Goal: Information Seeking & Learning: Learn about a topic

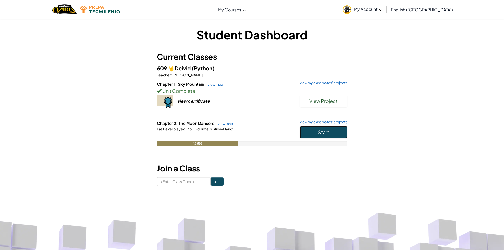
click at [330, 130] on button "Start" at bounding box center [324, 132] width 48 height 12
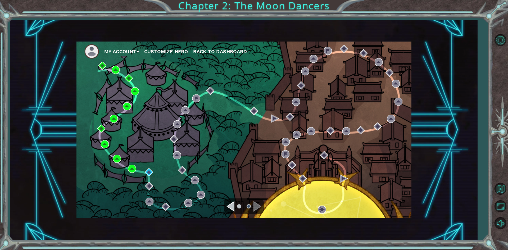
click at [151, 168] on div "My Account Customize Hero Back to Dashboard" at bounding box center [243, 130] width 335 height 177
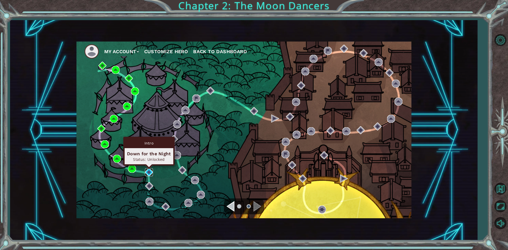
click at [151, 171] on img at bounding box center [149, 172] width 8 height 8
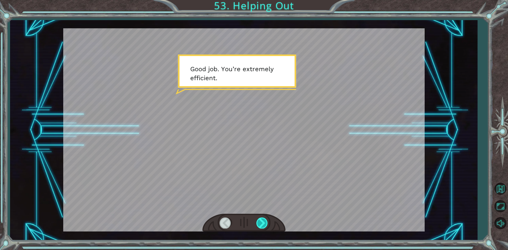
click at [263, 224] on div at bounding box center [262, 223] width 12 height 11
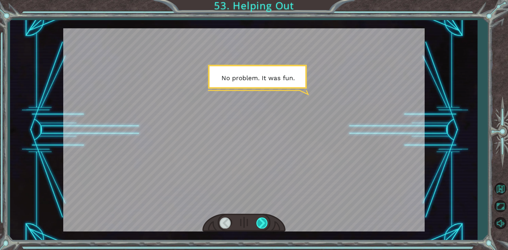
click at [263, 224] on div at bounding box center [262, 223] width 12 height 11
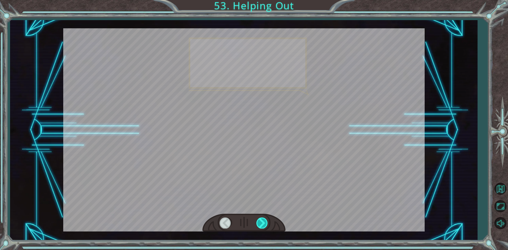
click at [263, 224] on div at bounding box center [262, 223] width 12 height 11
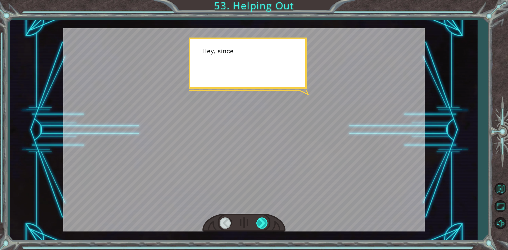
click at [263, 224] on div at bounding box center [262, 223] width 12 height 11
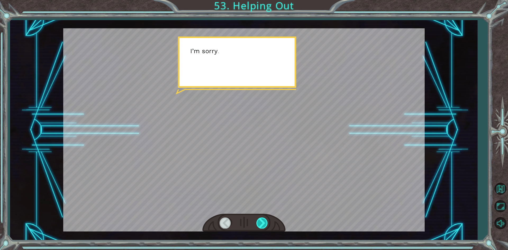
click at [263, 224] on div at bounding box center [262, 223] width 12 height 11
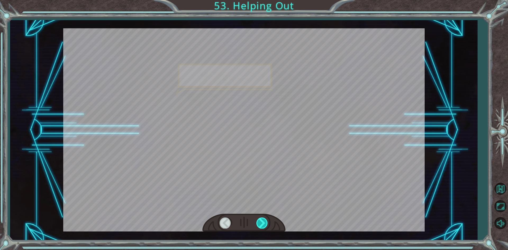
click at [263, 224] on div at bounding box center [262, 223] width 12 height 11
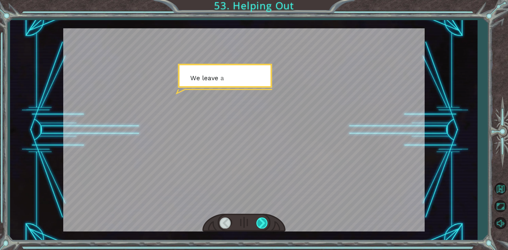
click at [263, 224] on div at bounding box center [262, 223] width 12 height 11
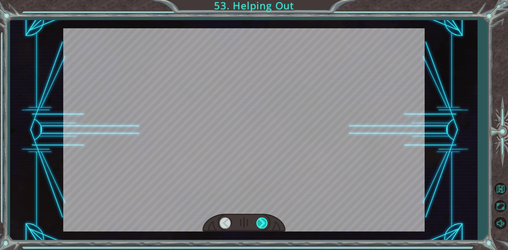
click at [263, 224] on div at bounding box center [262, 223] width 12 height 11
click at [262, 225] on div at bounding box center [262, 223] width 12 height 11
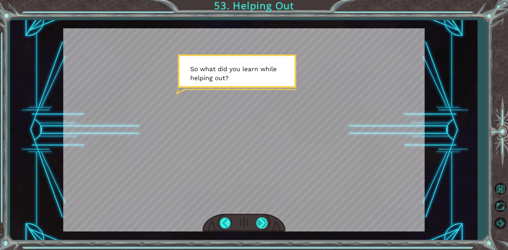
click at [258, 221] on div at bounding box center [262, 223] width 12 height 11
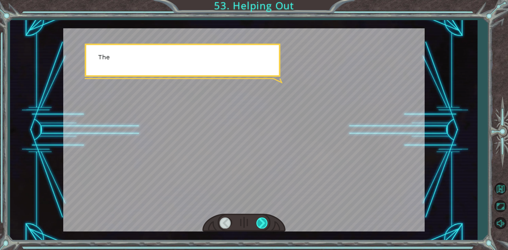
drag, startPoint x: 265, startPoint y: 223, endPoint x: 266, endPoint y: 227, distance: 3.3
click at [266, 227] on div at bounding box center [262, 223] width 12 height 11
drag, startPoint x: 266, startPoint y: 227, endPoint x: 265, endPoint y: 217, distance: 9.3
click at [266, 224] on div at bounding box center [262, 223] width 12 height 11
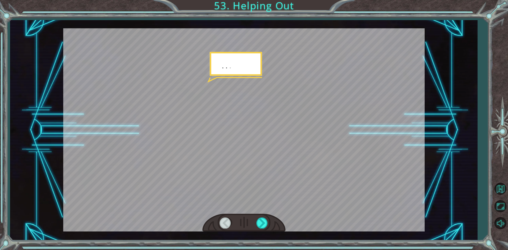
click at [264, 216] on div at bounding box center [243, 223] width 83 height 18
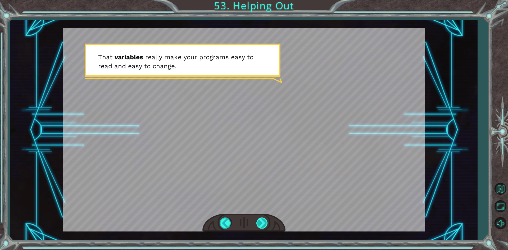
click at [265, 224] on div at bounding box center [262, 223] width 12 height 11
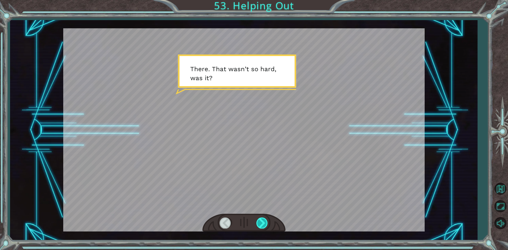
click at [261, 224] on div at bounding box center [262, 223] width 12 height 11
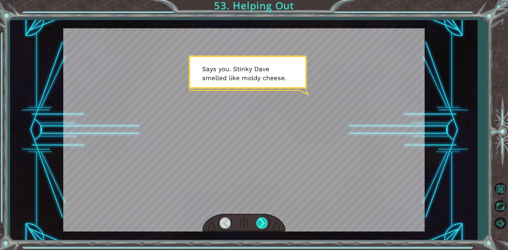
click at [262, 218] on div at bounding box center [262, 223] width 12 height 11
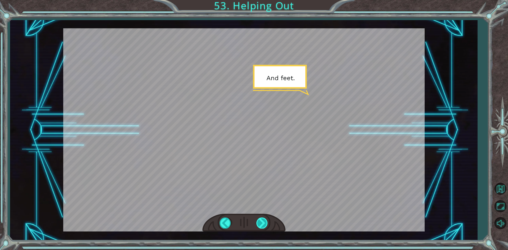
click at [262, 220] on div at bounding box center [262, 223] width 12 height 11
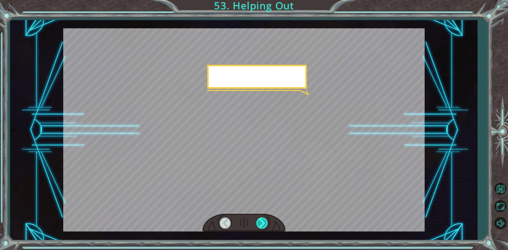
click at [262, 220] on div at bounding box center [262, 223] width 12 height 11
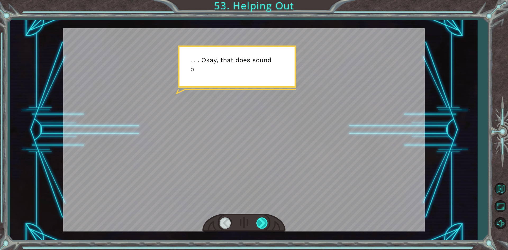
click at [262, 220] on div at bounding box center [262, 223] width 12 height 11
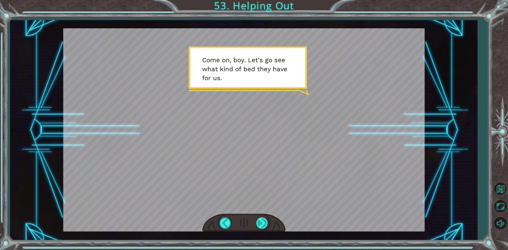
click at [265, 225] on div at bounding box center [262, 223] width 12 height 11
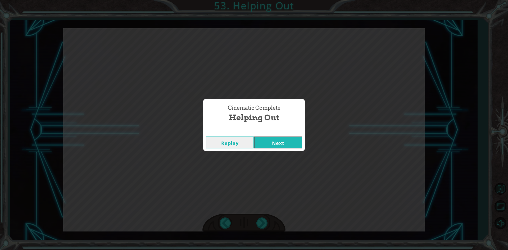
click at [293, 139] on button "Next" at bounding box center [278, 143] width 48 height 12
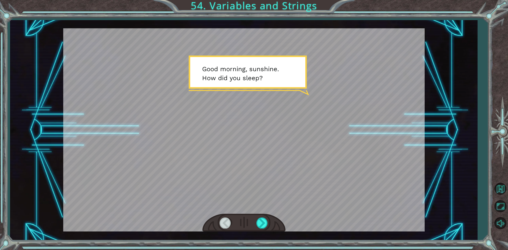
click at [269, 221] on div at bounding box center [243, 223] width 83 height 18
drag, startPoint x: 269, startPoint y: 221, endPoint x: 263, endPoint y: 222, distance: 6.3
click at [263, 222] on div at bounding box center [243, 223] width 83 height 18
click at [261, 222] on div at bounding box center [262, 223] width 12 height 11
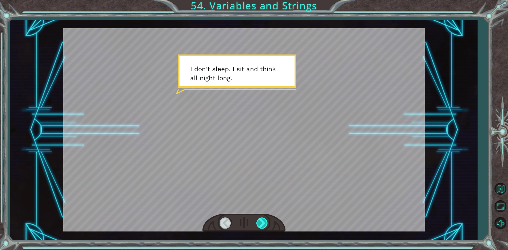
click at [265, 222] on div at bounding box center [262, 223] width 12 height 11
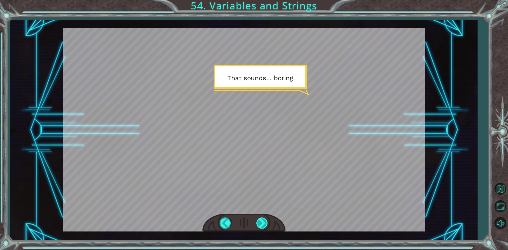
click at [261, 223] on div at bounding box center [262, 223] width 12 height 11
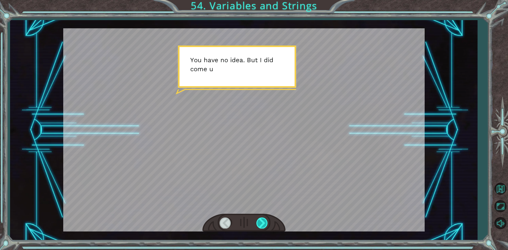
click at [260, 221] on div at bounding box center [262, 223] width 12 height 11
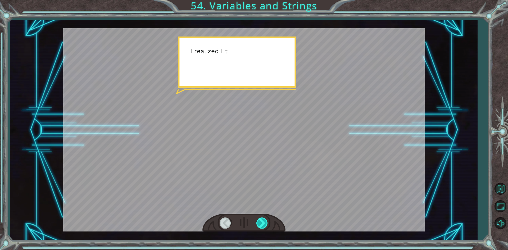
click at [260, 221] on div at bounding box center [262, 223] width 12 height 11
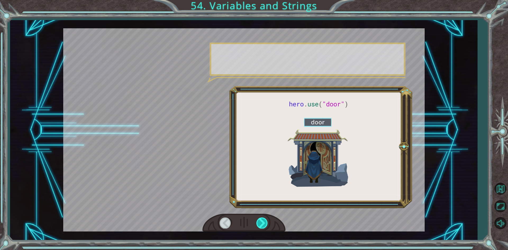
click at [260, 221] on div at bounding box center [262, 223] width 12 height 11
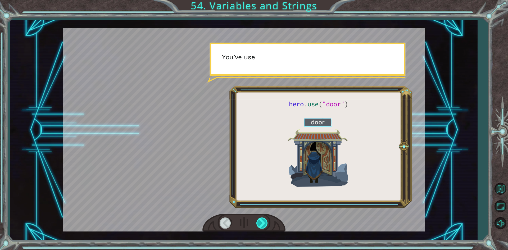
click at [260, 221] on div at bounding box center [262, 223] width 12 height 11
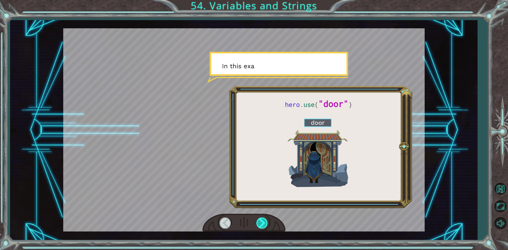
click at [260, 221] on div at bounding box center [262, 223] width 12 height 11
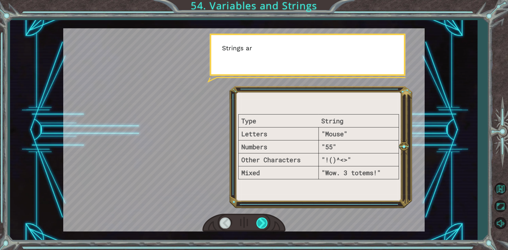
click at [260, 220] on div at bounding box center [262, 223] width 12 height 11
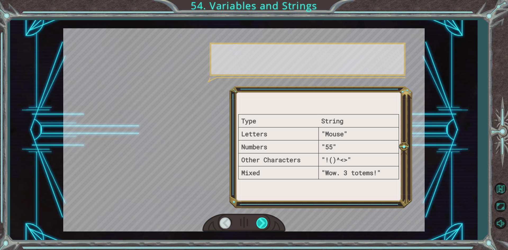
click at [260, 220] on div at bounding box center [262, 223] width 12 height 11
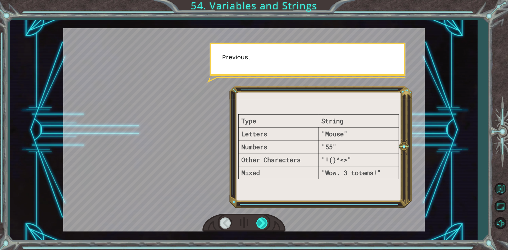
click at [260, 220] on div at bounding box center [262, 223] width 12 height 11
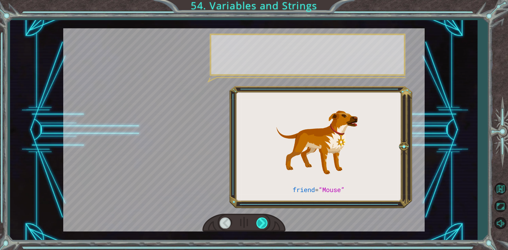
click at [260, 220] on div at bounding box center [262, 223] width 12 height 11
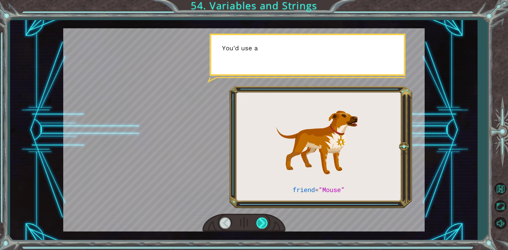
click at [260, 220] on div at bounding box center [262, 223] width 12 height 11
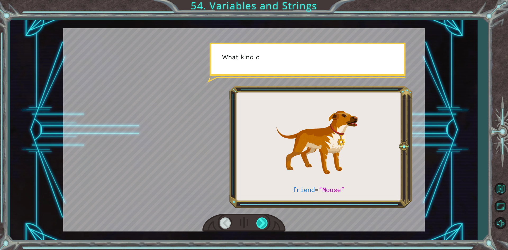
click at [261, 218] on div at bounding box center [262, 223] width 12 height 11
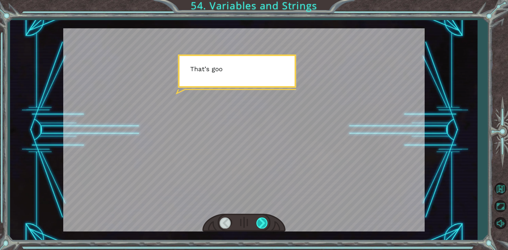
click at [260, 222] on div at bounding box center [262, 223] width 12 height 11
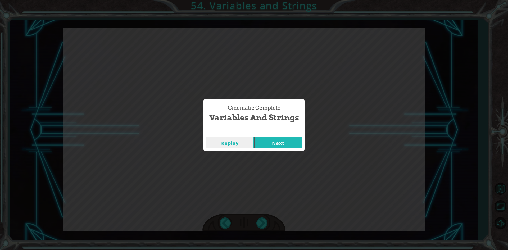
click at [262, 222] on div "Cinematic Complete Variables and Strings Replay Next" at bounding box center [254, 125] width 508 height 250
click at [282, 140] on button "Next" at bounding box center [278, 143] width 48 height 12
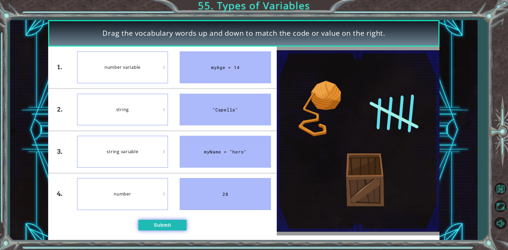
click at [159, 226] on button "Submit" at bounding box center [162, 225] width 48 height 11
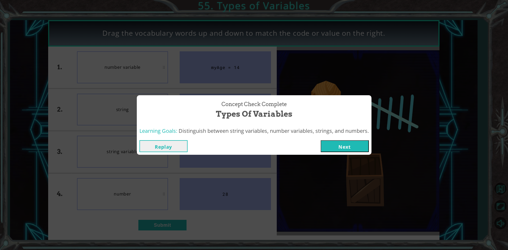
click at [361, 142] on button "Next" at bounding box center [345, 146] width 48 height 12
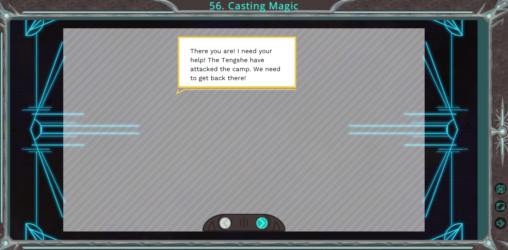
click at [267, 223] on div at bounding box center [262, 223] width 12 height 11
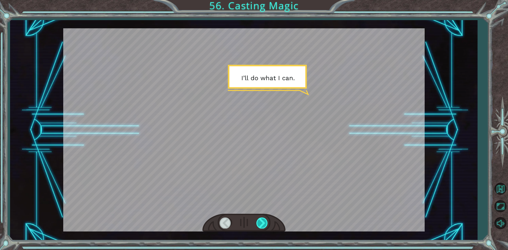
click at [267, 223] on div at bounding box center [262, 223] width 12 height 11
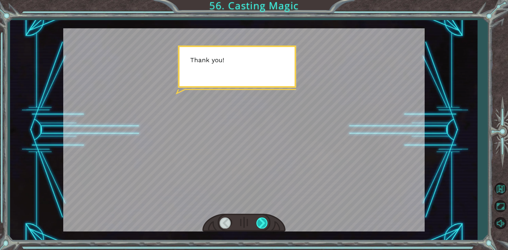
click at [267, 223] on div at bounding box center [262, 223] width 12 height 11
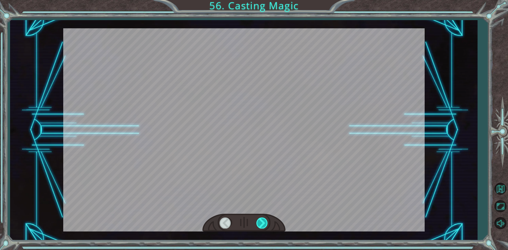
click at [267, 223] on div at bounding box center [262, 223] width 12 height 11
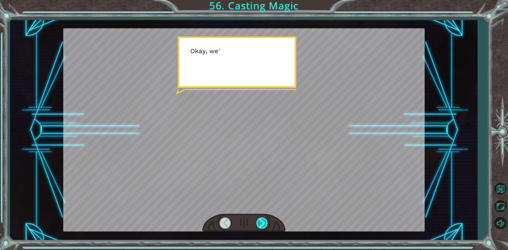
click at [267, 223] on div at bounding box center [262, 223] width 12 height 11
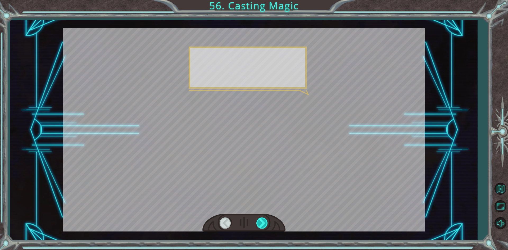
click at [267, 223] on div at bounding box center [262, 223] width 12 height 11
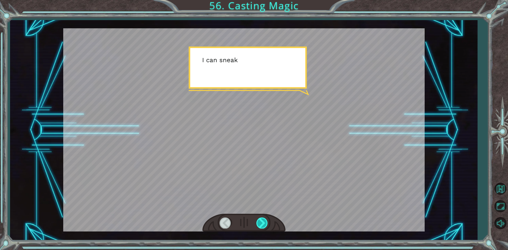
click at [267, 223] on div at bounding box center [262, 223] width 12 height 11
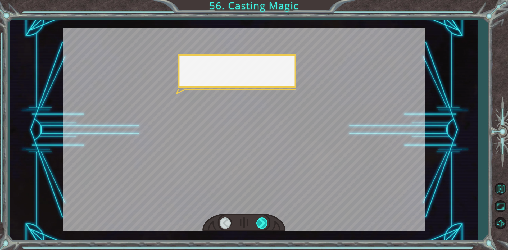
click at [267, 223] on div at bounding box center [262, 223] width 12 height 11
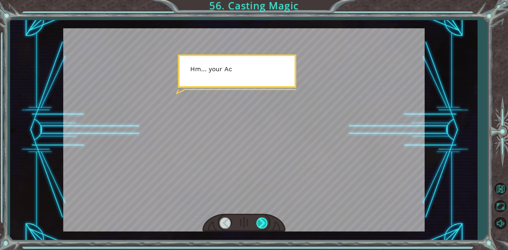
drag, startPoint x: 267, startPoint y: 223, endPoint x: 263, endPoint y: 222, distance: 3.9
click at [265, 223] on div at bounding box center [262, 223] width 12 height 11
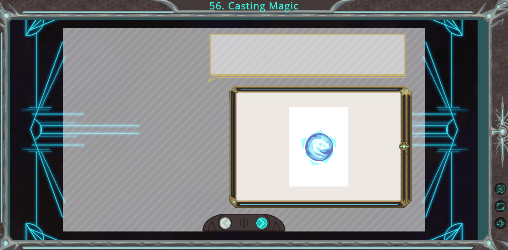
click at [263, 222] on div at bounding box center [262, 223] width 12 height 11
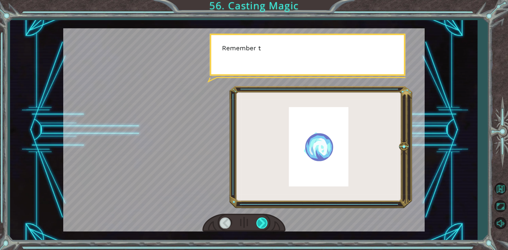
click at [263, 222] on div at bounding box center [262, 223] width 12 height 11
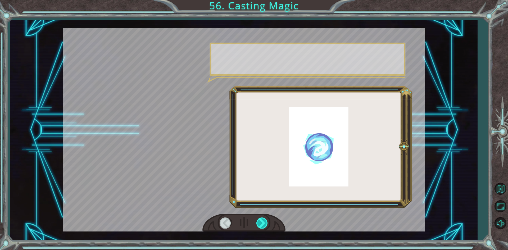
drag, startPoint x: 263, startPoint y: 222, endPoint x: 258, endPoint y: 220, distance: 5.7
click at [258, 220] on div at bounding box center [262, 223] width 12 height 11
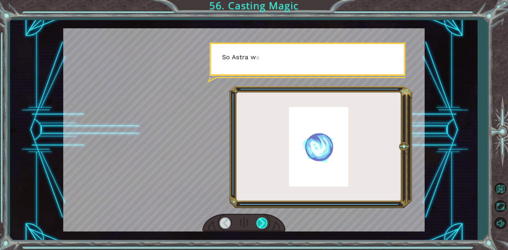
click at [257, 220] on div at bounding box center [262, 223] width 12 height 11
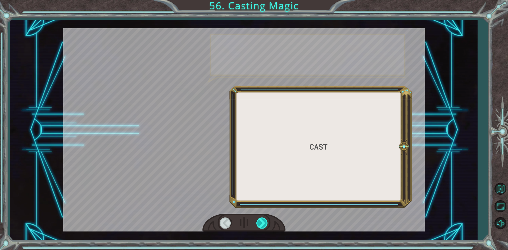
click at [257, 220] on div at bounding box center [262, 223] width 12 height 11
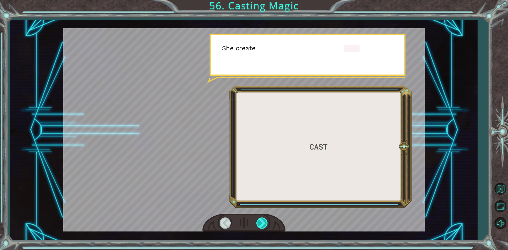
click at [257, 220] on div at bounding box center [262, 223] width 12 height 11
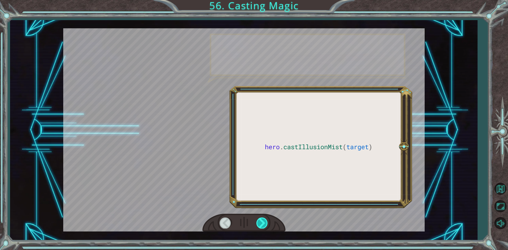
click at [257, 220] on div at bounding box center [262, 223] width 12 height 11
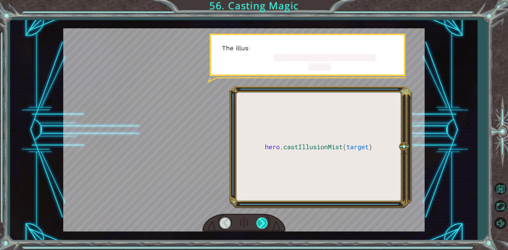
click at [257, 220] on div at bounding box center [262, 223] width 12 height 11
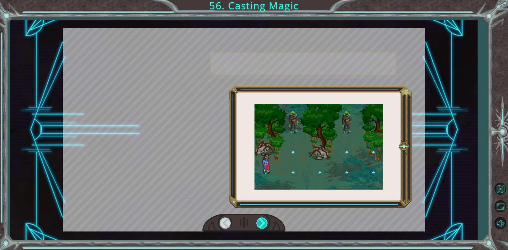
click at [257, 220] on div at bounding box center [262, 223] width 12 height 11
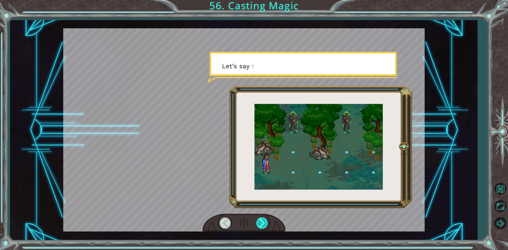
click at [257, 220] on div at bounding box center [262, 223] width 12 height 11
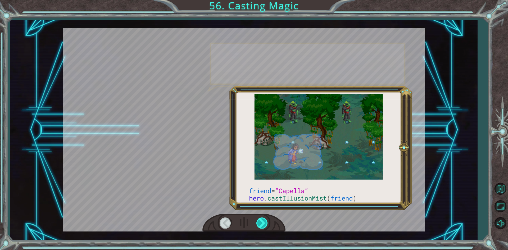
click at [257, 220] on div at bounding box center [262, 223] width 12 height 11
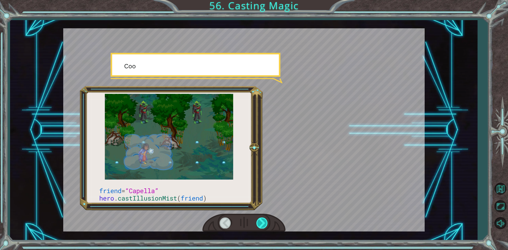
click at [257, 220] on div at bounding box center [262, 223] width 12 height 11
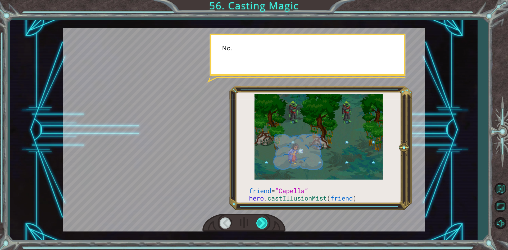
click at [257, 220] on div at bounding box center [262, 223] width 12 height 11
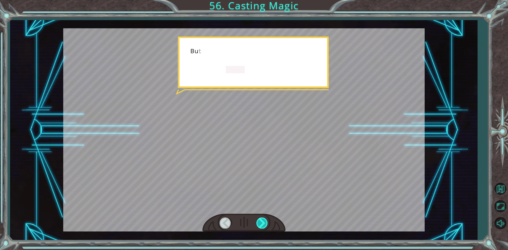
click at [257, 220] on div at bounding box center [262, 223] width 12 height 11
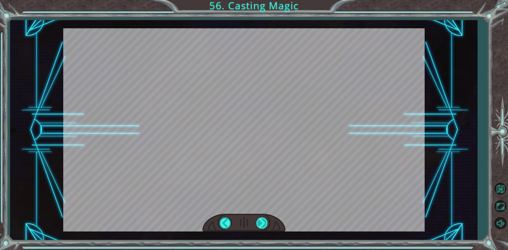
click at [257, 0] on div "friend = “Capella” hero . castIllusionMist ( friend ) T h e r e y o u a r e ! I…" at bounding box center [254, 0] width 508 height 0
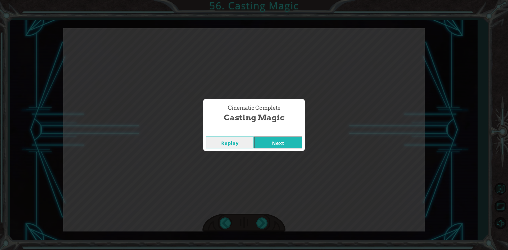
click at [292, 145] on button "Next" at bounding box center [278, 143] width 48 height 12
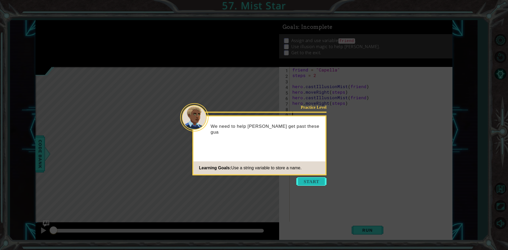
click at [318, 178] on button "Start" at bounding box center [311, 181] width 30 height 8
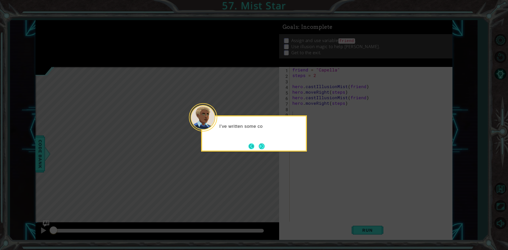
click at [256, 145] on button "Back" at bounding box center [254, 146] width 10 height 6
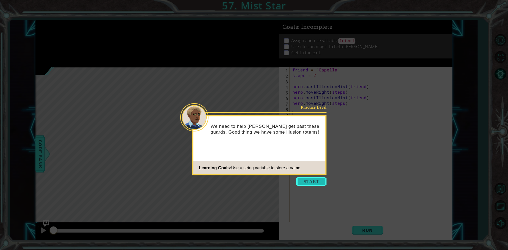
click at [300, 181] on button "Start" at bounding box center [311, 181] width 30 height 8
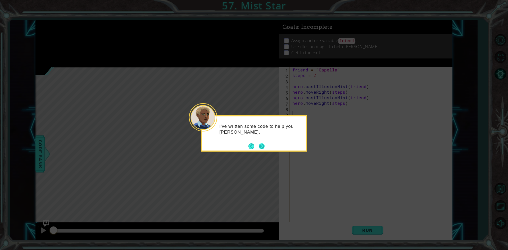
click at [263, 143] on button "Next" at bounding box center [262, 146] width 7 height 7
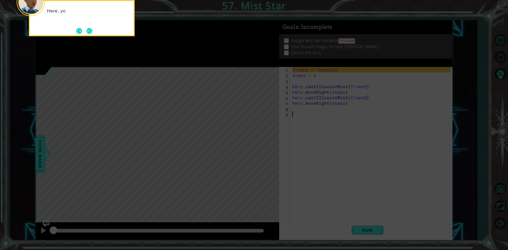
click at [260, 143] on icon at bounding box center [254, 37] width 508 height 425
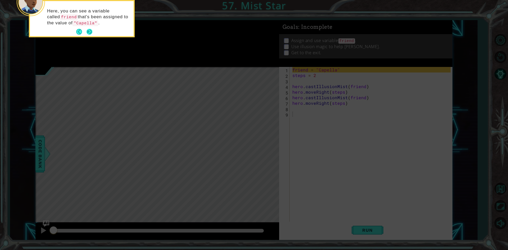
click at [92, 33] on button "Next" at bounding box center [89, 32] width 6 height 6
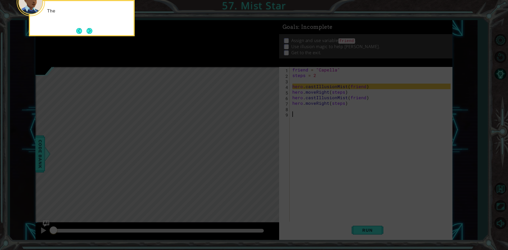
click at [92, 31] on button "Next" at bounding box center [90, 31] width 6 height 6
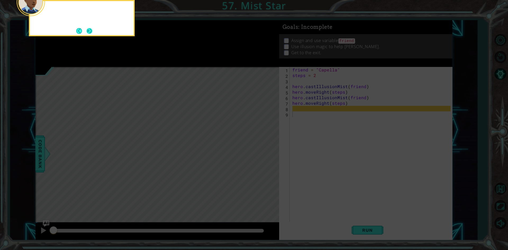
click at [92, 31] on button "Next" at bounding box center [89, 30] width 9 height 9
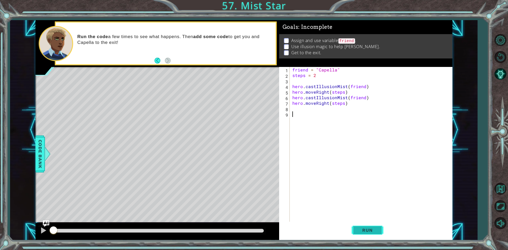
click at [361, 228] on span "Run" at bounding box center [367, 230] width 21 height 5
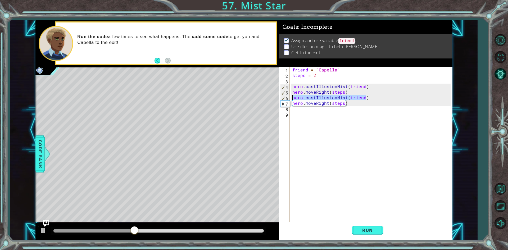
drag, startPoint x: 367, startPoint y: 97, endPoint x: 293, endPoint y: 100, distance: 73.9
click at [293, 100] on div "friend = "Capella" steps = 2 hero . castIllusionMist ( friend ) hero . moveRigh…" at bounding box center [372, 150] width 162 height 167
type textarea "hero.castIllusionMist(friend)"
click at [318, 115] on div "friend = "Capella" steps = 2 hero . castIllusionMist ( friend ) hero . moveRigh…" at bounding box center [372, 150] width 162 height 167
paste textarea "hero.castIllusionMist(friend)"
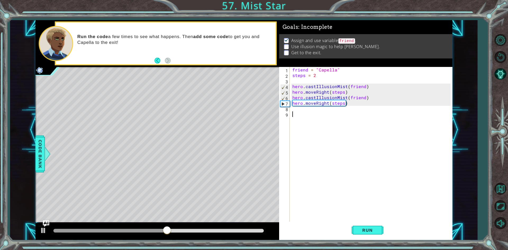
type textarea "hero.castIllusionMist(friend)"
click at [354, 231] on button "Run" at bounding box center [368, 230] width 32 height 17
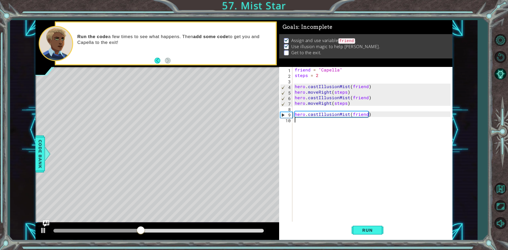
click at [323, 131] on div "friend = "Capella" steps = 2 hero . castIllusionMist ( friend ) hero . moveRigh…" at bounding box center [374, 150] width 160 height 167
type textarea "h"
drag, startPoint x: 349, startPoint y: 103, endPoint x: 292, endPoint y: 103, distance: 56.6
click at [292, 103] on div "1 2 3 4 5 6 7 8 9 10 11 friend = "Capella" steps = 2 hero . castIllusionMist ( …" at bounding box center [365, 145] width 172 height 156
type textarea "hero.moveRight(steps)"
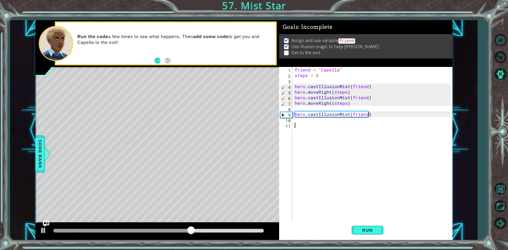
click at [324, 123] on div "friend = "Capella" steps = 2 hero . castIllusionMist ( friend ) hero . moveRigh…" at bounding box center [374, 150] width 160 height 167
paste textarea "hero.moveRight(steps)"
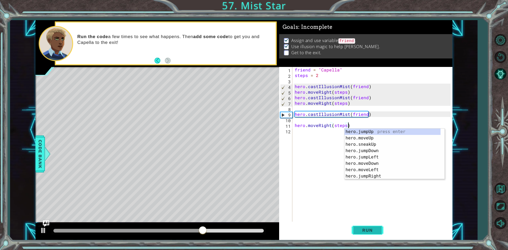
type textarea "hero.moveRight(steps)"
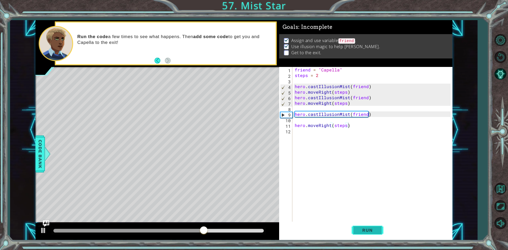
click at [363, 228] on span "Run" at bounding box center [367, 230] width 21 height 5
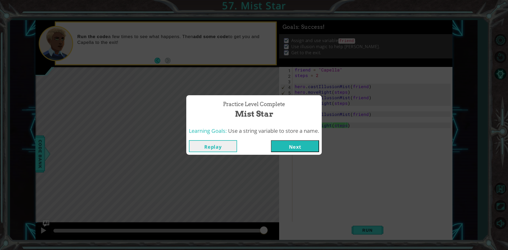
click at [296, 145] on button "Next" at bounding box center [295, 146] width 48 height 12
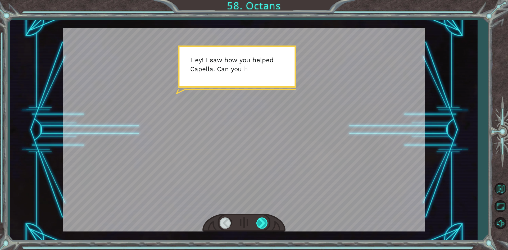
click at [265, 221] on div at bounding box center [262, 223] width 12 height 11
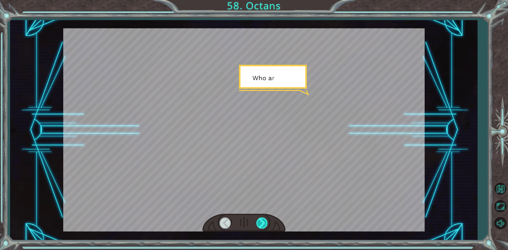
click at [265, 221] on div at bounding box center [262, 223] width 12 height 11
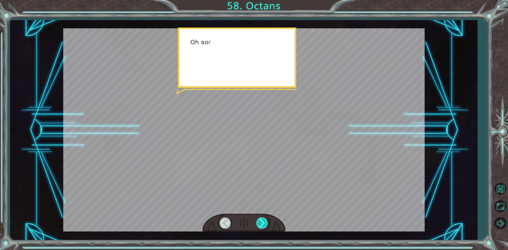
click at [265, 221] on div at bounding box center [262, 223] width 12 height 11
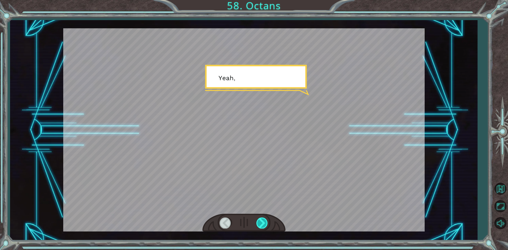
click at [265, 221] on div at bounding box center [262, 223] width 12 height 11
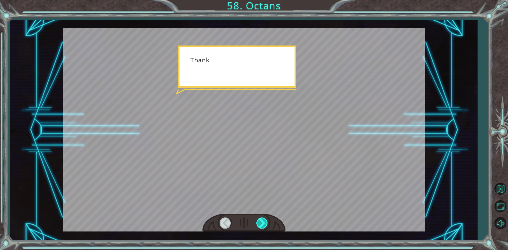
click at [265, 221] on div at bounding box center [262, 223] width 12 height 11
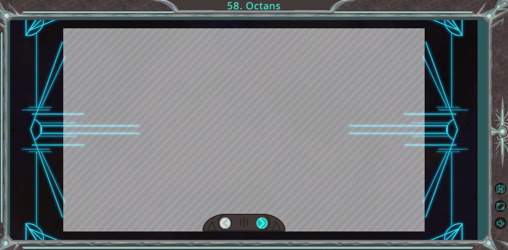
click at [265, 221] on div at bounding box center [262, 223] width 12 height 11
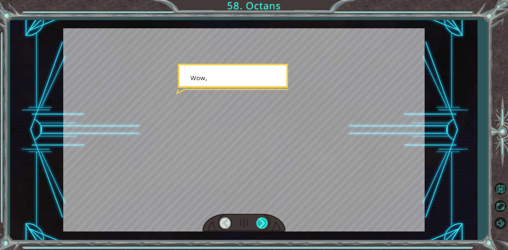
click at [265, 221] on div at bounding box center [262, 223] width 12 height 11
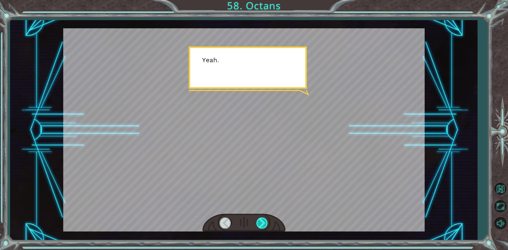
click at [265, 221] on div at bounding box center [262, 223] width 12 height 11
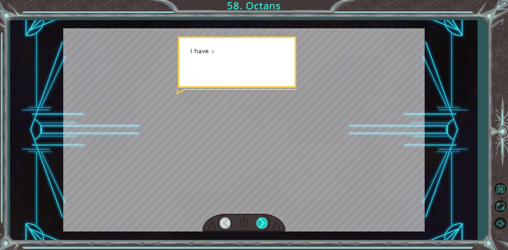
click at [265, 221] on div at bounding box center [262, 223] width 12 height 11
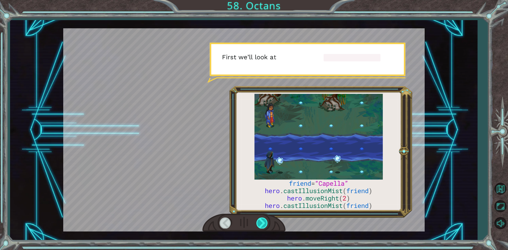
click at [265, 221] on div at bounding box center [262, 223] width 12 height 11
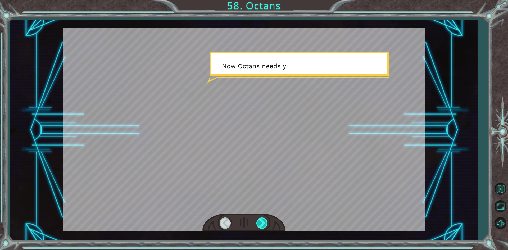
click at [265, 221] on div at bounding box center [262, 223] width 12 height 11
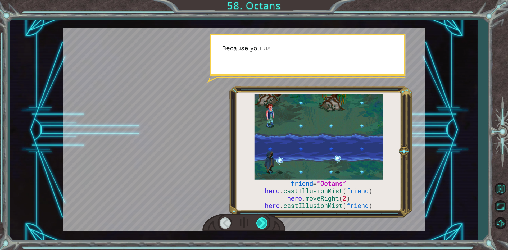
click at [265, 221] on div at bounding box center [262, 223] width 12 height 11
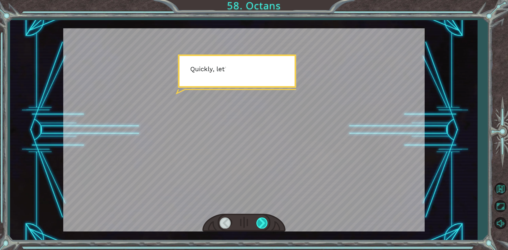
click at [265, 221] on div at bounding box center [262, 223] width 12 height 11
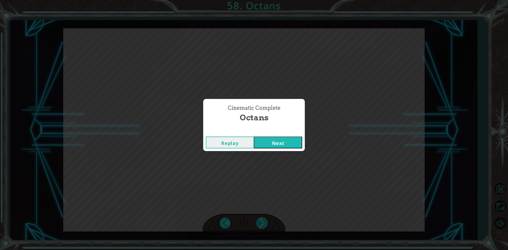
click at [265, 221] on div "Cinematic Complete Octans Replay Next" at bounding box center [254, 125] width 508 height 250
click at [276, 141] on button "Next" at bounding box center [278, 143] width 48 height 12
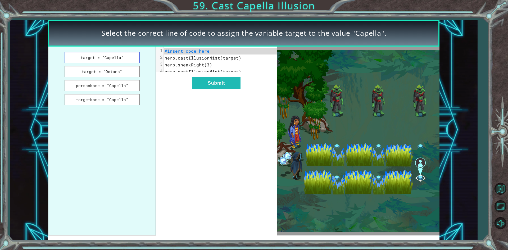
click at [108, 58] on button "target = "Capella"" at bounding box center [102, 57] width 75 height 11
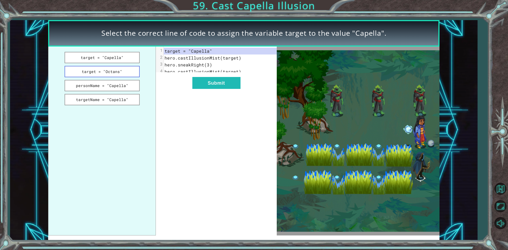
click at [106, 72] on button "target = "Octans"" at bounding box center [102, 71] width 75 height 11
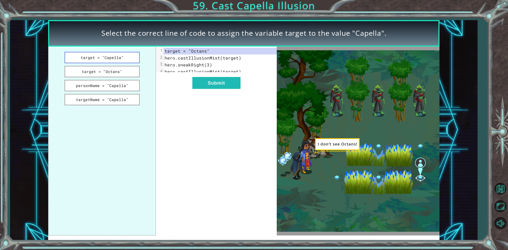
click at [136, 61] on button "target = "Capella"" at bounding box center [102, 57] width 75 height 11
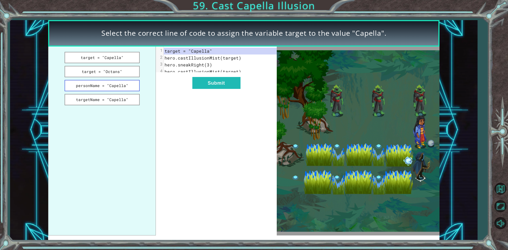
click at [137, 81] on button "personName = "Capella"" at bounding box center [102, 85] width 75 height 11
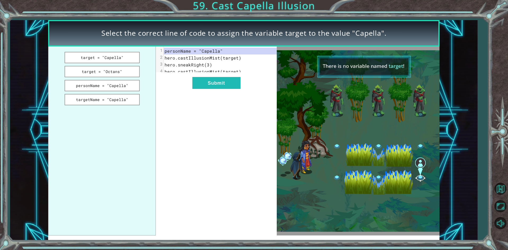
click at [132, 93] on ul "target = "Capella" target = "Octans" personName = "Capella" targetName = "Capel…" at bounding box center [102, 141] width 108 height 189
click at [132, 97] on button "targetName = "Capella"" at bounding box center [102, 99] width 75 height 11
click at [128, 70] on button "target = "Octans"" at bounding box center [102, 71] width 75 height 11
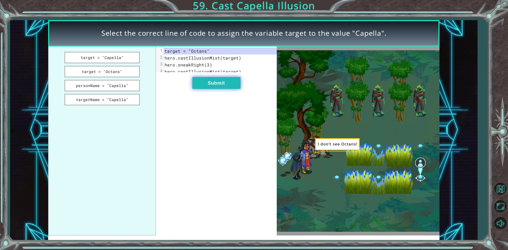
click at [228, 89] on button "Submit" at bounding box center [216, 83] width 48 height 12
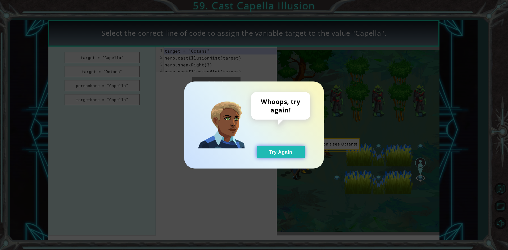
click at [294, 154] on button "Try Again" at bounding box center [281, 152] width 48 height 12
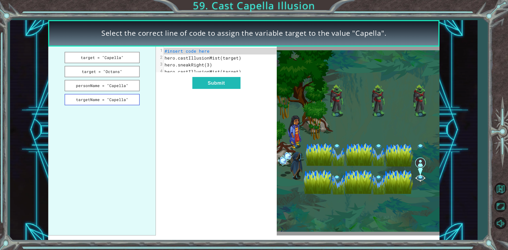
click at [115, 103] on button "targetName = "Capella"" at bounding box center [102, 99] width 75 height 11
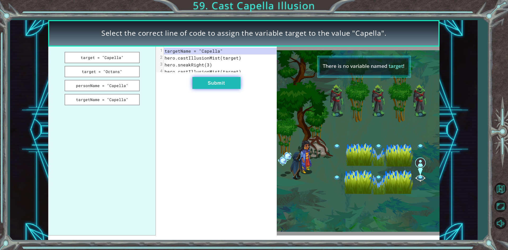
click at [209, 85] on button "Submit" at bounding box center [216, 83] width 48 height 12
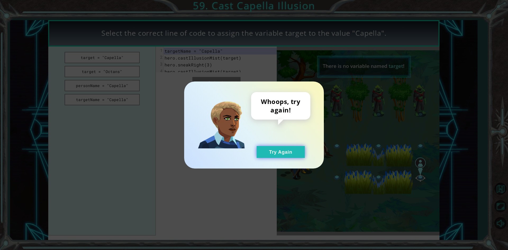
click at [287, 150] on button "Try Again" at bounding box center [281, 152] width 48 height 12
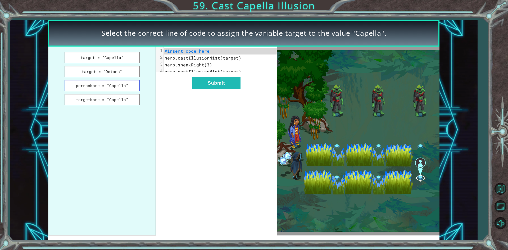
click at [98, 81] on button "personName = "Capella"" at bounding box center [102, 85] width 75 height 11
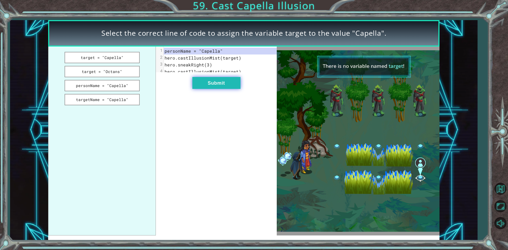
click at [219, 89] on button "Submit" at bounding box center [216, 83] width 48 height 12
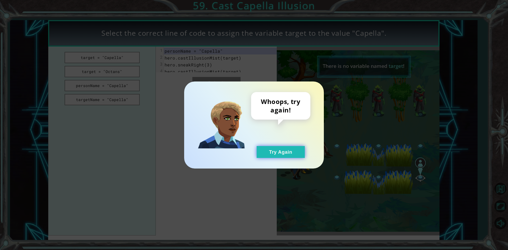
click at [282, 146] on button "Try Again" at bounding box center [281, 152] width 48 height 12
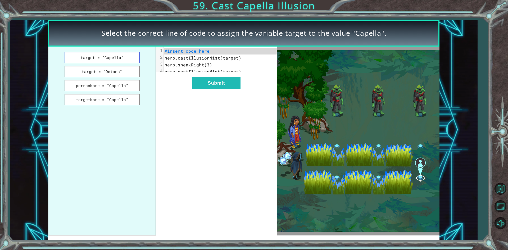
click at [84, 58] on button "target = "Capella"" at bounding box center [102, 57] width 75 height 11
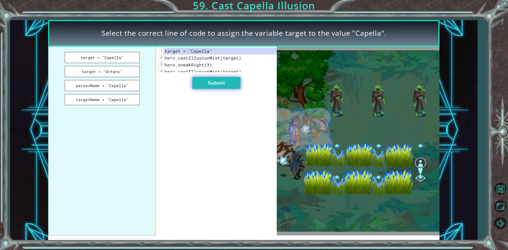
click at [236, 85] on button "Submit" at bounding box center [216, 83] width 48 height 12
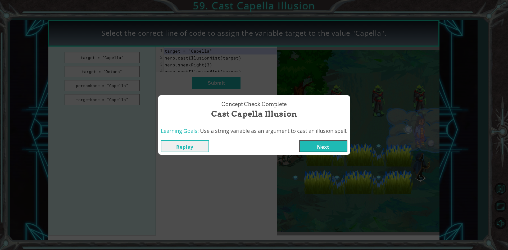
click at [332, 148] on button "Next" at bounding box center [323, 146] width 48 height 12
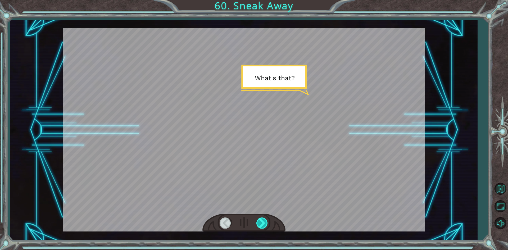
click at [258, 220] on div at bounding box center [262, 223] width 12 height 11
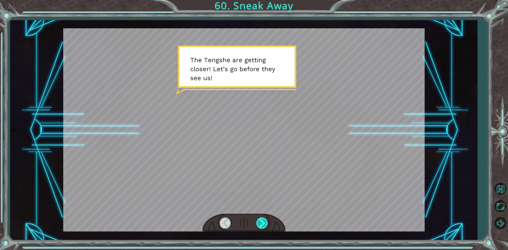
click at [259, 223] on div at bounding box center [262, 223] width 12 height 11
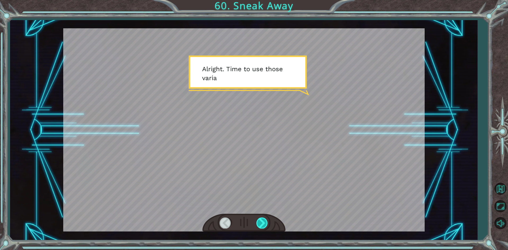
click at [258, 222] on div at bounding box center [262, 223] width 12 height 11
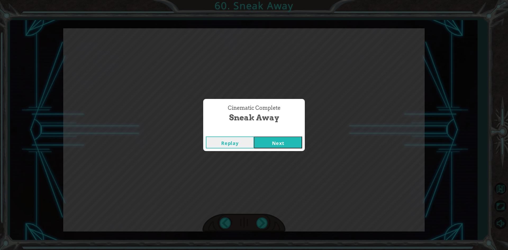
click at [290, 145] on button "Next" at bounding box center [278, 143] width 48 height 12
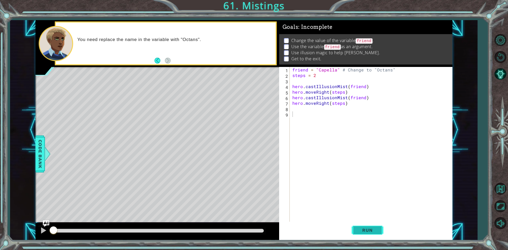
click at [360, 233] on button "Run" at bounding box center [368, 230] width 32 height 17
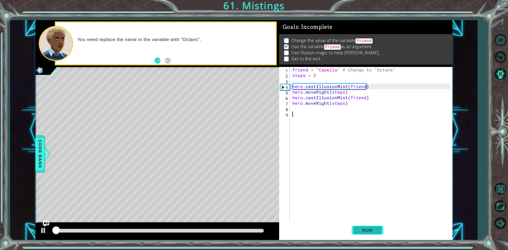
scroll to position [2, 0]
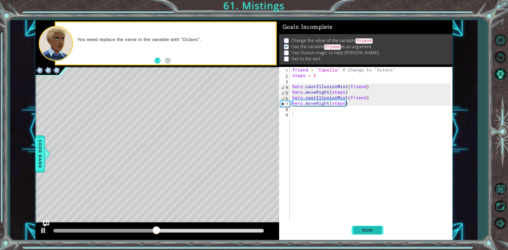
click at [368, 225] on button "Run" at bounding box center [368, 230] width 32 height 17
click at [291, 92] on div "friend = "Capella" # Change to "Octans" steps = 2 hero . castIllusionMist ( fri…" at bounding box center [372, 150] width 162 height 167
type textarea "hero.moveRight(steps)"
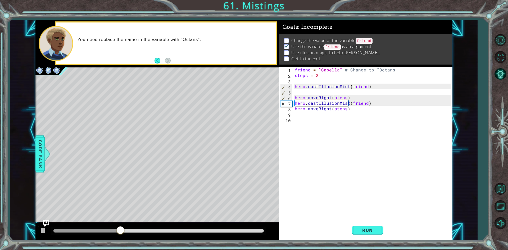
click at [295, 94] on div "friend = "Capella" # Change to "Octans" steps = 2 hero . castIllusionMist ( fri…" at bounding box center [374, 150] width 160 height 167
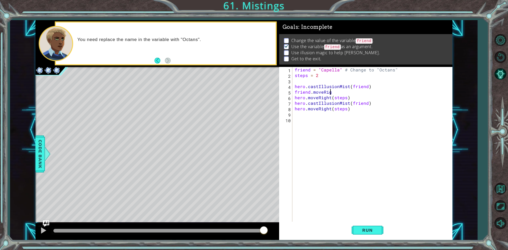
scroll to position [0, 2]
click at [369, 233] on button "Run" at bounding box center [368, 230] width 32 height 17
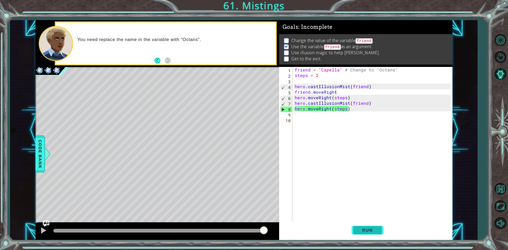
click at [368, 226] on button "Run" at bounding box center [368, 230] width 32 height 17
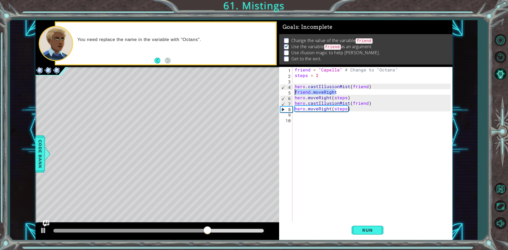
drag, startPoint x: 335, startPoint y: 92, endPoint x: 296, endPoint y: 93, distance: 39.5
click at [296, 93] on div "friend = "Capella" # Change to "Octans" steps = 2 hero . castIllusionMist ( fri…" at bounding box center [374, 150] width 160 height 167
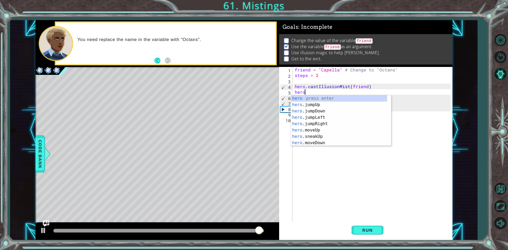
scroll to position [0, 1]
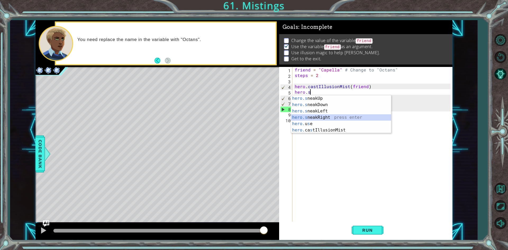
click at [324, 117] on div "hero.s neakUp press enter hero.s neakDown press enter hero.s neakLeft press ent…" at bounding box center [341, 120] width 100 height 51
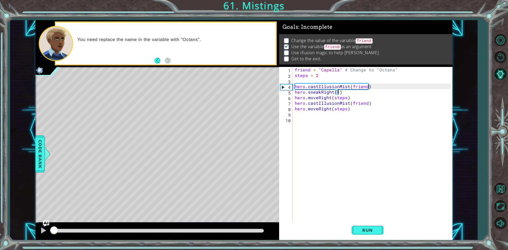
drag, startPoint x: 262, startPoint y: 229, endPoint x: 17, endPoint y: 252, distance: 245.4
click at [17, 250] on html "1 ההההההההההההההההההההההההההההההההההההההההההההההההההההההההההההההההההההההההההההה…" at bounding box center [254, 125] width 508 height 250
click at [43, 230] on div at bounding box center [43, 230] width 7 height 7
click at [363, 231] on span "Run" at bounding box center [367, 230] width 21 height 5
drag, startPoint x: 117, startPoint y: 228, endPoint x: 51, endPoint y: 238, distance: 66.4
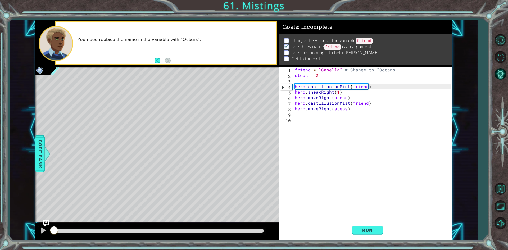
click at [51, 238] on div at bounding box center [157, 231] width 244 height 17
click at [45, 233] on div at bounding box center [43, 230] width 7 height 7
drag, startPoint x: 60, startPoint y: 231, endPoint x: 51, endPoint y: 232, distance: 9.2
click at [51, 232] on div at bounding box center [54, 231] width 10 height 10
drag, startPoint x: 336, startPoint y: 71, endPoint x: 321, endPoint y: 71, distance: 15.4
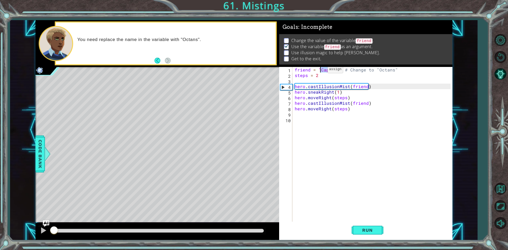
click at [321, 71] on div "friend = "Capella" # Change to "Octans" steps = 2 hero . castIllusionMist ( fri…" at bounding box center [374, 150] width 160 height 167
type textarea "friend = "Octans" # Change to "Octans""
click at [350, 235] on div "Run" at bounding box center [367, 230] width 173 height 17
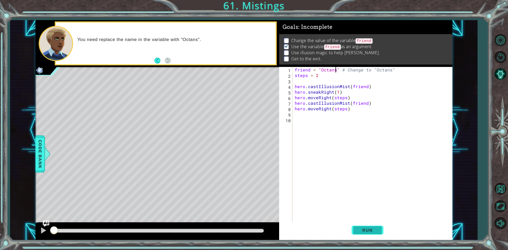
click at [354, 234] on button "Run" at bounding box center [368, 230] width 32 height 17
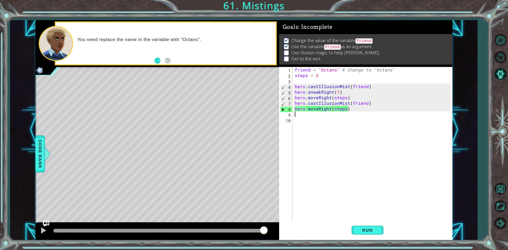
click at [301, 115] on div "friend = "Octans" # Change to "Octans" steps = 2 hero . castIllusionMist ( frie…" at bounding box center [374, 150] width 160 height 167
drag, startPoint x: 379, startPoint y: 89, endPoint x: 293, endPoint y: 88, distance: 85.8
click at [293, 88] on div "1 2 3 4 5 6 7 8 9 10 friend = "Octans" # Change to "Octans" steps = 2 hero . ca…" at bounding box center [365, 145] width 172 height 156
type textarea "hero.castIllusionMist(friend)"
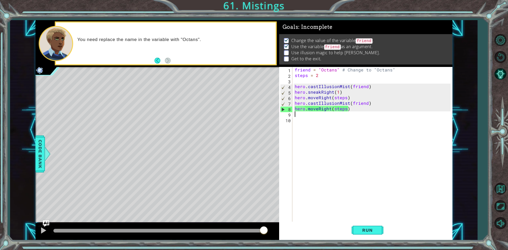
click at [308, 114] on div "friend = "Octans" # Change to "Octans" steps = 2 hero . castIllusionMist ( frie…" at bounding box center [374, 150] width 160 height 167
drag, startPoint x: 308, startPoint y: 114, endPoint x: 305, endPoint y: 114, distance: 2.9
paste textarea "hero.castIllusionMist(friend)"
type textarea "hero.castIllusionMist(friend)"
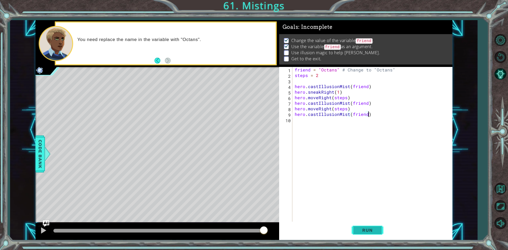
click at [378, 229] on button "Run" at bounding box center [368, 230] width 32 height 17
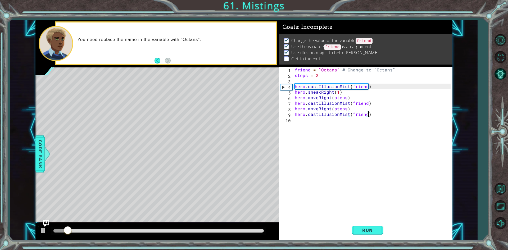
click at [176, 227] on div at bounding box center [157, 231] width 244 height 17
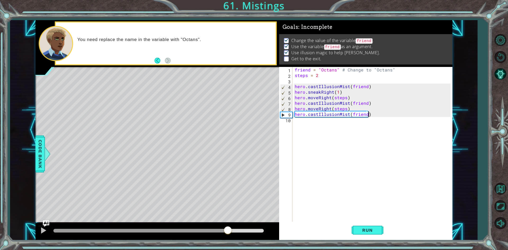
drag, startPoint x: 175, startPoint y: 231, endPoint x: 232, endPoint y: 238, distance: 56.5
click at [232, 240] on div at bounding box center [157, 231] width 244 height 17
click at [329, 118] on div "friend = "Octans" # Change to "Octans" steps = 2 hero . castIllusionMist ( frie…" at bounding box center [374, 150] width 160 height 167
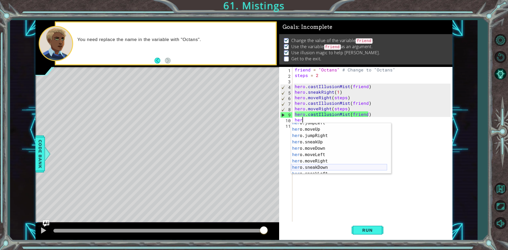
scroll to position [16, 0]
click at [331, 163] on div "her o.jumpLeft press enter her o.moveUp press enter her o.jumpRight press enter…" at bounding box center [339, 152] width 96 height 64
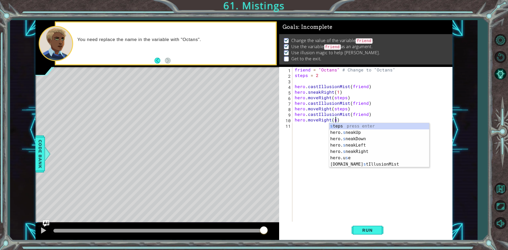
scroll to position [0, 2]
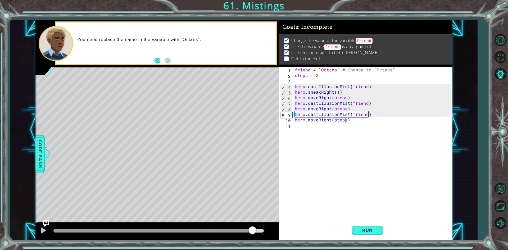
drag, startPoint x: 262, startPoint y: 231, endPoint x: 253, endPoint y: 231, distance: 8.7
click at [253, 231] on div at bounding box center [253, 231] width 10 height 10
type textarea "hero.moveRight(steps)"
click at [377, 235] on button "Run" at bounding box center [368, 230] width 32 height 17
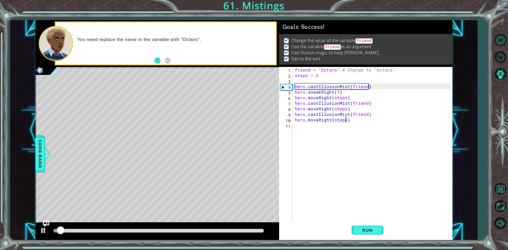
click at [244, 229] on div at bounding box center [158, 231] width 210 height 4
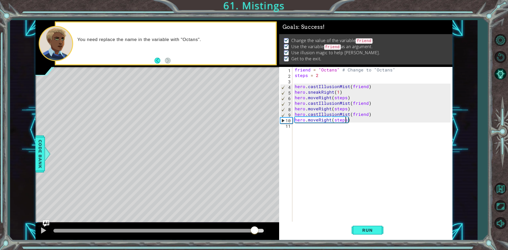
drag, startPoint x: 246, startPoint y: 229, endPoint x: 255, endPoint y: 229, distance: 9.0
click at [45, 232] on div at bounding box center [43, 230] width 7 height 7
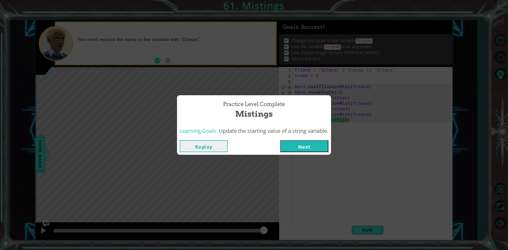
drag, startPoint x: 297, startPoint y: 143, endPoint x: 294, endPoint y: 148, distance: 6.0
click at [294, 148] on button "Next" at bounding box center [304, 146] width 48 height 12
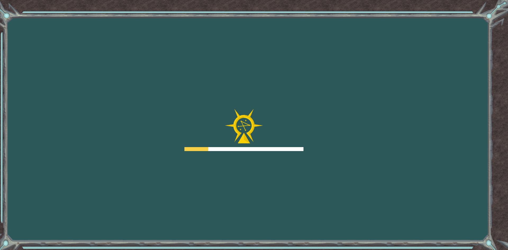
click at [292, 151] on div at bounding box center [243, 149] width 119 height 4
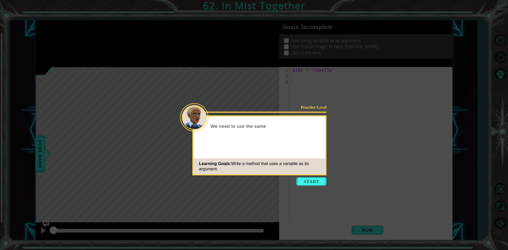
click at [310, 183] on button "Start" at bounding box center [311, 181] width 30 height 8
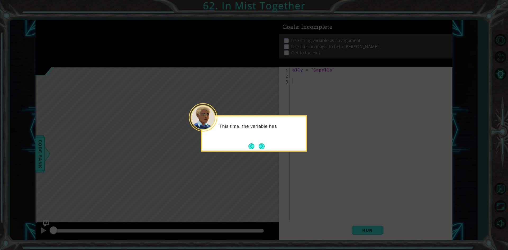
click at [308, 180] on icon at bounding box center [254, 125] width 508 height 250
click at [261, 147] on button "Next" at bounding box center [262, 147] width 6 height 6
click at [261, 147] on button "Next" at bounding box center [262, 146] width 6 height 6
click at [263, 144] on button "Next" at bounding box center [262, 146] width 6 height 6
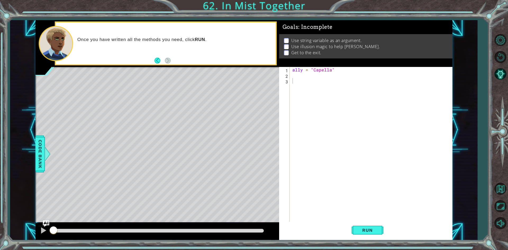
click at [35, 149] on div "1 ההההההההההההההההההההההההההההההההההההההההההההההההההההההההההההההההההההההההההההה…" at bounding box center [243, 130] width 467 height 220
click at [38, 148] on span "Code Bank" at bounding box center [40, 154] width 8 height 32
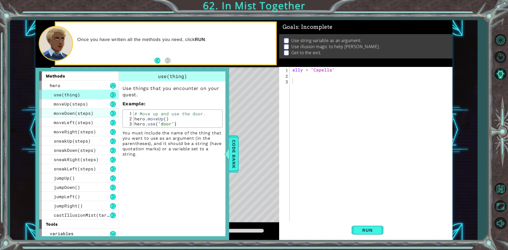
scroll to position [2, 0]
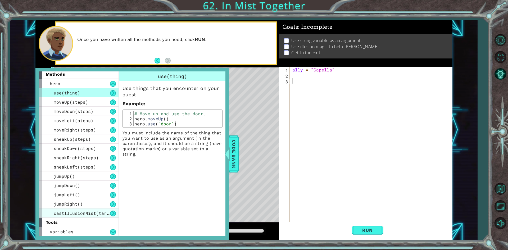
click at [91, 213] on span "castIllusionMist(target)" at bounding box center [86, 213] width 64 height 6
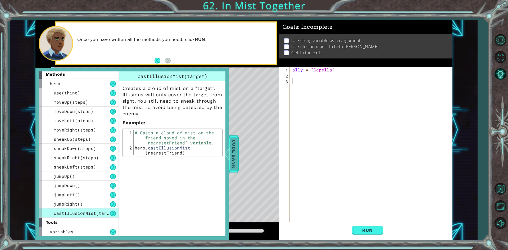
click at [235, 153] on span "Code Bank" at bounding box center [234, 154] width 8 height 32
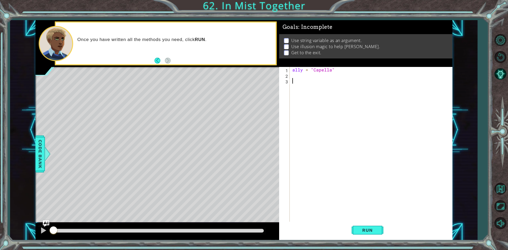
click at [301, 78] on div "ally = "Capella"" at bounding box center [372, 150] width 162 height 167
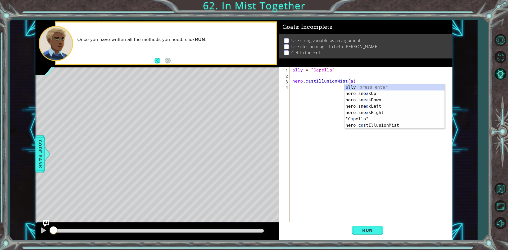
scroll to position [0, 4]
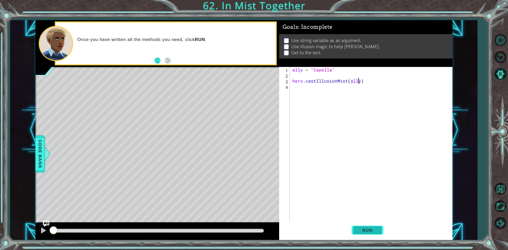
type textarea "hero.castIllusionMist(ally)"
click at [380, 235] on button "Run" at bounding box center [368, 230] width 32 height 17
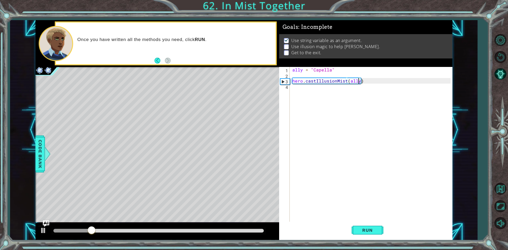
click at [316, 86] on div "ally = "Capella" hero . castIllusionMist ( ally )" at bounding box center [372, 150] width 162 height 167
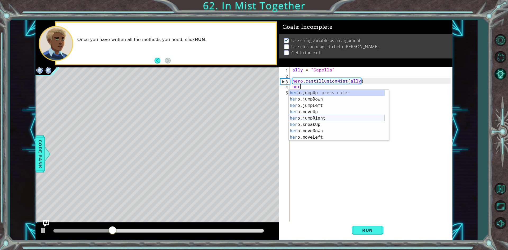
scroll to position [38, 0]
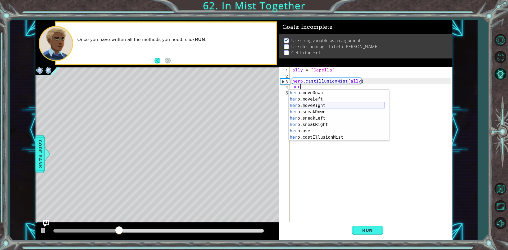
click at [314, 103] on div "her o.moveDown press enter her o.moveLeft press enter her o.moveRight press ent…" at bounding box center [337, 122] width 96 height 64
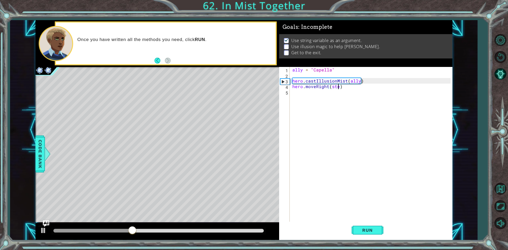
scroll to position [0, 3]
type textarea "hero.moveRight(steps)"
click at [301, 73] on div "ally = "Capella" hero . castIllusionMist ( ally ) hero . moveRight ( steps )" at bounding box center [372, 150] width 162 height 167
click at [378, 228] on button "Run" at bounding box center [368, 230] width 32 height 17
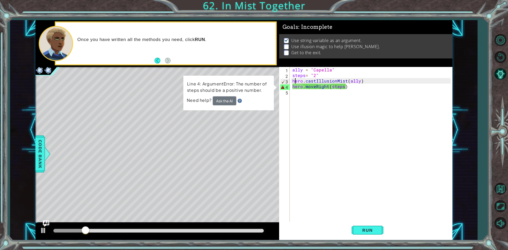
click at [294, 81] on div "ally = "Capella" steps = "2" hero . castIllusionMist ( ally ) hero . moveRight …" at bounding box center [372, 150] width 162 height 167
click at [292, 81] on div "ally = "Capella" steps = "2" hero . castIllusionMist ( ally ) hero . moveRight …" at bounding box center [372, 150] width 162 height 167
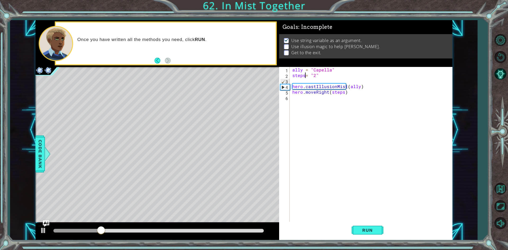
click at [304, 75] on div "ally = "Capella" steps = "2" hero . castIllusionMist ( ally ) hero . moveRight …" at bounding box center [372, 150] width 162 height 167
click at [368, 226] on button "Run" at bounding box center [368, 230] width 32 height 17
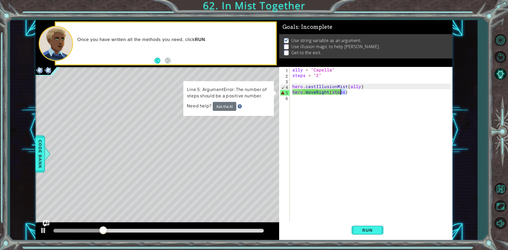
drag, startPoint x: 345, startPoint y: 92, endPoint x: 341, endPoint y: 92, distance: 4.0
click at [341, 92] on div "ally = "Capella" steps = "2" hero . castIllusionMist ( ally ) hero . moveRight …" at bounding box center [372, 150] width 162 height 167
drag, startPoint x: 342, startPoint y: 91, endPoint x: 329, endPoint y: 91, distance: 13.2
click at [329, 91] on div "ally = "Capella" steps = "2" hero . castIllusionMist ( ally ) hero . moveRight …" at bounding box center [372, 150] width 162 height 167
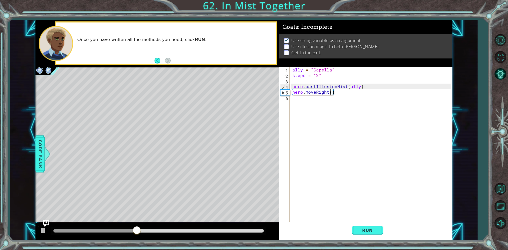
scroll to position [0, 2]
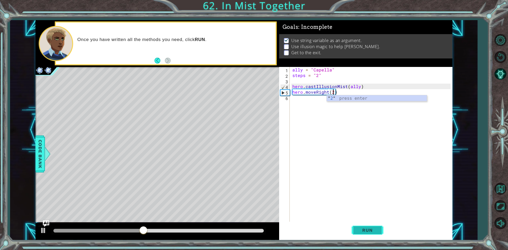
click at [373, 227] on button "Run" at bounding box center [368, 230] width 32 height 17
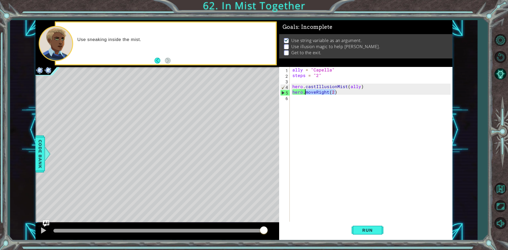
drag, startPoint x: 339, startPoint y: 91, endPoint x: 305, endPoint y: 94, distance: 33.7
click at [305, 94] on div "ally = "Capella" steps = "2" hero . castIllusionMist ( ally ) hero . moveRight …" at bounding box center [372, 150] width 162 height 167
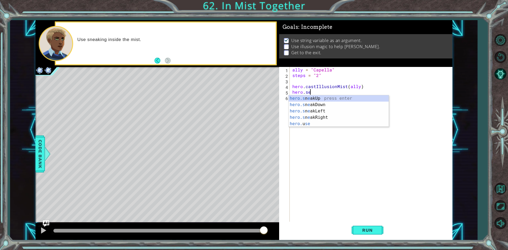
scroll to position [0, 1]
click at [333, 118] on div "hero.s n e akUp press enter hero.s n e akDown press enter hero.s n e akLeft pre…" at bounding box center [339, 117] width 100 height 44
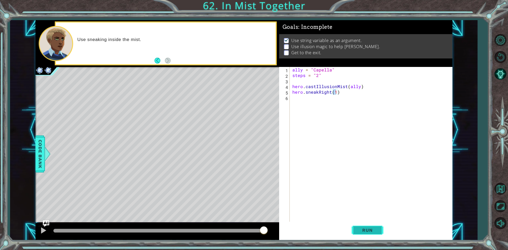
click at [368, 228] on span "Run" at bounding box center [367, 230] width 21 height 5
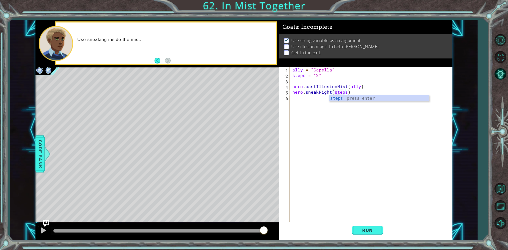
scroll to position [0, 3]
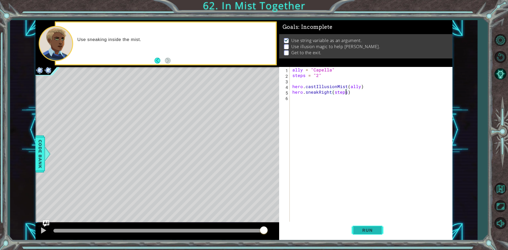
click at [372, 233] on span "Run" at bounding box center [367, 230] width 21 height 5
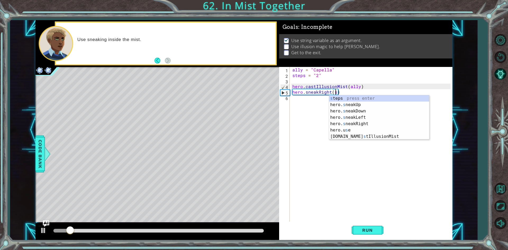
scroll to position [0, 2]
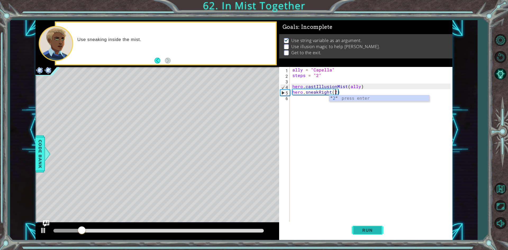
click at [364, 228] on span "Run" at bounding box center [367, 230] width 21 height 5
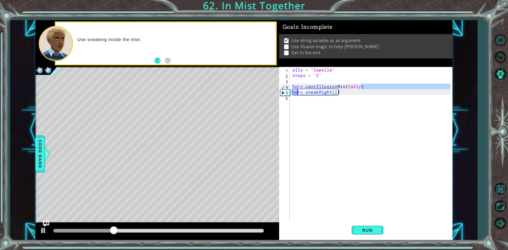
drag, startPoint x: 370, startPoint y: 85, endPoint x: 297, endPoint y: 93, distance: 74.0
click at [297, 93] on div "ally = "Capella" steps = "2" hero . castIllusionMist ( ally ) hero . sneakRight…" at bounding box center [372, 150] width 162 height 167
type textarea "hero.castIllusionMist(ally) hero.sneakRight(2)"
drag, startPoint x: 292, startPoint y: 86, endPoint x: 344, endPoint y: 92, distance: 51.9
click at [344, 92] on div "ally = "Capella" steps = "2" hero . castIllusionMist ( ally ) hero . sneakRight…" at bounding box center [372, 150] width 162 height 167
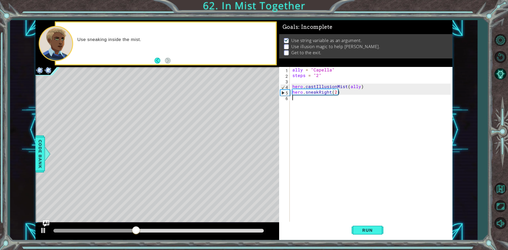
click at [322, 102] on div "ally = "Capella" steps = "2" hero . castIllusionMist ( ally ) hero . sneakRight…" at bounding box center [372, 150] width 162 height 167
paste textarea "hero.sneakRight(2)"
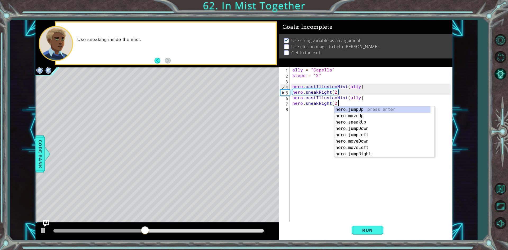
scroll to position [1, 0]
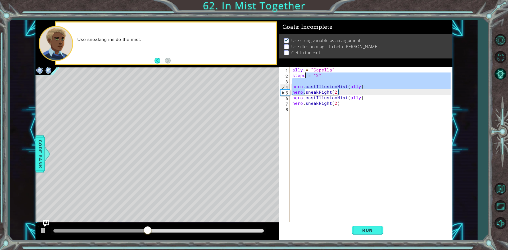
click at [304, 115] on div "ally = "Capella" steps = "2" hero . castIllusionMist ( ally ) hero . sneakRight…" at bounding box center [372, 150] width 162 height 167
type textarea "hero.sneakRight(2)"
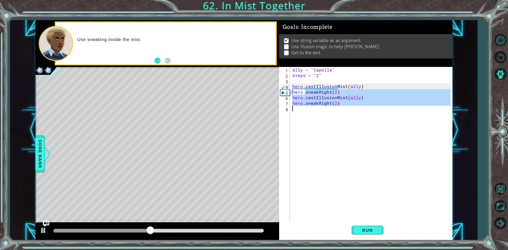
click at [303, 113] on div "ally = "Capella" steps = "2" hero . castIllusionMist ( ally ) hero . sneakRight…" at bounding box center [370, 145] width 159 height 156
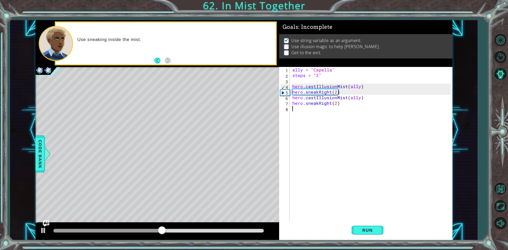
paste textarea "hero.sneakRight(2)"
type textarea "hero.sneakRight(2)"
click at [368, 230] on span "Run" at bounding box center [367, 230] width 21 height 5
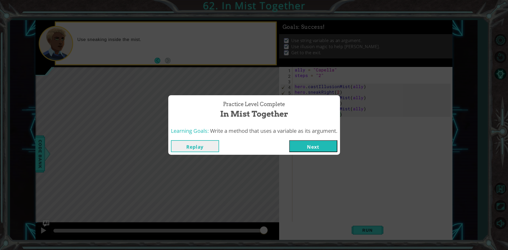
click at [334, 147] on button "Next" at bounding box center [313, 146] width 48 height 12
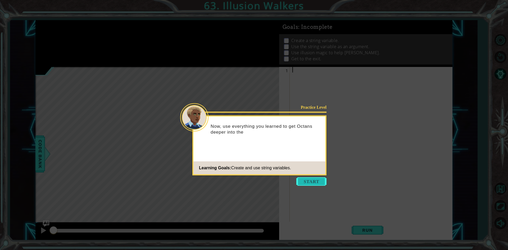
click at [309, 182] on button "Start" at bounding box center [311, 181] width 30 height 8
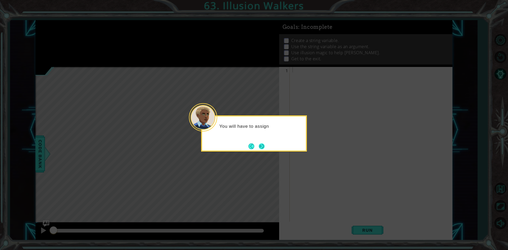
click at [262, 146] on button "Next" at bounding box center [262, 146] width 6 height 6
click at [262, 144] on button "Next" at bounding box center [262, 146] width 6 height 6
click at [260, 150] on button "Next" at bounding box center [261, 146] width 7 height 7
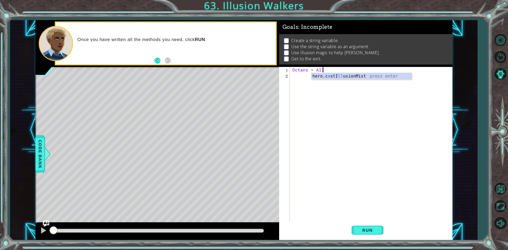
scroll to position [0, 2]
type textarea "Octans = Ally"
click at [311, 79] on div "Octans = Ally" at bounding box center [372, 150] width 162 height 167
drag, startPoint x: 367, startPoint y: 231, endPoint x: 370, endPoint y: 235, distance: 4.9
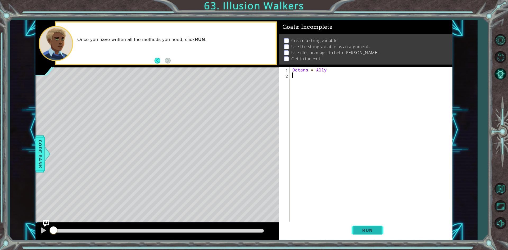
click at [370, 235] on button "Run" at bounding box center [368, 230] width 32 height 17
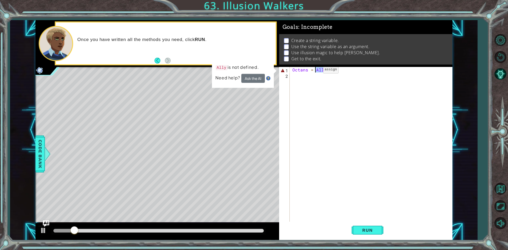
drag, startPoint x: 331, startPoint y: 70, endPoint x: 314, endPoint y: 71, distance: 16.7
click at [314, 71] on div "Octans = Ally" at bounding box center [372, 150] width 162 height 167
type textarea "Octans = Ally"
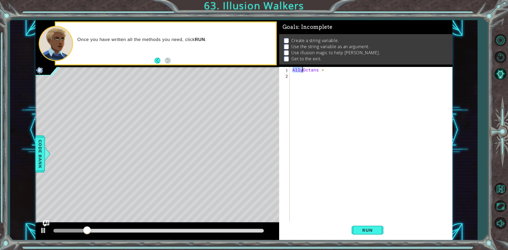
click at [302, 69] on div "AllyOctans =" at bounding box center [370, 145] width 159 height 156
drag, startPoint x: 302, startPoint y: 69, endPoint x: 318, endPoint y: 69, distance: 16.1
click at [318, 69] on div "AllyOctans =" at bounding box center [372, 150] width 162 height 167
click at [371, 227] on button "Run" at bounding box center [368, 230] width 32 height 17
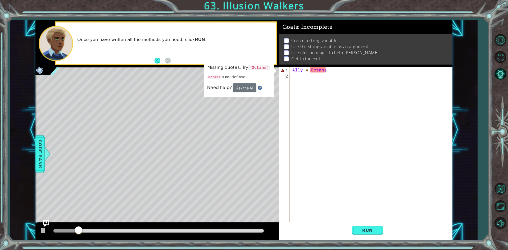
click at [227, 87] on span "Need help?" at bounding box center [220, 88] width 26 height 6
click at [251, 85] on button "Ask the AI" at bounding box center [245, 87] width 24 height 9
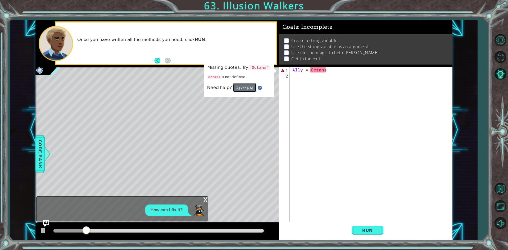
click at [251, 87] on button "Ask the AI" at bounding box center [245, 87] width 24 height 9
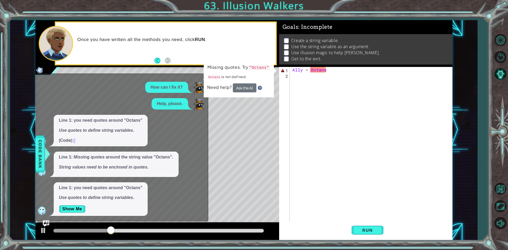
click at [79, 203] on div "Line 1: you need quotes around "Octans" Use quotes to define string variables. …" at bounding box center [101, 199] width 94 height 34
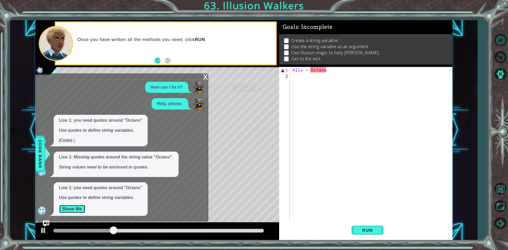
click at [80, 207] on button "Show Me" at bounding box center [72, 209] width 27 height 8
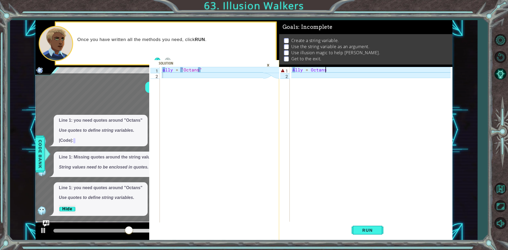
click at [269, 64] on div "×" at bounding box center [268, 65] width 8 height 9
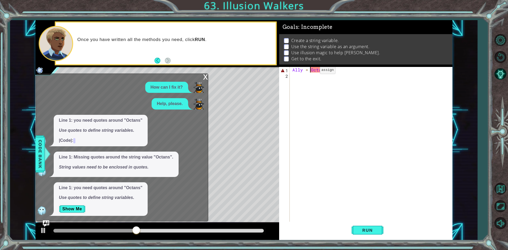
click at [311, 71] on div "Ally = Octans" at bounding box center [372, 150] width 162 height 167
type textarea "Ally = "Octans"
type textarea "Ally = "Octans""
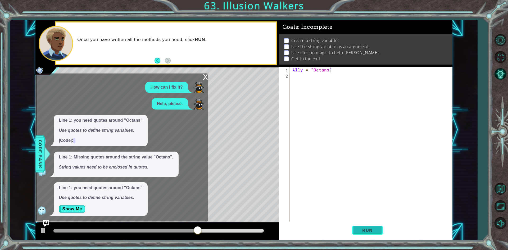
click at [374, 227] on button "Run" at bounding box center [368, 230] width 32 height 17
click at [336, 78] on div "Ally = "Octans"" at bounding box center [372, 150] width 162 height 167
click at [207, 76] on div "x" at bounding box center [205, 76] width 5 height 5
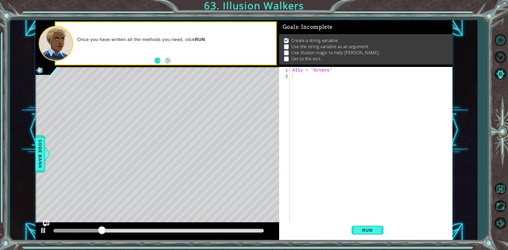
click at [378, 84] on div "Ally = "Octans"" at bounding box center [372, 150] width 162 height 167
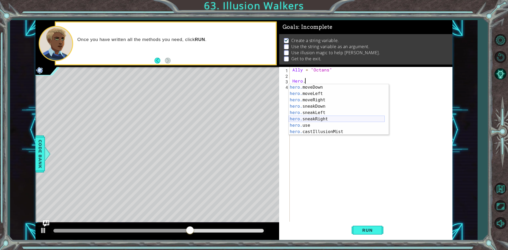
scroll to position [38, 0]
click at [335, 132] on div "hero. moveDown press enter hero. moveLeft press enter hero. moveRight press ent…" at bounding box center [337, 116] width 96 height 64
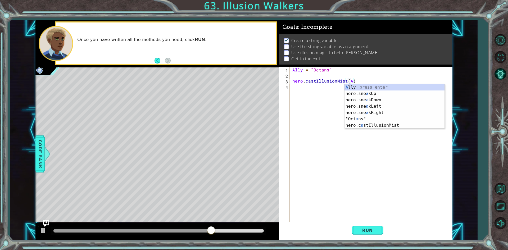
scroll to position [0, 3]
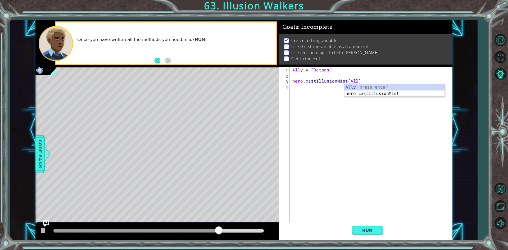
type textarea "hero.castIllusionMist(Ally)"
click at [306, 88] on div "Ally = "Octans" hero . castIllusionMist ( Ally )" at bounding box center [372, 150] width 162 height 167
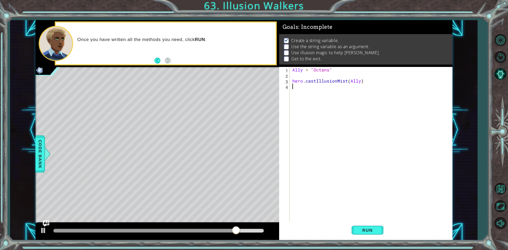
scroll to position [0, 0]
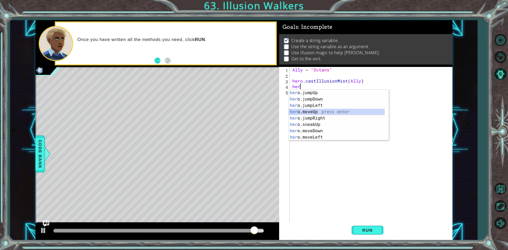
click at [319, 110] on div "her o.jumpUp press enter her o.jumpDown press enter her o.jumpLeft press enter …" at bounding box center [337, 122] width 96 height 64
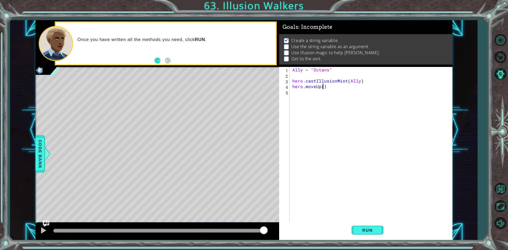
scroll to position [0, 2]
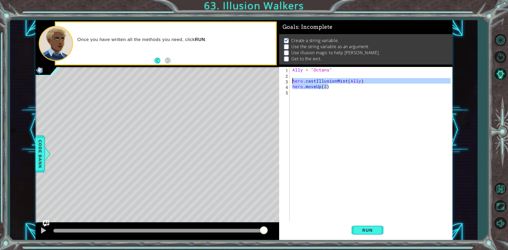
drag, startPoint x: 332, startPoint y: 88, endPoint x: 285, endPoint y: 83, distance: 47.1
click at [285, 83] on div "hero.moveUp(2) 1 2 3 4 5 Ally = "Octans" hero . castIllusionMist ( Ally ) hero …" at bounding box center [365, 145] width 172 height 156
paste textarea "sneakRight"
type textarea "hero.sneakRight(2)"
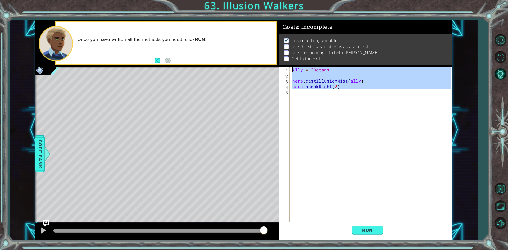
click at [306, 92] on div "Ally = "Octans" hero . castIllusionMist ( ally ) hero . sneakRight ( 2 )" at bounding box center [372, 150] width 162 height 167
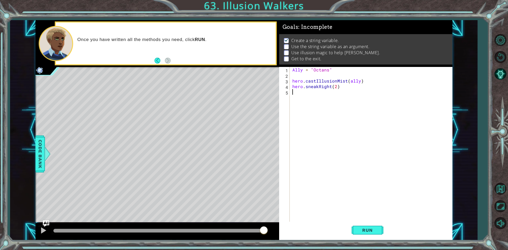
paste textarea "hero.sneakRight(2)"
type textarea "hero.sneakRight(2)"
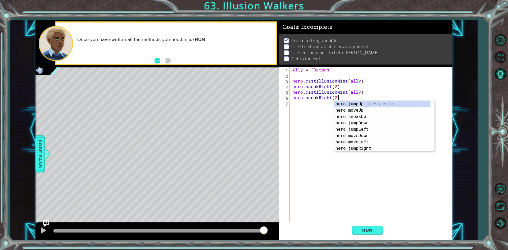
click at [313, 105] on div "Ally = "Octans" hero . castIllusionMist ( ally ) hero . sneakRight ( 2 ) hero .…" at bounding box center [372, 150] width 162 height 167
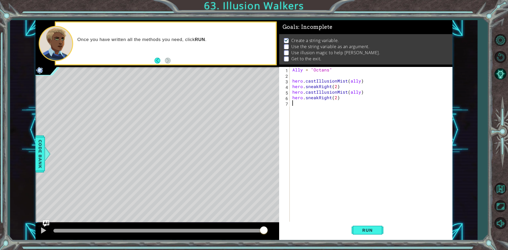
paste textarea "hero.sneakRight(2)"
click at [371, 231] on span "Run" at bounding box center [367, 230] width 21 height 5
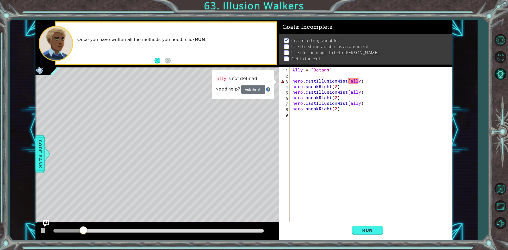
click at [350, 82] on div "Ally = "Octans" hero . castIllusionMist ( ally ) hero . sneakRight ( 2 ) hero .…" at bounding box center [372, 150] width 162 height 167
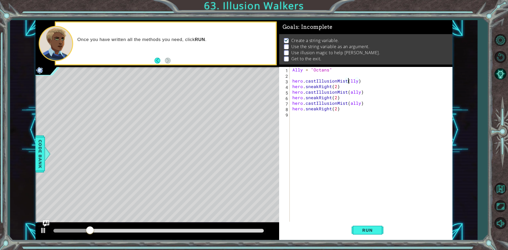
type textarea "hero.castIllusionMist(Ally)"
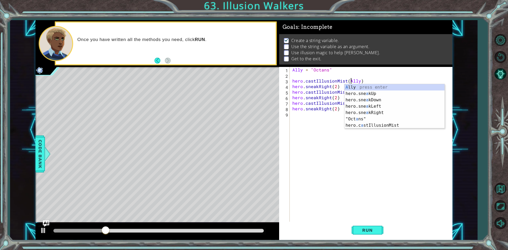
drag, startPoint x: 328, startPoint y: 137, endPoint x: 331, endPoint y: 134, distance: 4.1
click at [330, 136] on div "Ally = "Octans" hero . castIllusionMist ( Ally ) hero . sneakRight ( 2 ) hero .…" at bounding box center [372, 150] width 162 height 167
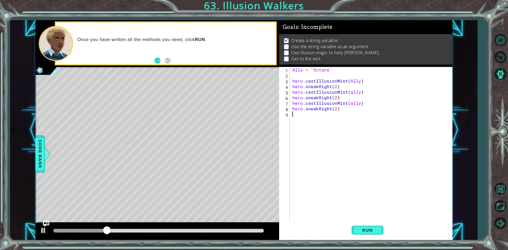
scroll to position [0, 0]
click at [350, 93] on div "Ally = "Octans" hero . castIllusionMist ( Ally ) hero . sneakRight ( 2 ) hero .…" at bounding box center [372, 150] width 162 height 167
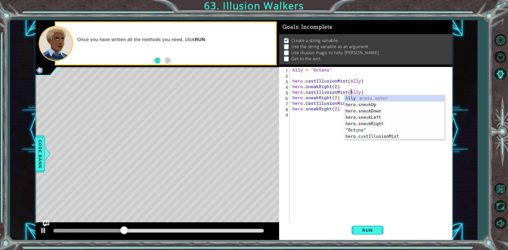
scroll to position [0, 3]
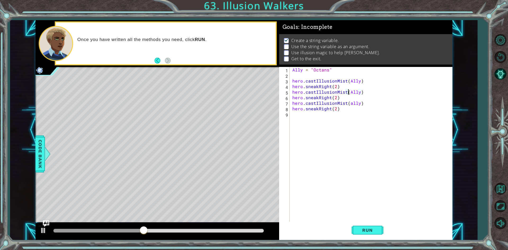
click at [350, 101] on div "Ally = "Octans" hero . castIllusionMist ( Ally ) hero . sneakRight ( 2 ) hero .…" at bounding box center [372, 150] width 162 height 167
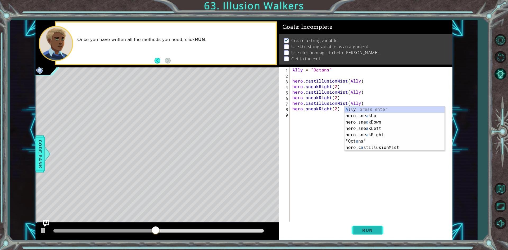
click at [370, 228] on button "Run" at bounding box center [368, 230] width 32 height 17
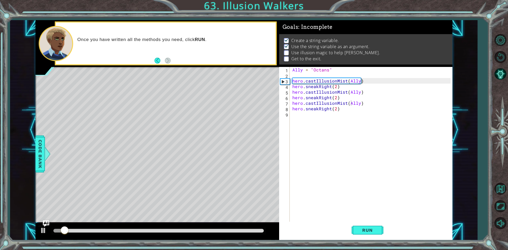
drag, startPoint x: 106, startPoint y: 229, endPoint x: 143, endPoint y: 230, distance: 37.6
click at [143, 230] on div at bounding box center [158, 230] width 215 height 7
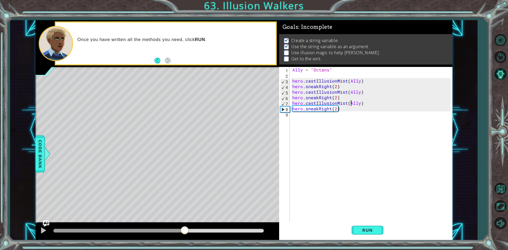
drag, startPoint x: 143, startPoint y: 230, endPoint x: 185, endPoint y: 231, distance: 41.3
click at [185, 231] on div at bounding box center [158, 231] width 210 height 4
click at [293, 91] on div "Ally = "Octans" hero . castIllusionMist ( Ally ) hero . sneakRight ( 2 ) hero .…" at bounding box center [372, 150] width 162 height 167
click at [344, 86] on div "Ally = "Octans" hero . castIllusionMist ( Ally ) hero . sneakRight ( 2 ) hero .…" at bounding box center [372, 150] width 162 height 167
type textarea "hero.sneakRight(2)"
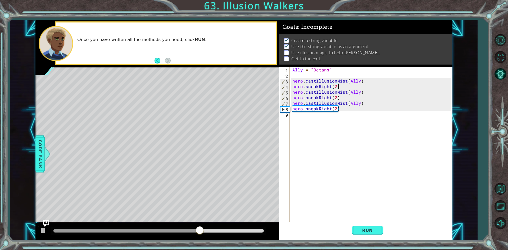
scroll to position [0, 0]
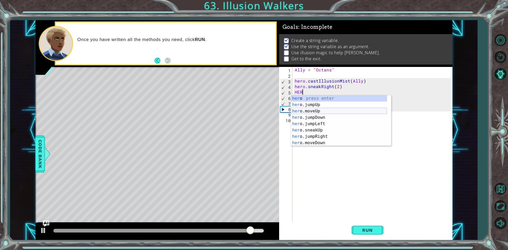
click at [348, 110] on div "her o press enter her o.jumpUp press enter her o.moveUp press enter her o.jumpD…" at bounding box center [339, 127] width 96 height 64
type textarea "hero.moveUp(1)"
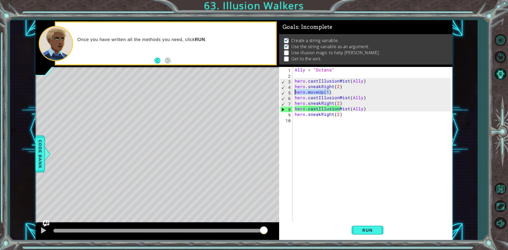
click at [275, 91] on div "1 2 ally = "Octans" ההההההההההההההההההההההההההההההההההההההההההההההההההההההההההה…" at bounding box center [243, 130] width 417 height 220
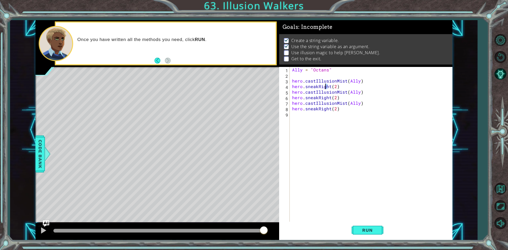
click at [324, 86] on div "Ally = "Octans" hero . castIllusionMist ( Ally ) hero . sneakRight ( 2 ) hero .…" at bounding box center [372, 150] width 162 height 167
drag, startPoint x: 330, startPoint y: 86, endPoint x: 317, endPoint y: 87, distance: 13.3
click at [317, 87] on div "Ally = "Octans" hero . castIllusionMist ( Ally ) hero . sneakRight ( 2 ) hero .…" at bounding box center [372, 150] width 162 height 167
click at [306, 94] on div "hero.sneakU p press enter" at bounding box center [338, 99] width 100 height 19
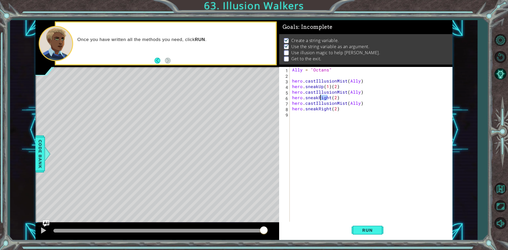
drag, startPoint x: 329, startPoint y: 97, endPoint x: 320, endPoint y: 99, distance: 8.6
click at [320, 99] on div "Ally = "Octans" hero . castIllusionMist ( Ally ) hero . sneakUp ( 1 ) ( 2 ) her…" at bounding box center [372, 150] width 162 height 167
drag, startPoint x: 330, startPoint y: 99, endPoint x: 318, endPoint y: 97, distance: 12.9
click at [318, 97] on div "Ally = "Octans" hero . castIllusionMist ( Ally ) hero . sneakUp ( 1 ) ( 2 ) her…" at bounding box center [372, 150] width 162 height 167
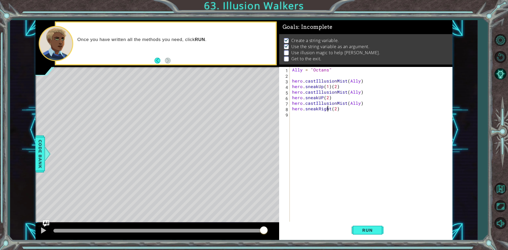
click at [328, 111] on div "Ally = "Octans" hero . castIllusionMist ( Ally ) hero . sneakUp ( 1 ) ( 2 ) her…" at bounding box center [372, 150] width 162 height 167
drag, startPoint x: 330, startPoint y: 109, endPoint x: 318, endPoint y: 109, distance: 12.2
click at [318, 109] on div "Ally = "Octans" hero . castIllusionMist ( Ally ) hero . sneakUp ( 1 ) ( 2 ) her…" at bounding box center [372, 150] width 162 height 167
click at [365, 226] on button "Run" at bounding box center [368, 230] width 32 height 17
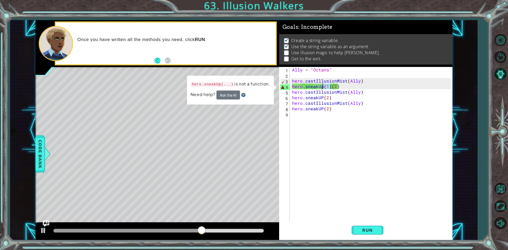
drag, startPoint x: 331, startPoint y: 88, endPoint x: 323, endPoint y: 88, distance: 8.5
click at [323, 88] on div "Ally = "Octans" hero . castIllusionMist ( Ally ) hero . sneakUp ( 1 ) ( 2 ) her…" at bounding box center [372, 150] width 162 height 167
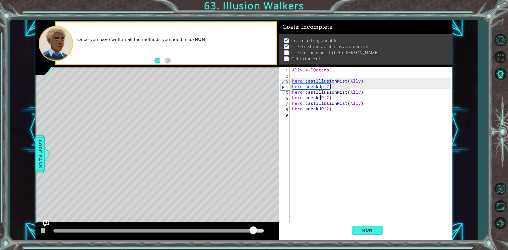
click at [321, 99] on div "Ally = "Octans" hero . castIllusionMist ( Ally ) hero . sneakUp ( 2 ) hero . ca…" at bounding box center [372, 150] width 162 height 167
click at [323, 99] on div "Ally = "Octans" hero . castIllusionMist ( Ally ) hero . sneakUp ( 2 ) hero . ca…" at bounding box center [372, 150] width 162 height 167
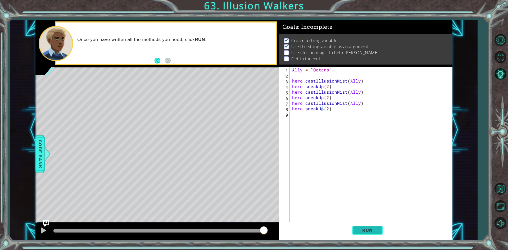
click at [365, 228] on span "Run" at bounding box center [367, 230] width 21 height 5
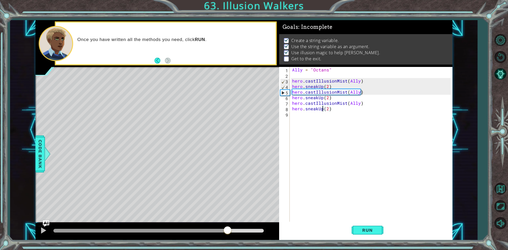
click at [228, 230] on div at bounding box center [158, 231] width 210 height 4
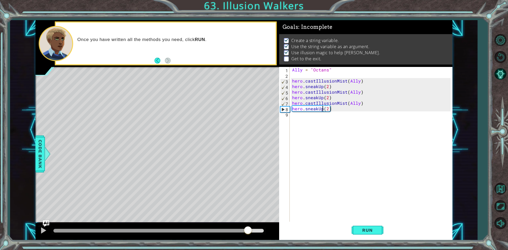
drag, startPoint x: 231, startPoint y: 226, endPoint x: 247, endPoint y: 227, distance: 16.4
click at [247, 227] on div at bounding box center [248, 231] width 10 height 10
drag, startPoint x: 247, startPoint y: 227, endPoint x: 264, endPoint y: 228, distance: 16.5
click at [264, 228] on div at bounding box center [264, 231] width 10 height 10
drag, startPoint x: 264, startPoint y: 228, endPoint x: 248, endPoint y: 231, distance: 16.1
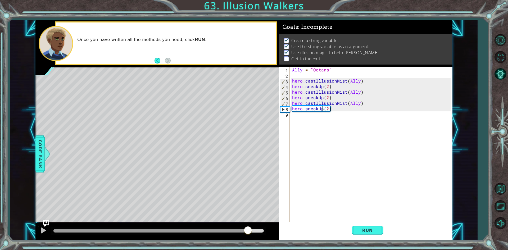
click at [248, 231] on div at bounding box center [248, 231] width 10 height 10
click at [36, 230] on div at bounding box center [157, 231] width 244 height 17
click at [42, 229] on div at bounding box center [43, 230] width 7 height 7
click at [327, 109] on div "Ally = "Octans" hero . castIllusionMist ( Ally ) hero . sneakUp ( 2 ) hero . ca…" at bounding box center [372, 150] width 162 height 167
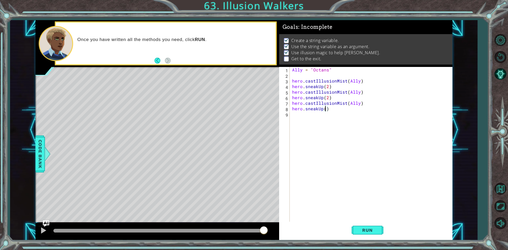
type textarea "hero.sneakUp(1)"
click at [294, 116] on div "Ally = "Octans" hero . castIllusionMist ( Ally ) hero . sneakUp ( 2 ) hero . ca…" at bounding box center [372, 150] width 162 height 167
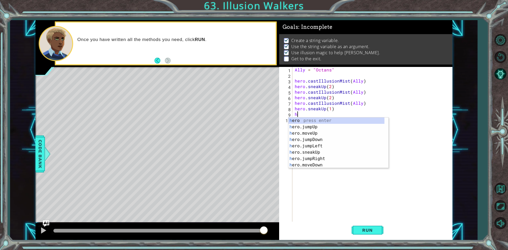
type textarea "he"
click at [327, 152] on div "he ro press enter he ro.jumpUp press enter he ro.jumpDown press enter he ro.jum…" at bounding box center [339, 150] width 96 height 64
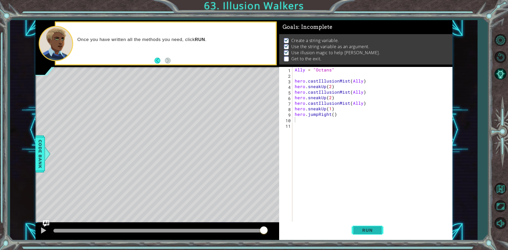
click at [360, 229] on span "Run" at bounding box center [367, 230] width 21 height 5
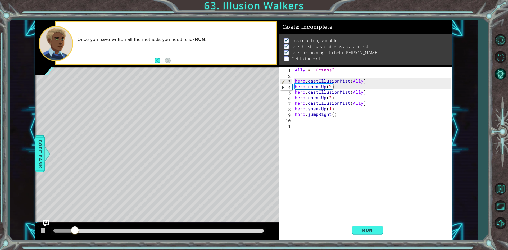
click at [317, 115] on div "Ally = "Octans" hero . castIllusionMist ( Ally ) hero . sneakUp ( 2 ) hero . ca…" at bounding box center [374, 150] width 160 height 167
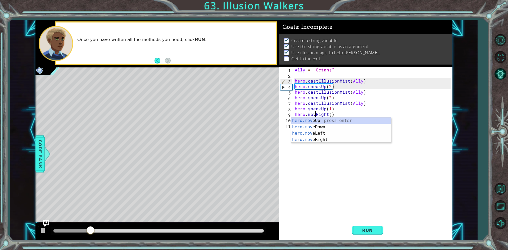
scroll to position [0, 1]
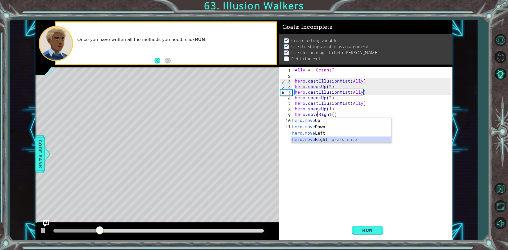
click at [326, 142] on div "hero.move Up press enter hero.move Down press enter hero.move Left press enter …" at bounding box center [341, 137] width 100 height 38
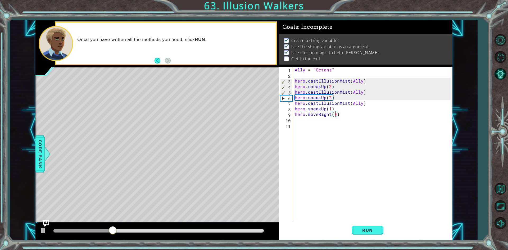
scroll to position [0, 2]
type textarea "hero.moveRight(4)"
click at [357, 226] on button "Run" at bounding box center [368, 230] width 32 height 17
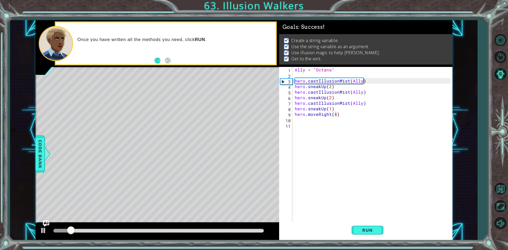
drag, startPoint x: 138, startPoint y: 238, endPoint x: 172, endPoint y: 227, distance: 35.7
click at [172, 227] on div at bounding box center [157, 231] width 244 height 17
drag, startPoint x: 177, startPoint y: 228, endPoint x: 227, endPoint y: 231, distance: 49.8
click at [227, 231] on div at bounding box center [158, 230] width 215 height 7
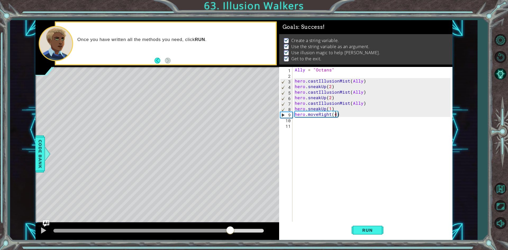
click at [230, 229] on div at bounding box center [158, 231] width 210 height 4
click at [49, 227] on div at bounding box center [157, 231] width 244 height 17
click at [43, 229] on div at bounding box center [43, 230] width 7 height 7
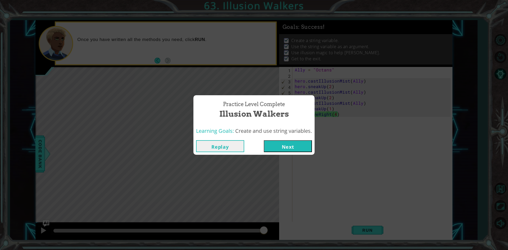
click at [294, 145] on button "Next" at bounding box center [288, 146] width 48 height 12
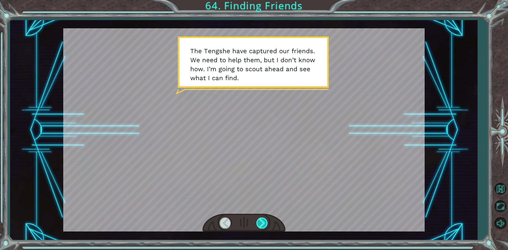
click at [260, 225] on div at bounding box center [262, 223] width 12 height 11
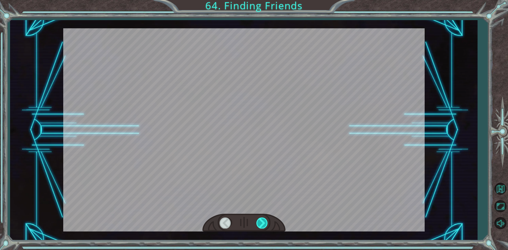
click at [260, 225] on div at bounding box center [262, 223] width 12 height 11
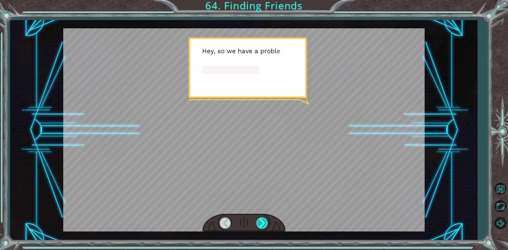
click at [260, 225] on div at bounding box center [262, 223] width 12 height 11
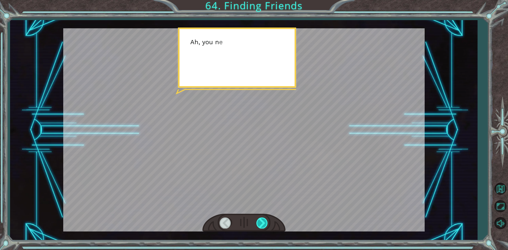
click at [260, 225] on div at bounding box center [262, 223] width 12 height 11
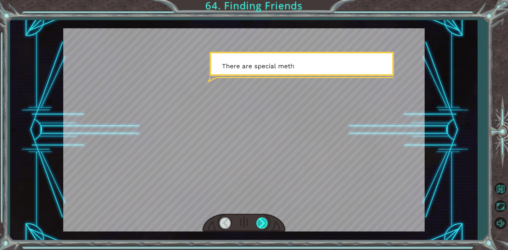
click at [260, 225] on div at bounding box center [262, 223] width 12 height 11
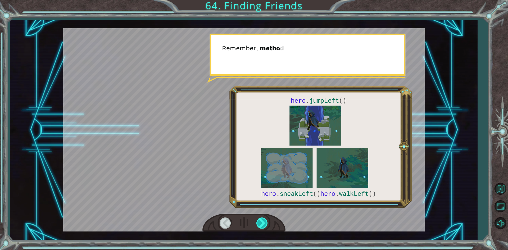
click at [260, 225] on div at bounding box center [262, 223] width 12 height 11
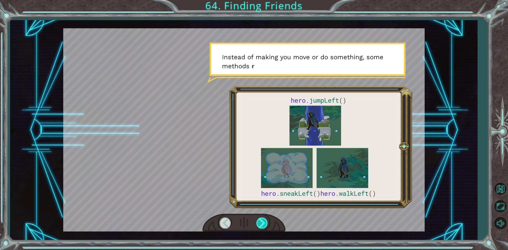
click at [260, 225] on div at bounding box center [262, 223] width 12 height 11
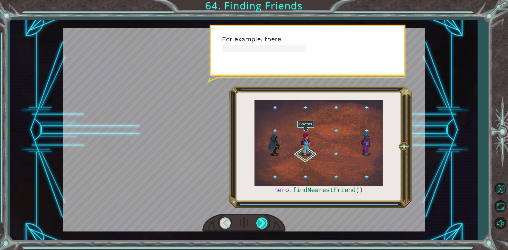
click at [260, 225] on div at bounding box center [262, 223] width 12 height 11
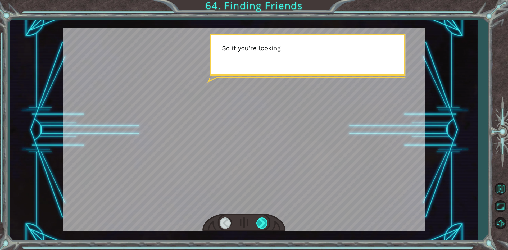
click at [260, 225] on div at bounding box center [262, 223] width 12 height 11
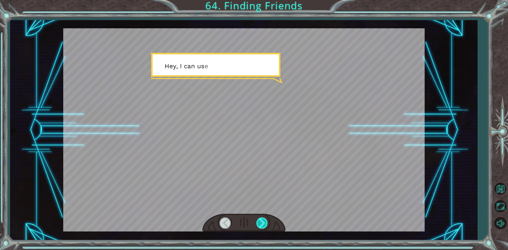
click at [260, 225] on div at bounding box center [262, 223] width 12 height 11
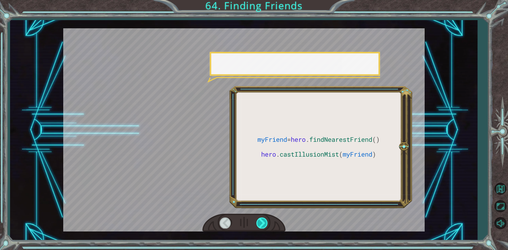
click at [260, 225] on div at bounding box center [262, 223] width 12 height 11
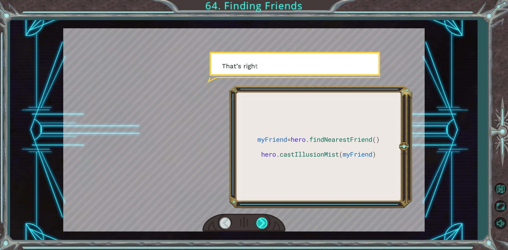
click at [260, 225] on div at bounding box center [262, 223] width 12 height 11
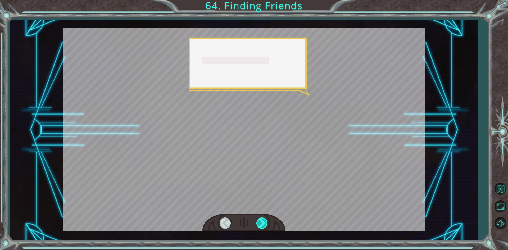
click at [260, 225] on div at bounding box center [262, 223] width 12 height 11
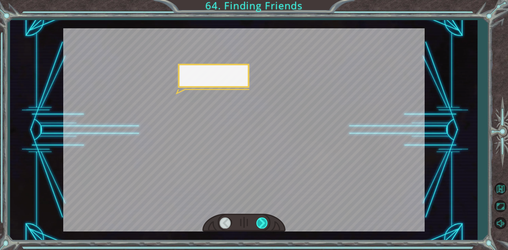
click at [260, 225] on div at bounding box center [262, 223] width 12 height 11
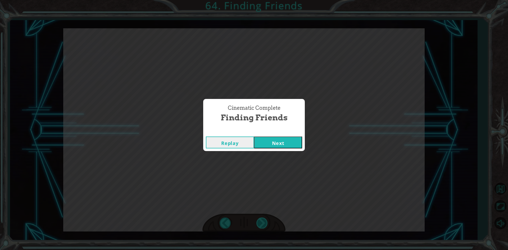
click at [260, 225] on div "Cinematic Complete Finding Friends Replay Next" at bounding box center [254, 125] width 508 height 250
click at [268, 143] on button "Next" at bounding box center [278, 143] width 48 height 12
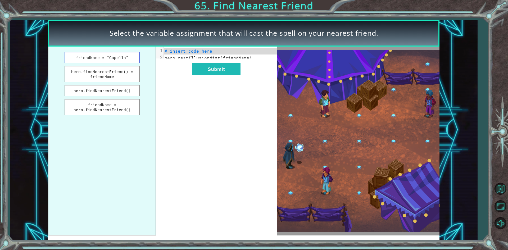
click at [113, 61] on button "friendName = "Capella"" at bounding box center [102, 57] width 75 height 11
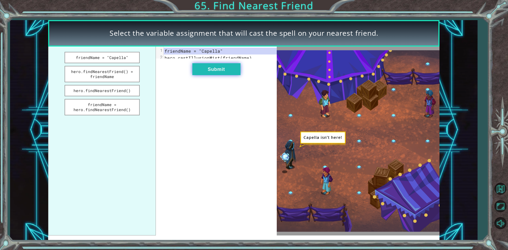
click at [207, 74] on button "Submit" at bounding box center [216, 69] width 48 height 12
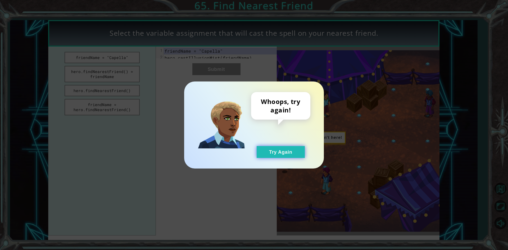
click at [285, 156] on button "Try Again" at bounding box center [281, 152] width 48 height 12
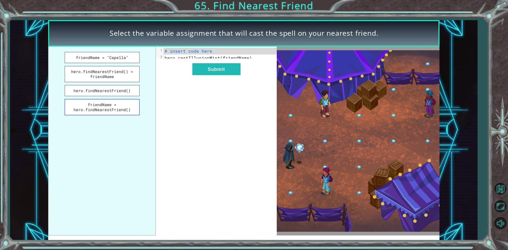
drag, startPoint x: 100, startPoint y: 106, endPoint x: 153, endPoint y: 80, distance: 59.4
click at [101, 104] on button "friendName = hero.findNearestFriend()" at bounding box center [102, 107] width 75 height 16
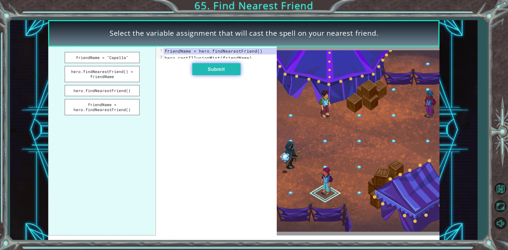
click at [209, 75] on button "Submit" at bounding box center [216, 69] width 48 height 12
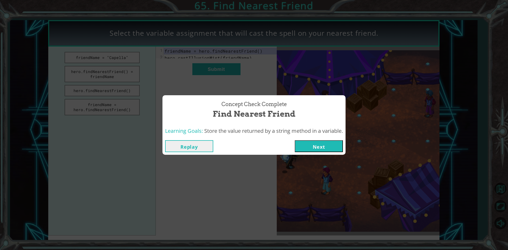
click at [309, 143] on button "Next" at bounding box center [319, 146] width 48 height 12
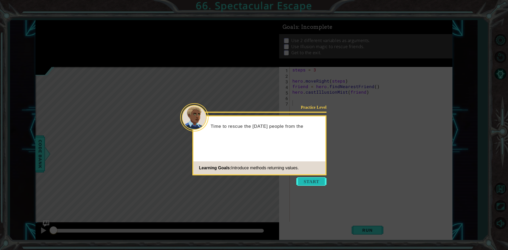
click at [314, 179] on button "Start" at bounding box center [311, 181] width 30 height 8
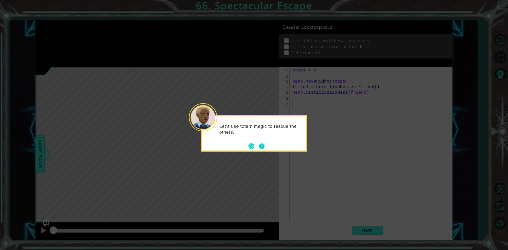
click at [262, 144] on button "Next" at bounding box center [262, 146] width 6 height 6
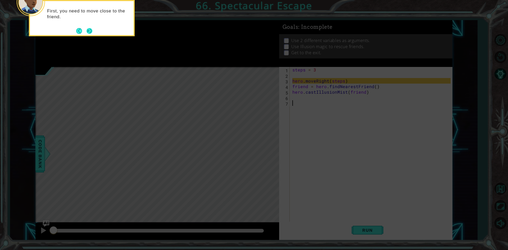
click at [90, 29] on button "Next" at bounding box center [90, 31] width 6 height 6
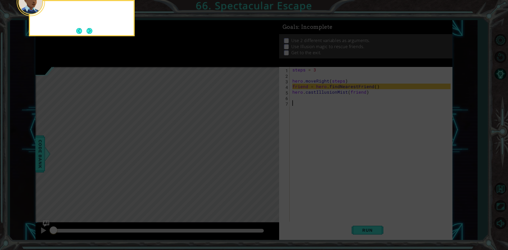
click at [90, 29] on button "Next" at bounding box center [90, 31] width 6 height 6
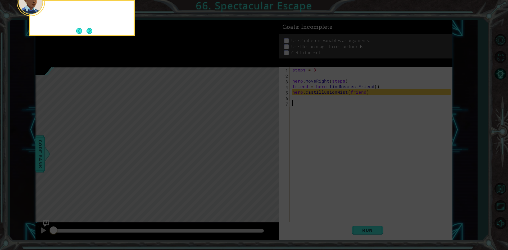
click at [90, 29] on button "Next" at bounding box center [90, 31] width 6 height 6
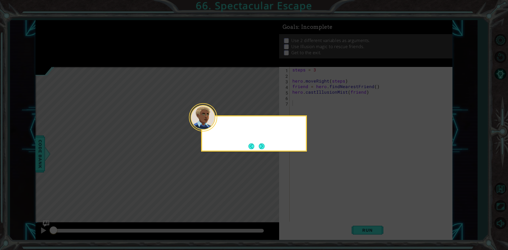
click at [90, 29] on icon at bounding box center [254, 125] width 508 height 250
click at [262, 147] on button "Next" at bounding box center [262, 146] width 6 height 6
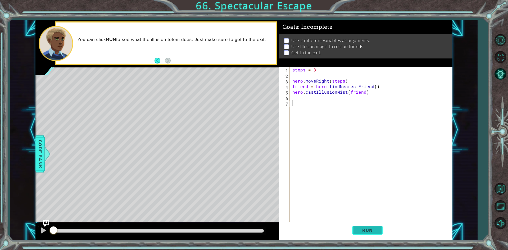
click at [364, 229] on span "Run" at bounding box center [367, 230] width 21 height 5
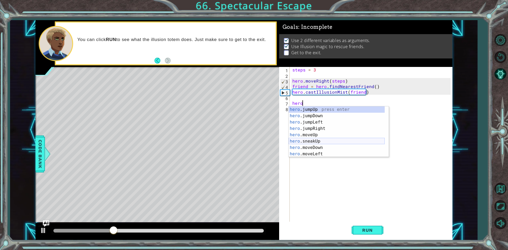
scroll to position [44, 0]
click at [319, 114] on div "hero .moveLeft press enter hero .moveRight press enter hero .sneakDown press en…" at bounding box center [337, 138] width 96 height 64
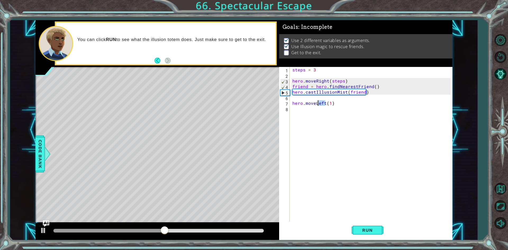
drag, startPoint x: 325, startPoint y: 105, endPoint x: 317, endPoint y: 104, distance: 8.5
click at [317, 104] on div "steps = 3 hero . moveRight ( steps ) friend = hero . findNearestFriend ( ) hero…" at bounding box center [372, 150] width 162 height 167
drag, startPoint x: 345, startPoint y: 102, endPoint x: 337, endPoint y: 104, distance: 8.0
click at [337, 104] on div "steps = 3 hero . moveRight ( steps ) friend = hero . findNearestFriend ( ) hero…" at bounding box center [372, 150] width 162 height 167
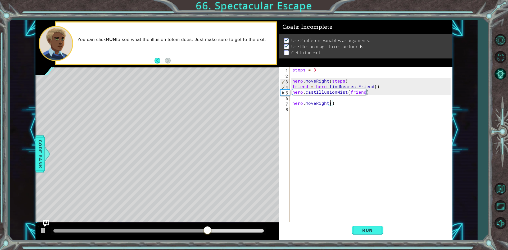
scroll to position [0, 2]
type textarea "hero.moveRight(4)"
click at [361, 225] on button "Run" at bounding box center [368, 230] width 32 height 17
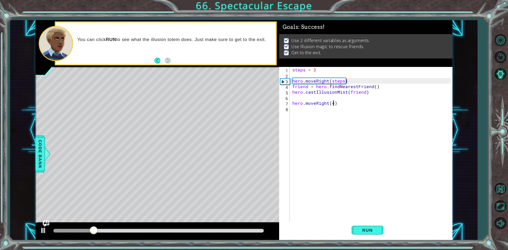
click at [260, 233] on div at bounding box center [158, 230] width 215 height 7
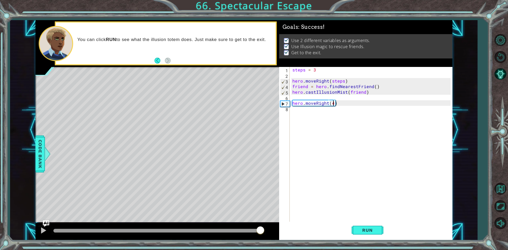
click at [260, 231] on div at bounding box center [158, 231] width 210 height 4
click at [44, 229] on div at bounding box center [43, 230] width 7 height 7
drag, startPoint x: 63, startPoint y: 229, endPoint x: 257, endPoint y: 228, distance: 194.5
click at [257, 229] on div at bounding box center [155, 231] width 204 height 4
drag, startPoint x: 85, startPoint y: 232, endPoint x: 252, endPoint y: 229, distance: 166.8
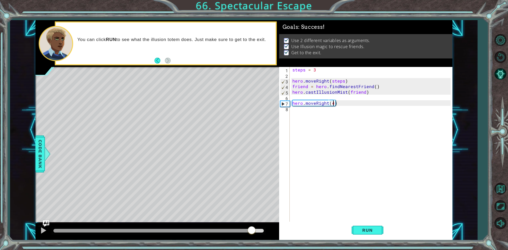
click at [252, 229] on div at bounding box center [158, 231] width 210 height 4
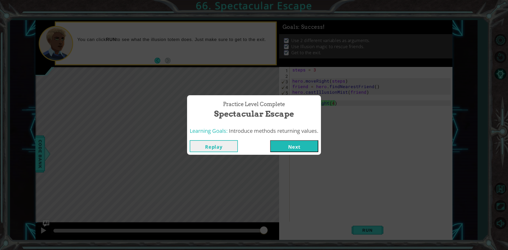
click at [303, 145] on button "Next" at bounding box center [294, 146] width 48 height 12
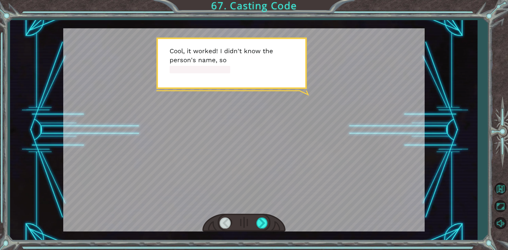
click at [272, 223] on div at bounding box center [243, 223] width 83 height 18
click at [268, 223] on div at bounding box center [262, 223] width 12 height 11
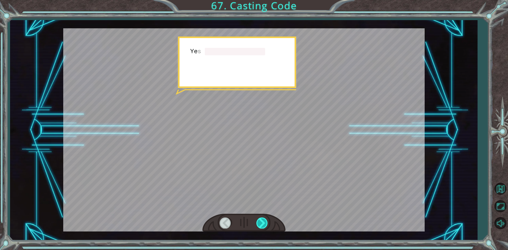
click at [265, 223] on div at bounding box center [262, 223] width 12 height 11
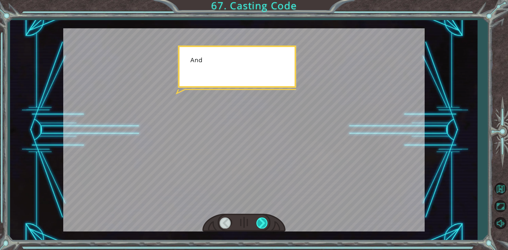
click at [265, 223] on div at bounding box center [262, 223] width 12 height 11
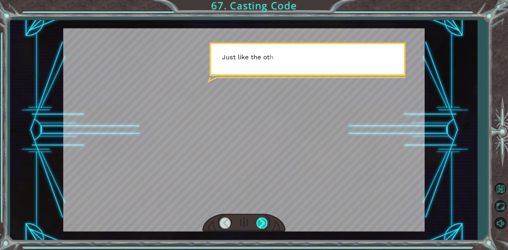
click at [265, 223] on div at bounding box center [262, 223] width 12 height 11
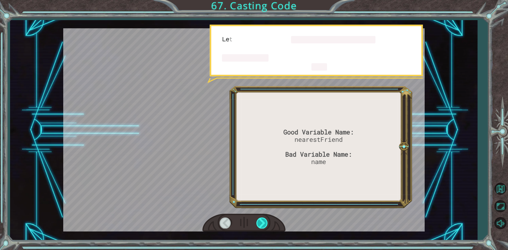
click at [265, 223] on div at bounding box center [262, 223] width 12 height 11
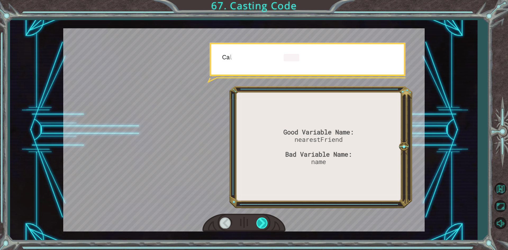
click at [265, 223] on div at bounding box center [262, 223] width 12 height 11
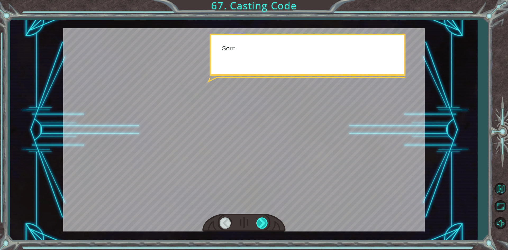
click at [265, 223] on div at bounding box center [262, 223] width 12 height 11
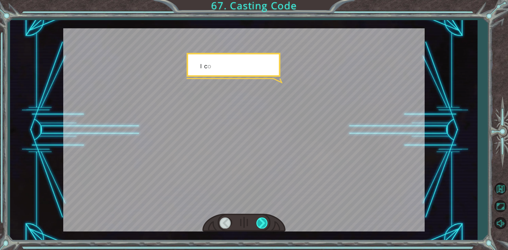
click at [265, 223] on div at bounding box center [262, 223] width 12 height 11
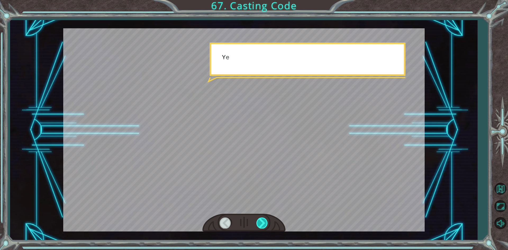
click at [265, 223] on div at bounding box center [262, 223] width 12 height 11
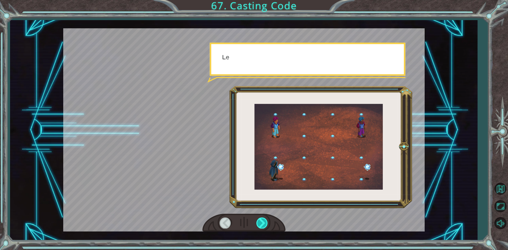
click at [265, 223] on div at bounding box center [262, 223] width 12 height 11
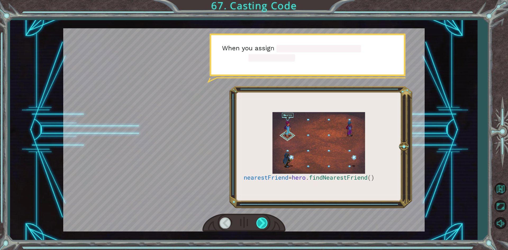
click at [265, 223] on div at bounding box center [262, 223] width 12 height 11
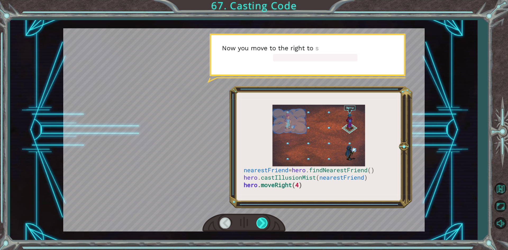
click at [265, 223] on div at bounding box center [262, 223] width 12 height 11
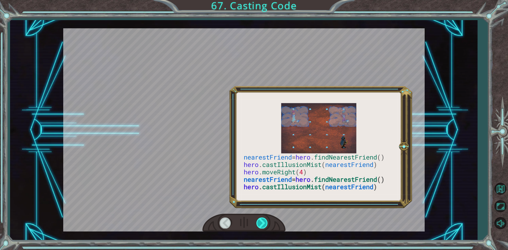
click at [265, 223] on div at bounding box center [262, 223] width 12 height 11
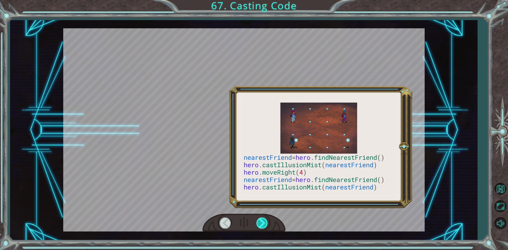
click at [265, 223] on div at bounding box center [262, 223] width 12 height 11
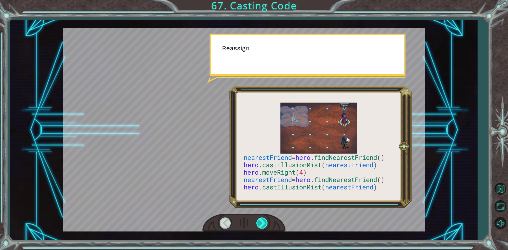
click at [265, 223] on div at bounding box center [262, 223] width 12 height 11
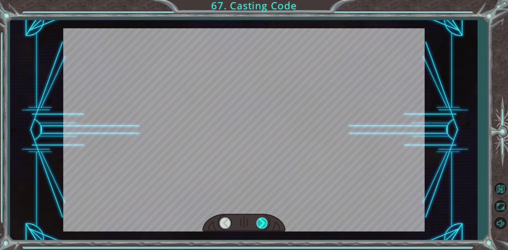
click at [265, 223] on div at bounding box center [262, 223] width 12 height 11
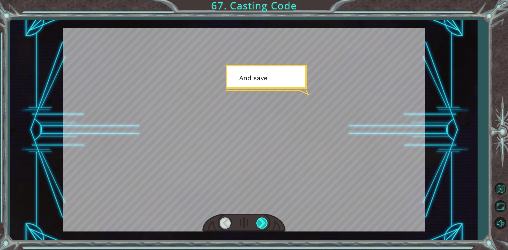
click at [265, 223] on div at bounding box center [262, 223] width 12 height 11
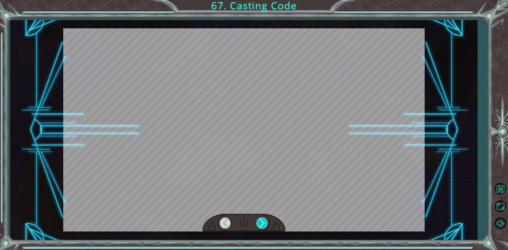
click at [265, 223] on div at bounding box center [262, 223] width 12 height 11
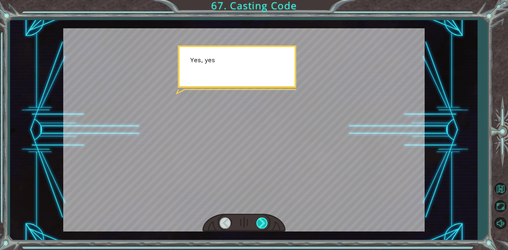
click at [265, 223] on div at bounding box center [262, 223] width 12 height 11
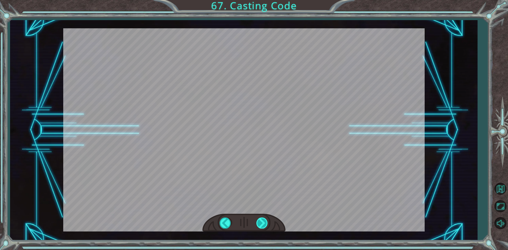
click at [265, 0] on div "nearestFriend = hero . findNearestFriend () hero . castIllusionMist ( nearestFr…" at bounding box center [254, 0] width 508 height 0
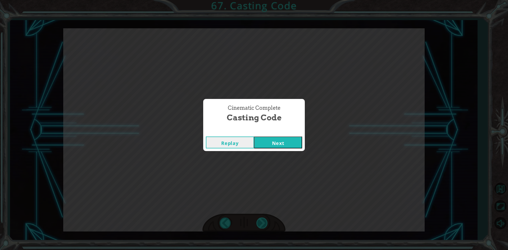
click at [265, 223] on div "Cinematic Complete Casting Code Replay Next" at bounding box center [254, 125] width 508 height 250
click at [271, 141] on button "Next" at bounding box center [278, 143] width 48 height 12
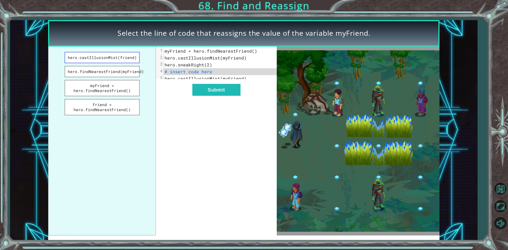
click at [92, 57] on button "hero.castIllusionMist(friend)" at bounding box center [102, 57] width 75 height 11
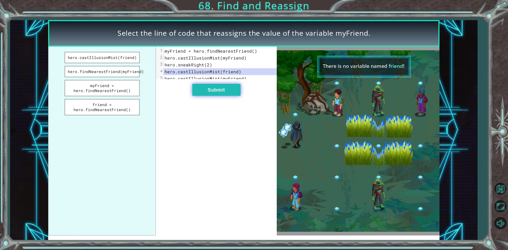
click at [199, 92] on button "Submit" at bounding box center [216, 90] width 48 height 12
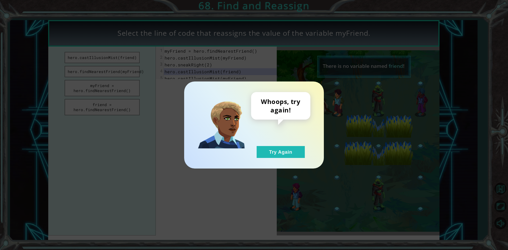
click at [285, 159] on div "Whoops, try again! Try Again" at bounding box center [254, 125] width 140 height 87
click at [282, 149] on button "Try Again" at bounding box center [281, 152] width 48 height 12
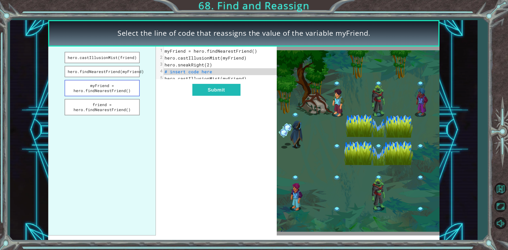
drag, startPoint x: 87, startPoint y: 90, endPoint x: 91, endPoint y: 90, distance: 4.0
click at [89, 90] on button "myFriend = hero.findNearestFriend()" at bounding box center [102, 88] width 75 height 16
click at [227, 96] on button "Submit" at bounding box center [216, 90] width 48 height 12
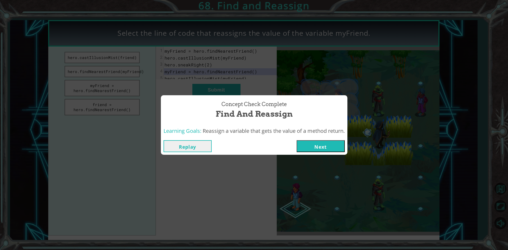
click at [321, 146] on button "Next" at bounding box center [321, 146] width 48 height 12
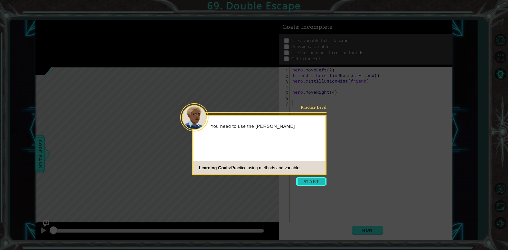
click at [304, 179] on button "Start" at bounding box center [311, 181] width 30 height 8
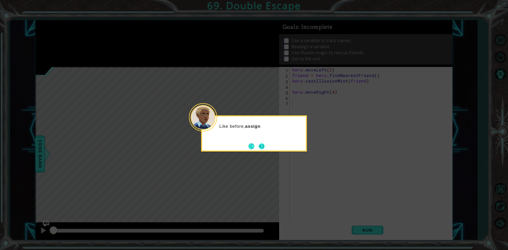
click at [260, 147] on button "Next" at bounding box center [262, 146] width 6 height 6
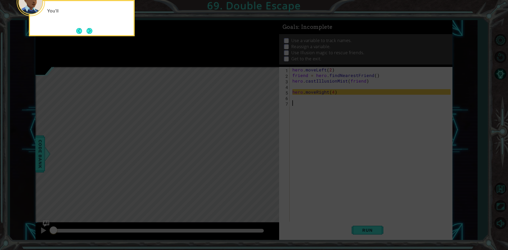
click at [260, 147] on icon at bounding box center [254, 37] width 508 height 425
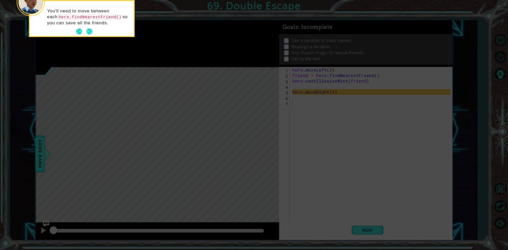
click at [90, 28] on footer at bounding box center [84, 32] width 16 height 8
drag, startPoint x: 91, startPoint y: 31, endPoint x: 91, endPoint y: 34, distance: 3.2
click at [91, 34] on button "Next" at bounding box center [90, 32] width 6 height 6
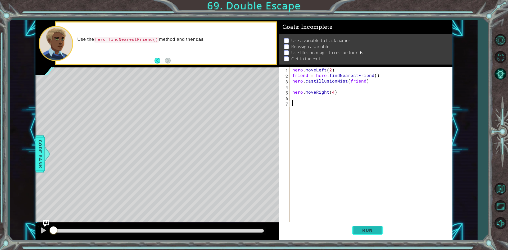
click at [378, 229] on button "Run" at bounding box center [368, 230] width 32 height 17
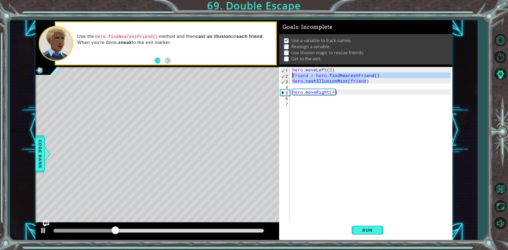
drag, startPoint x: 383, startPoint y: 83, endPoint x: 289, endPoint y: 77, distance: 94.4
click at [289, 77] on div "1 2 3 4 5 6 7 hero . moveLeft ( 2 ) friend = hero . findNearestFriend ( ) hero …" at bounding box center [365, 145] width 172 height 156
drag, startPoint x: 326, startPoint y: 83, endPoint x: 352, endPoint y: 80, distance: 25.9
drag, startPoint x: 352, startPoint y: 80, endPoint x: 377, endPoint y: 74, distance: 25.8
click at [377, 74] on div "hero . moveLeft ( 2 ) friend = hero . findNearestFriend ( ) hero . castIllusion…" at bounding box center [370, 145] width 159 height 156
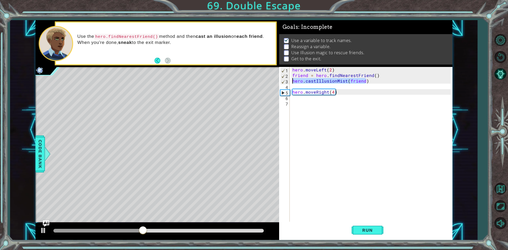
drag, startPoint x: 372, startPoint y: 82, endPoint x: 292, endPoint y: 80, distance: 80.7
click at [292, 80] on div "hero . moveLeft ( 2 ) friend = hero . findNearestFriend ( ) hero . castIllusion…" at bounding box center [372, 150] width 162 height 167
type textarea "hero.castIllusionMist(friend)"
click at [302, 106] on div "hero . moveLeft ( 2 ) friend = hero . findNearestFriend ( ) hero . castIllusion…" at bounding box center [372, 150] width 162 height 167
click at [297, 99] on div "hero . moveLeft ( 2 ) friend = hero . findNearestFriend ( ) hero . castIllusion…" at bounding box center [372, 150] width 162 height 167
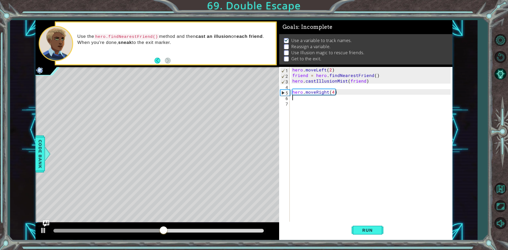
paste textarea "hero.castIllusionMist(friend)"
type textarea "hero.castIllusionMist(friend)"
drag, startPoint x: 355, startPoint y: 214, endPoint x: 362, endPoint y: 220, distance: 8.8
click at [362, 220] on div "hero . moveLeft ( 2 ) friend = hero . findNearestFriend ( ) hero . castIllusion…" at bounding box center [372, 150] width 162 height 167
click at [363, 222] on button "Run" at bounding box center [368, 230] width 32 height 17
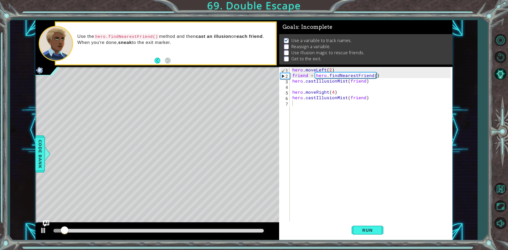
click at [224, 227] on div at bounding box center [157, 231] width 244 height 17
click at [221, 229] on div at bounding box center [158, 231] width 210 height 4
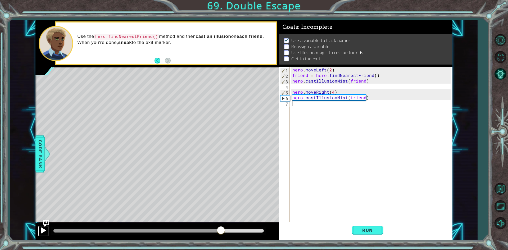
click at [40, 232] on div at bounding box center [43, 230] width 7 height 7
click at [43, 228] on div at bounding box center [43, 230] width 7 height 7
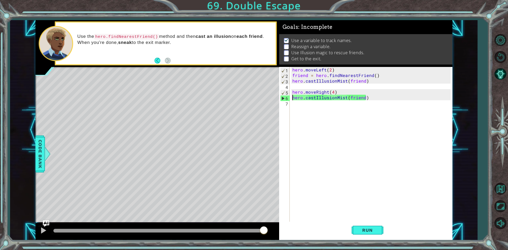
click at [292, 97] on div "hero . moveLeft ( 2 ) friend = hero . findNearestFriend ( ) hero . castIllusion…" at bounding box center [372, 150] width 162 height 167
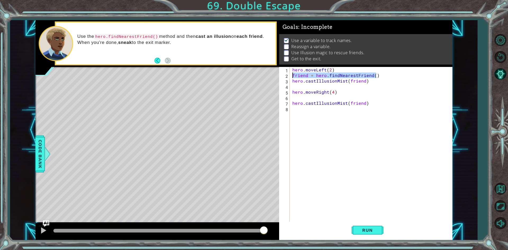
drag, startPoint x: 381, startPoint y: 74, endPoint x: 281, endPoint y: 75, distance: 100.6
click at [281, 75] on div "hero.castIllusionMist(friend) 1 2 3 4 5 6 7 8 hero . moveLeft ( 2 ) friend = he…" at bounding box center [365, 145] width 172 height 156
click at [306, 94] on div "hero . moveLeft ( 2 ) friend = hero . findNearestFriend ( ) hero . castIllusion…" at bounding box center [372, 150] width 162 height 167
type textarea "hero.moveRight(4)"
click at [304, 98] on div "hero . moveLeft ( 2 ) friend = hero . findNearestFriend ( ) hero . castIllusion…" at bounding box center [372, 150] width 162 height 167
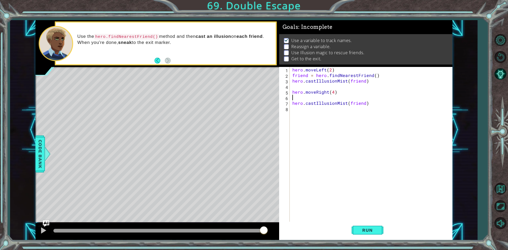
paste textarea "friend = hero.findNearestFriend()"
type textarea "friend = hero.findNearestFriend()"
click at [369, 233] on span "Run" at bounding box center [367, 230] width 21 height 5
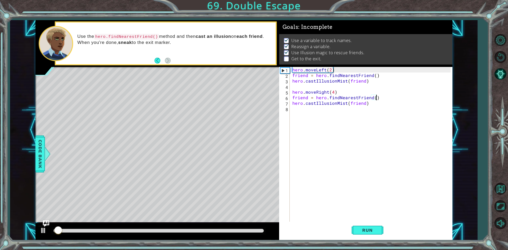
click at [244, 229] on div at bounding box center [158, 230] width 215 height 7
click at [242, 231] on div at bounding box center [158, 231] width 210 height 4
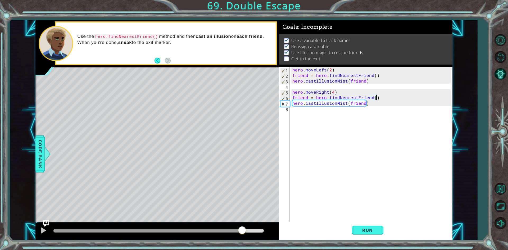
drag, startPoint x: 328, startPoint y: 113, endPoint x: 328, endPoint y: 116, distance: 2.9
click at [328, 115] on div "hero . moveLeft ( 2 ) friend = hero . findNearestFriend ( ) hero . castIllusion…" at bounding box center [372, 150] width 162 height 167
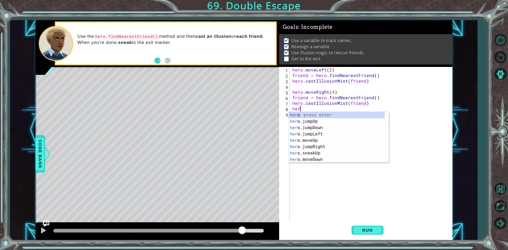
type textarea "hero"
drag, startPoint x: 331, startPoint y: 114, endPoint x: 318, endPoint y: 115, distance: 13.0
click at [318, 115] on div "hero .moveLeft press enter hero .moveRight press enter hero .sneakDown press en…" at bounding box center [337, 144] width 96 height 64
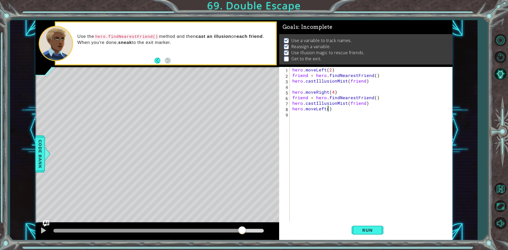
type textarea "hero.moveLeft(2)"
click at [312, 115] on div "hero . moveLeft ( 2 ) friend = hero . findNearestFriend ( ) hero . castIllusion…" at bounding box center [372, 150] width 162 height 167
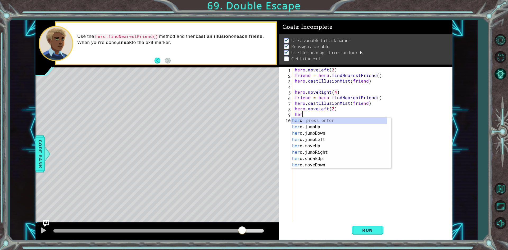
scroll to position [0, 0]
click at [318, 150] on div "hero press enter hero .jumpUp press enter hero .jumpDown press enter hero .jump…" at bounding box center [339, 150] width 96 height 64
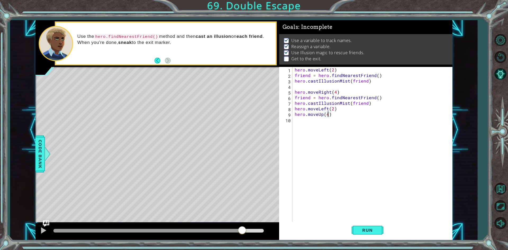
scroll to position [0, 2]
type textarea "hero.moveUp(4)"
click at [363, 230] on span "Run" at bounding box center [367, 230] width 21 height 5
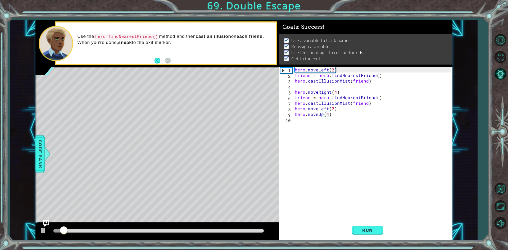
click at [245, 230] on div at bounding box center [158, 231] width 210 height 4
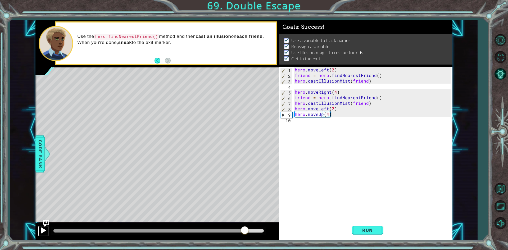
click at [44, 232] on div at bounding box center [43, 230] width 7 height 7
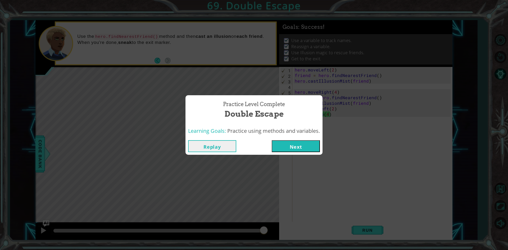
drag, startPoint x: 313, startPoint y: 139, endPoint x: 311, endPoint y: 143, distance: 4.0
click at [313, 141] on div "Replay Next" at bounding box center [254, 146] width 137 height 17
click at [308, 144] on button "Next" at bounding box center [296, 146] width 48 height 12
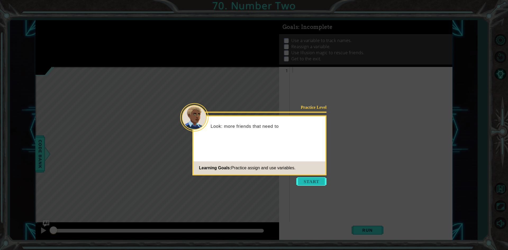
click at [304, 182] on button "Start" at bounding box center [311, 181] width 30 height 8
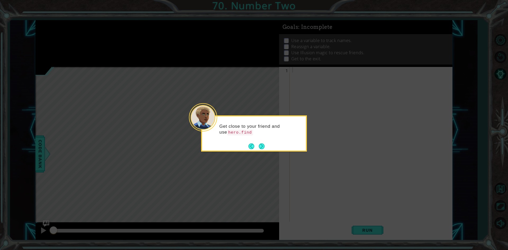
click at [263, 146] on button "Next" at bounding box center [262, 146] width 6 height 6
click at [261, 146] on button "Next" at bounding box center [262, 146] width 6 height 6
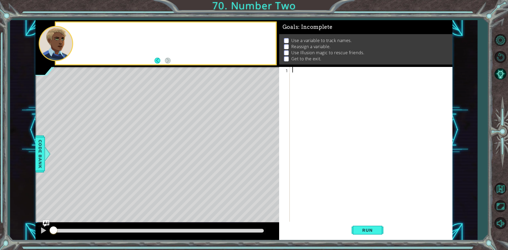
click at [261, 146] on div "Level Map" at bounding box center [157, 145] width 245 height 156
click at [313, 74] on div at bounding box center [372, 150] width 162 height 167
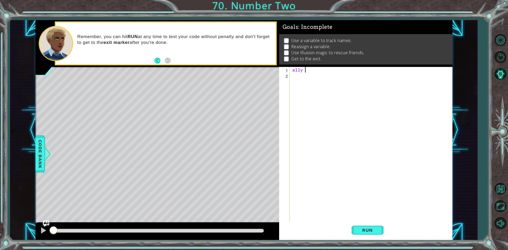
scroll to position [0, 1]
type textarea "ally ="
click at [188, 126] on div "Level Map" at bounding box center [157, 145] width 245 height 156
click at [187, 126] on div "Level Map" at bounding box center [157, 145] width 245 height 156
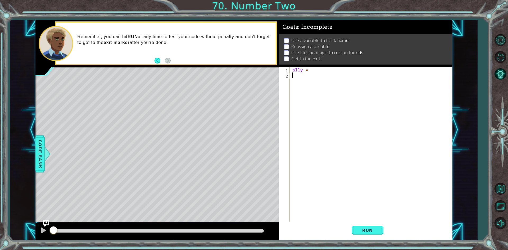
scroll to position [0, 0]
click at [301, 75] on div "ally =" at bounding box center [372, 150] width 162 height 167
click at [323, 72] on div "ally =" at bounding box center [372, 150] width 162 height 167
type textarea "ally = Bootes"
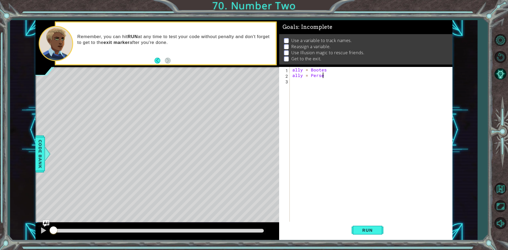
type textarea "ally = [PERSON_NAME]"
click at [329, 90] on div "ally = Bootes ally = [PERSON_NAME]" at bounding box center [372, 150] width 162 height 167
click at [302, 76] on div "ally = Bootes ally = [PERSON_NAME]" at bounding box center [372, 150] width 162 height 167
type textarea "ally2 = [PERSON_NAME]"
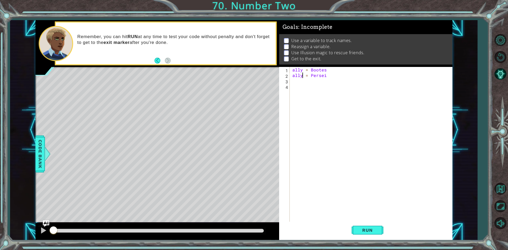
scroll to position [0, 1]
click at [297, 90] on div "ally = Bootes ally2 = Persei" at bounding box center [372, 150] width 162 height 167
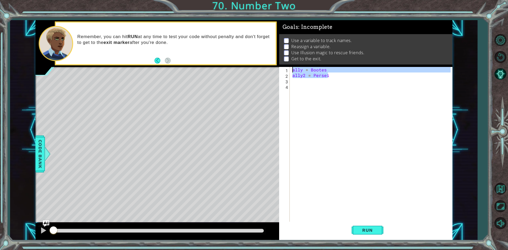
drag, startPoint x: 344, startPoint y: 73, endPoint x: 229, endPoint y: 67, distance: 115.8
click at [229, 67] on div "1 ההההההההההההההההההההההההההההההההההההההההההההההההההההההההההההההההההההההההההההה…" at bounding box center [243, 130] width 417 height 220
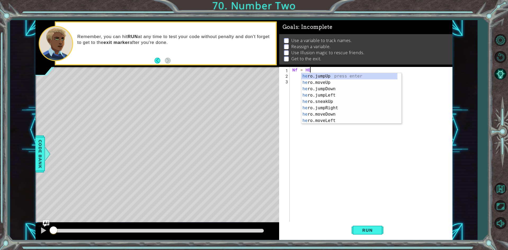
scroll to position [0, 1]
type textarea "Nf = HER"
click at [350, 116] on div "her o.moveLeft press enter her o.moveRight press enter her o.sneakDown press en…" at bounding box center [349, 105] width 96 height 64
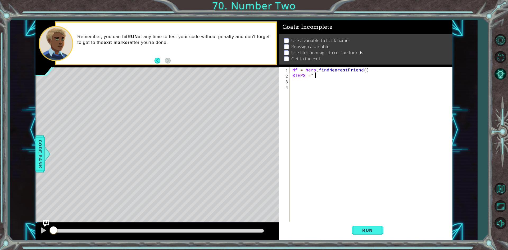
scroll to position [0, 1]
drag, startPoint x: 305, startPoint y: 75, endPoint x: 291, endPoint y: 74, distance: 14.3
click at [291, 74] on div "STEPS = "2" 1 2 3 4 Nf = hero . findNearestFriend ( ) STEPS = "2" ההההההההההההה…" at bounding box center [365, 145] width 172 height 156
type textarea "steps = "2""
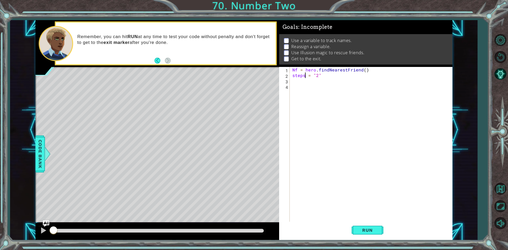
scroll to position [0, 1]
click at [303, 84] on div "Nf = hero . findNearestFriend ( ) steps = "2"" at bounding box center [372, 150] width 162 height 167
click at [302, 83] on div "Nf = hero . findNearestFriend ( ) steps = "2"" at bounding box center [372, 150] width 162 height 167
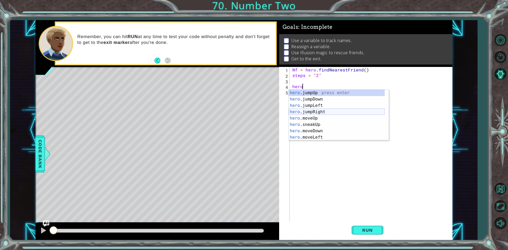
scroll to position [44, 0]
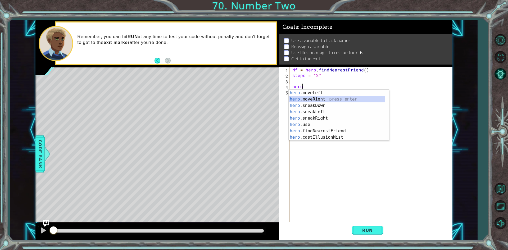
click at [318, 99] on div "hero .moveLeft press enter hero .moveRight press enter hero .sneakDown press en…" at bounding box center [337, 122] width 96 height 64
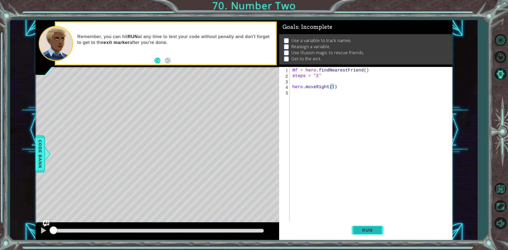
click at [375, 230] on span "Run" at bounding box center [367, 230] width 21 height 5
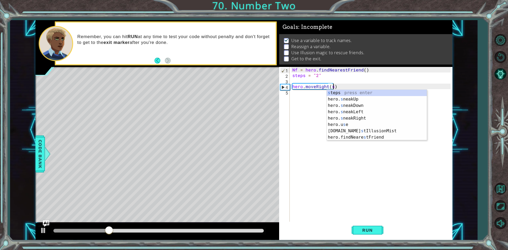
scroll to position [0, 2]
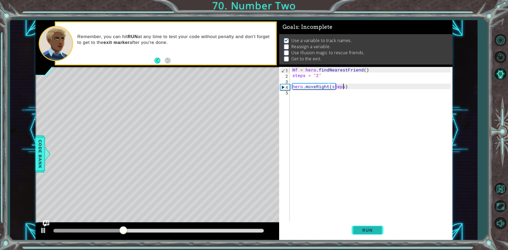
click at [371, 229] on span "Run" at bounding box center [367, 230] width 21 height 5
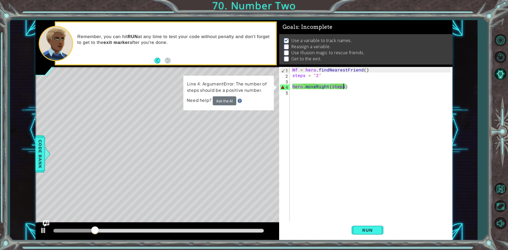
click at [323, 76] on div "Nf = hero . findNearestFriend ( ) steps = "2" hero . moveRight ( steps )" at bounding box center [372, 150] width 162 height 167
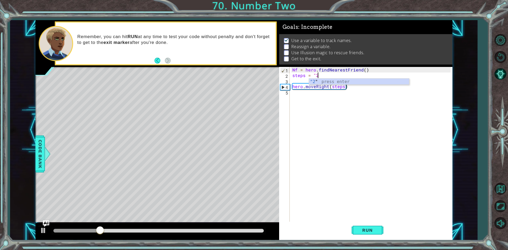
scroll to position [0, 1]
type textarea "steps = 2"
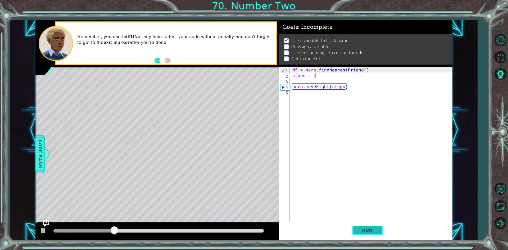
click at [372, 232] on span "Run" at bounding box center [367, 230] width 21 height 5
click at [315, 93] on div "Nf = hero . findNearestFriend ( ) steps = 2 hero . moveRight ( steps )" at bounding box center [372, 150] width 162 height 167
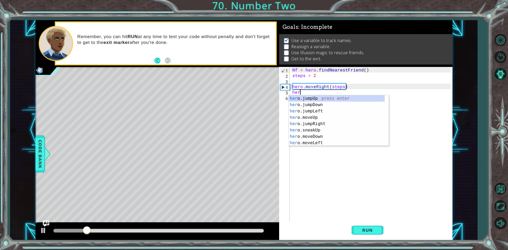
scroll to position [0, 0]
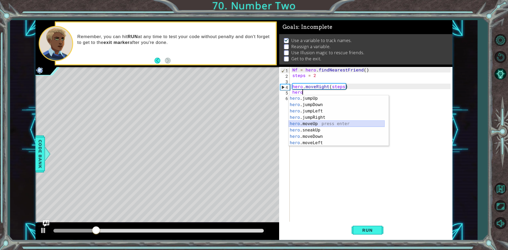
click at [318, 124] on div "hero .jumpUp press enter hero .jumpDown press enter hero .jumpLeft press enter …" at bounding box center [337, 127] width 96 height 64
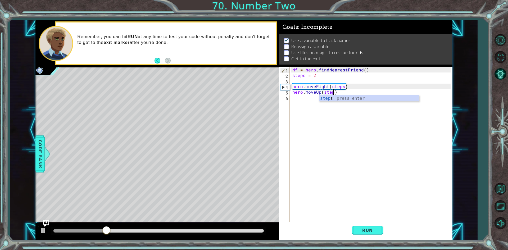
scroll to position [0, 2]
click at [364, 236] on button "Run" at bounding box center [368, 230] width 32 height 17
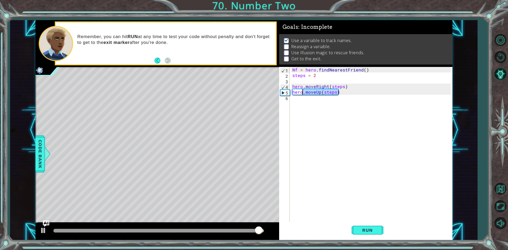
drag, startPoint x: 342, startPoint y: 94, endPoint x: 302, endPoint y: 98, distance: 40.0
click at [303, 94] on div "Nf = hero . findNearestFriend ( ) steps = 2 hero . moveRight ( steps ) hero . m…" at bounding box center [372, 150] width 162 height 167
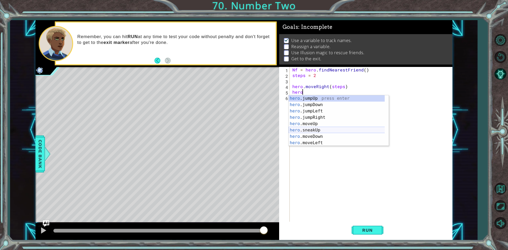
scroll to position [44, 0]
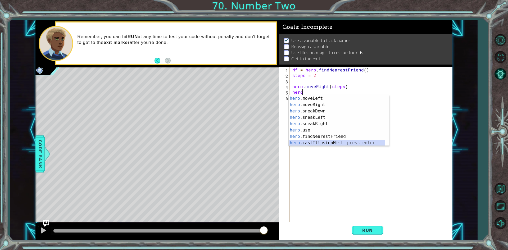
click at [342, 142] on div "hero .moveLeft press enter hero .moveRight press enter hero .sneakDown press en…" at bounding box center [337, 127] width 96 height 64
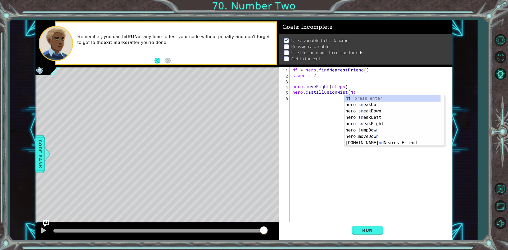
scroll to position [0, 4]
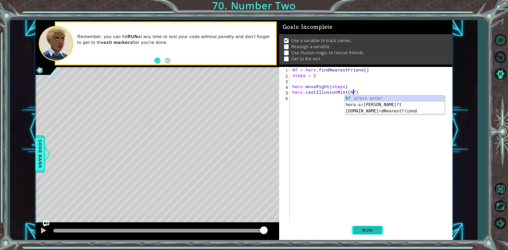
type textarea "hero.castIllusionMist(Nf)"
click at [371, 224] on button "Run" at bounding box center [368, 230] width 32 height 17
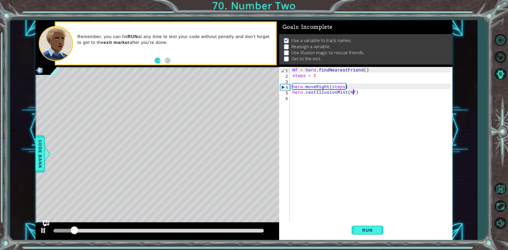
click at [335, 105] on div "Nf = hero . findNearestFriend ( ) steps = 2 hero . moveRight ( steps ) hero . c…" at bounding box center [372, 150] width 162 height 167
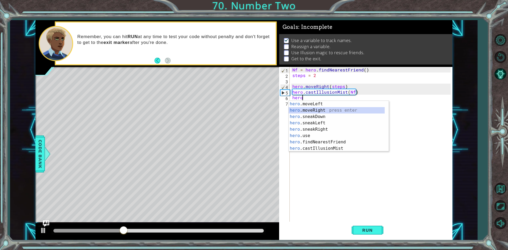
scroll to position [44, 0]
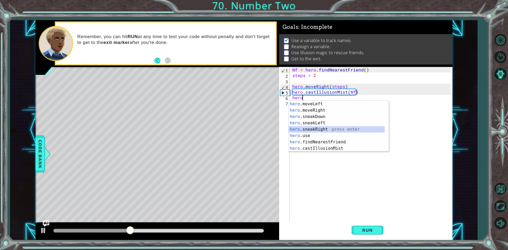
click at [331, 130] on div "hero .moveLeft press enter hero .moveRight press enter hero .sneakDown press en…" at bounding box center [337, 133] width 96 height 64
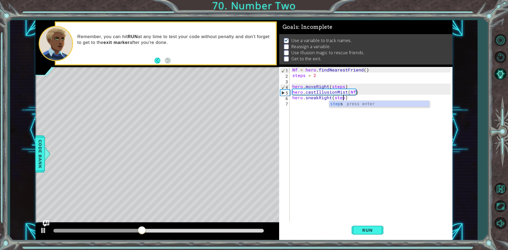
type textarea "hero.sneakRight(steps)"
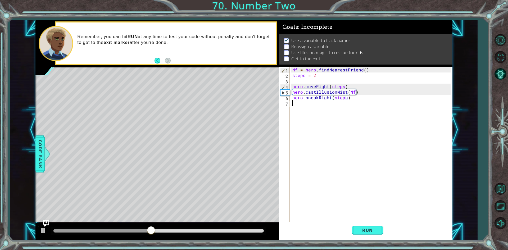
click at [313, 103] on div "Nf = hero . findNearestFriend ( ) steps = 2 hero . moveRight ( steps ) hero . c…" at bounding box center [372, 150] width 162 height 167
click at [376, 231] on span "Run" at bounding box center [367, 230] width 21 height 5
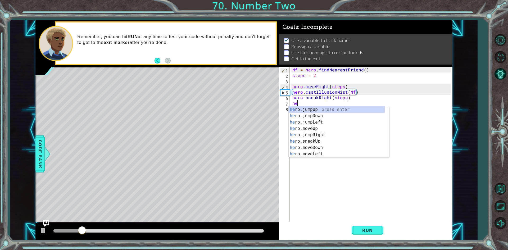
type textarea "her"
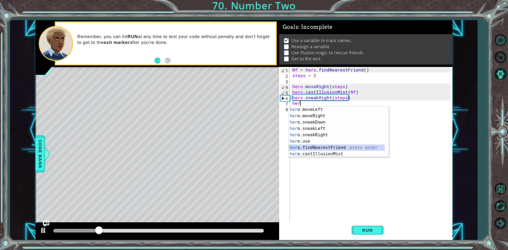
click at [335, 148] on div "her o.moveLeft press enter her o.moveRight press enter her o.sneakDown press en…" at bounding box center [337, 138] width 96 height 64
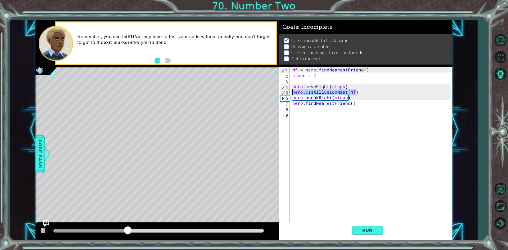
drag, startPoint x: 357, startPoint y: 91, endPoint x: 288, endPoint y: 90, distance: 69.6
click at [288, 90] on div "1 2 3 4 5 6 7 8 9 Nf = hero . findNearestFriend ( ) steps = 2 hero . moveRight …" at bounding box center [365, 145] width 172 height 156
type textarea "hero.castIllusionMist(Nf)"
click at [300, 113] on div "Nf = hero . findNearestFriend ( ) steps = 2 hero . moveRight ( steps ) hero . c…" at bounding box center [372, 150] width 162 height 167
click at [297, 107] on div "Nf = hero . findNearestFriend ( ) steps = 2 hero . moveRight ( steps ) hero . c…" at bounding box center [372, 150] width 162 height 167
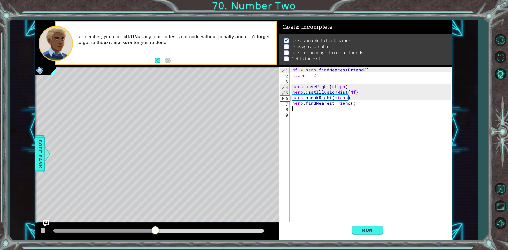
paste textarea "hero.castIllusionMist(Nf)"
type textarea "hero.castIllusionMist(Nf)"
click at [378, 229] on button "Run" at bounding box center [368, 230] width 32 height 17
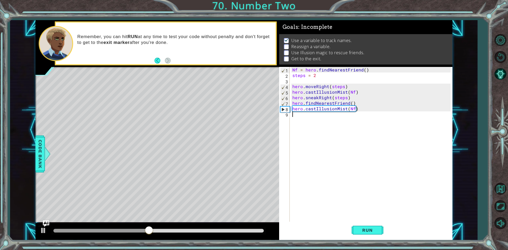
click at [338, 119] on div "Nf = hero . findNearestFriend ( ) steps = 2 hero . moveRight ( steps ) hero . c…" at bounding box center [372, 150] width 162 height 167
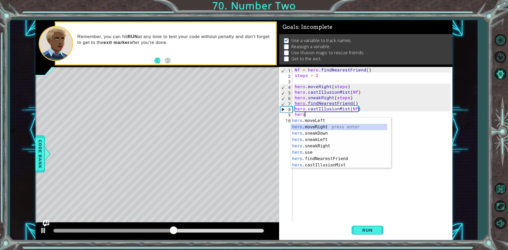
click at [326, 129] on div "hero .moveLeft press enter hero .moveRight press enter hero .sneakDown press en…" at bounding box center [339, 150] width 96 height 64
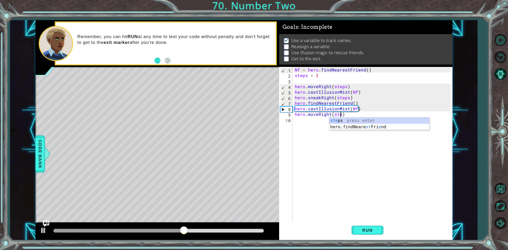
scroll to position [0, 3]
type textarea "hero.moveRight(steps)"
click at [347, 118] on div "steps press enter" at bounding box center [379, 127] width 100 height 19
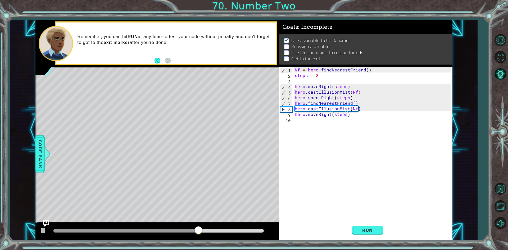
click at [295, 86] on div "Nf = hero . findNearestFriend ( ) steps = 2 hero . moveRight ( steps ) hero . c…" at bounding box center [374, 150] width 160 height 167
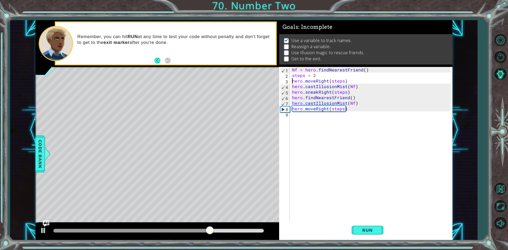
click at [350, 81] on div "Nf = hero . findNearestFriend ( ) steps = 2 hero . moveRight ( steps ) hero . c…" at bounding box center [372, 150] width 162 height 167
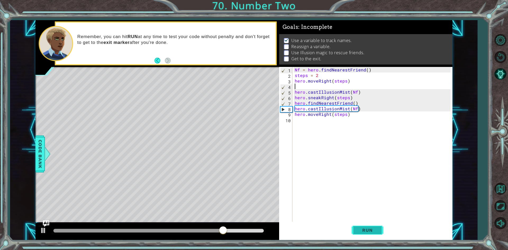
click at [354, 234] on button "Run" at bounding box center [368, 230] width 32 height 17
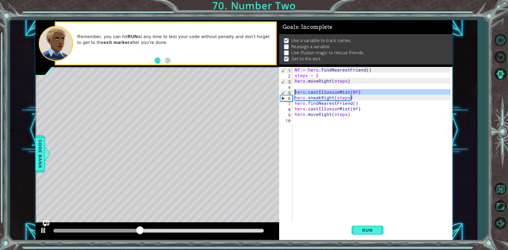
click at [292, 90] on div "5" at bounding box center [287, 93] width 12 height 6
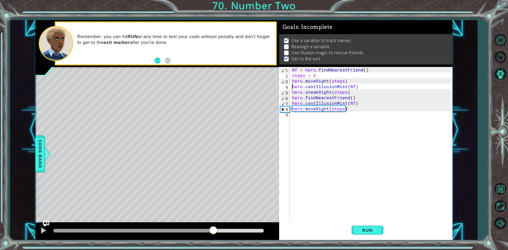
drag, startPoint x: 267, startPoint y: 230, endPoint x: 211, endPoint y: 228, distance: 55.9
click at [211, 228] on div at bounding box center [214, 231] width 10 height 10
click at [291, 101] on div "hero.castIllusionMist(Nf) 1 2 3 4 5 6 7 8 9 Nf = hero . findNearestFriend ( ) s…" at bounding box center [365, 145] width 172 height 156
click at [291, 100] on div "hero.castIllusionMist(Nf) 1 2 3 4 5 6 7 8 9 Nf = hero . findNearestFriend ( ) s…" at bounding box center [365, 145] width 172 height 156
click at [291, 100] on div "Nf = hero . findNearestFriend ( ) steps = 2 hero . moveRight ( steps ) hero . c…" at bounding box center [372, 150] width 162 height 167
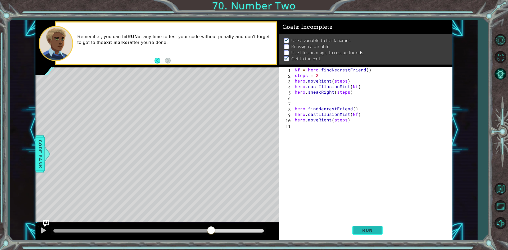
click at [355, 231] on button "Run" at bounding box center [368, 230] width 32 height 17
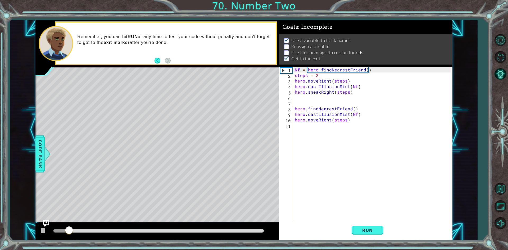
drag, startPoint x: 205, startPoint y: 232, endPoint x: 209, endPoint y: 230, distance: 5.3
click at [209, 230] on div at bounding box center [158, 230] width 215 height 7
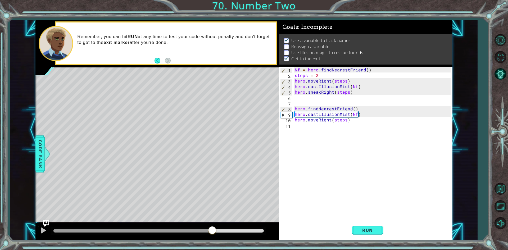
drag, startPoint x: 210, startPoint y: 230, endPoint x: 214, endPoint y: 231, distance: 4.2
click at [214, 231] on div at bounding box center [158, 231] width 210 height 4
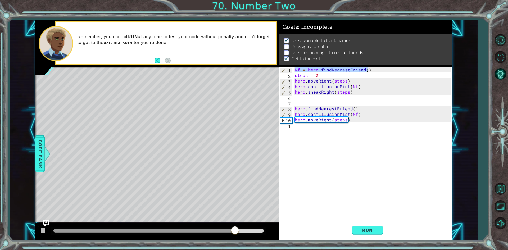
drag, startPoint x: 378, startPoint y: 70, endPoint x: 301, endPoint y: 66, distance: 76.6
click at [301, 66] on div "Goals : Incomplete Use а variable to track names. Reassign a variable. Use Illu…" at bounding box center [365, 130] width 173 height 220
type textarea "Nf = hero.findNearestFriend()"
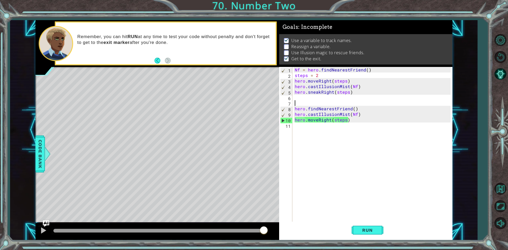
click at [298, 102] on div "Nf = hero . findNearestFriend ( ) steps = 2 hero . moveRight ( steps ) hero . c…" at bounding box center [374, 150] width 160 height 167
paste textarea "Nf = hero.findNearestFriend()"
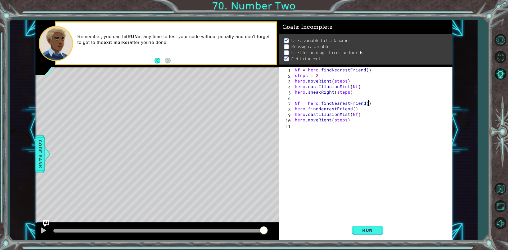
click at [298, 103] on div "Nf = hero . findNearestFriend ( ) steps = 2 hero . moveRight ( steps ) hero . c…" at bounding box center [374, 150] width 160 height 167
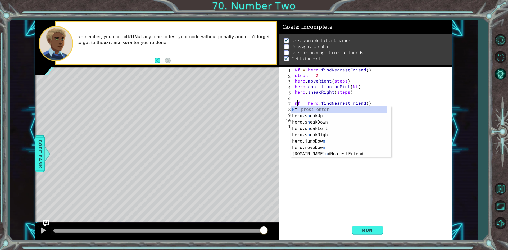
drag, startPoint x: 408, startPoint y: 114, endPoint x: 400, endPoint y: 115, distance: 8.0
click at [404, 114] on div "Nf = hero . findNearestFriend ( ) steps = 2 hero . moveRight ( steps ) hero . c…" at bounding box center [374, 150] width 160 height 167
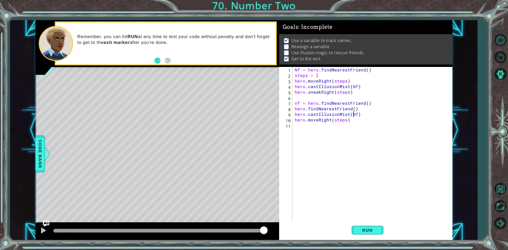
click at [354, 114] on div "Nf = hero . findNearestFriend ( ) steps = 2 hero . moveRight ( steps ) hero . c…" at bounding box center [374, 150] width 160 height 167
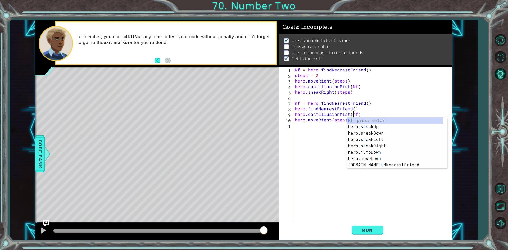
scroll to position [0, 3]
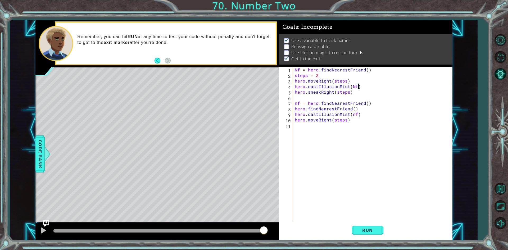
click at [396, 86] on div "Nf = hero . findNearestFriend ( ) steps = 2 hero . moveRight ( steps ) hero . c…" at bounding box center [374, 150] width 160 height 167
click at [370, 231] on span "Run" at bounding box center [367, 230] width 21 height 5
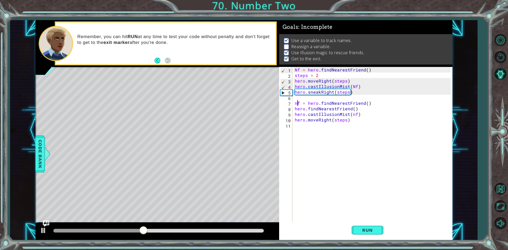
click at [298, 102] on div "Nf = hero . findNearestFriend ( ) steps = 2 hero . moveRight ( steps ) hero . c…" at bounding box center [374, 150] width 160 height 167
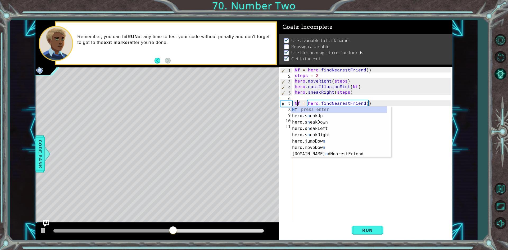
click at [418, 117] on div "Nf = hero . findNearestFriend ( ) steps = 2 hero . moveRight ( steps ) hero . c…" at bounding box center [374, 150] width 160 height 167
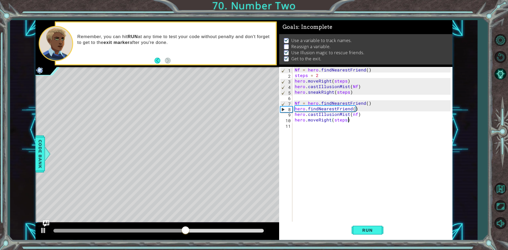
click at [352, 112] on div "Nf = hero . findNearestFriend ( ) steps = 2 hero . moveRight ( steps ) hero . c…" at bounding box center [374, 150] width 160 height 167
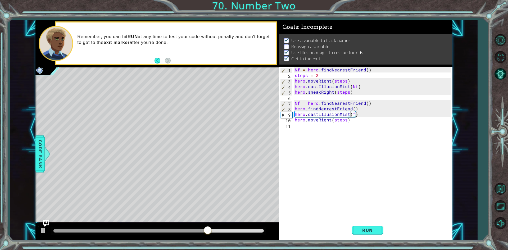
scroll to position [0, 3]
type textarea "hero.castIllusionMist(Nf)"
click at [364, 224] on button "Run" at bounding box center [368, 230] width 32 height 17
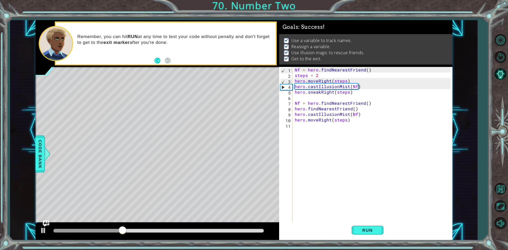
drag, startPoint x: 200, startPoint y: 228, endPoint x: 223, endPoint y: 230, distance: 23.2
click at [223, 230] on div at bounding box center [158, 230] width 215 height 7
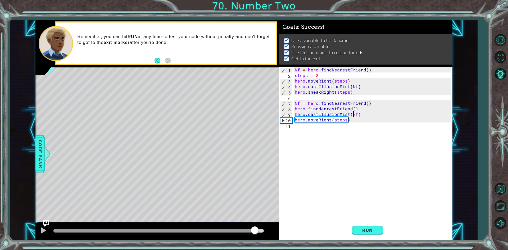
drag, startPoint x: 223, startPoint y: 230, endPoint x: 255, endPoint y: 227, distance: 31.9
click at [255, 229] on div at bounding box center [158, 231] width 210 height 4
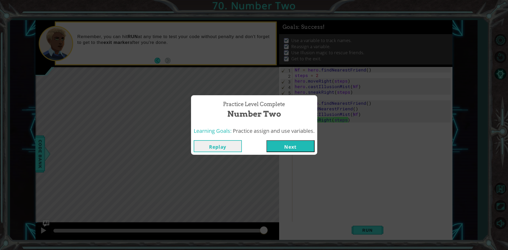
click at [300, 146] on button "Next" at bounding box center [291, 146] width 48 height 12
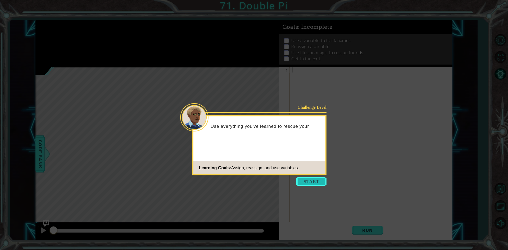
click at [316, 182] on button "Start" at bounding box center [311, 181] width 30 height 8
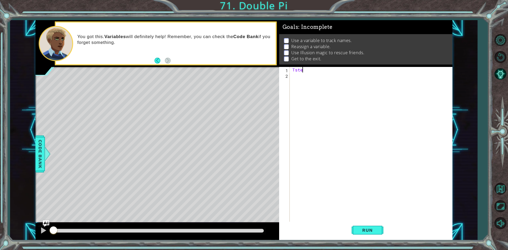
scroll to position [0, 1]
type textarea "T"
type textarea "steps = 3"
click at [301, 75] on div "steps = 3" at bounding box center [372, 150] width 162 height 167
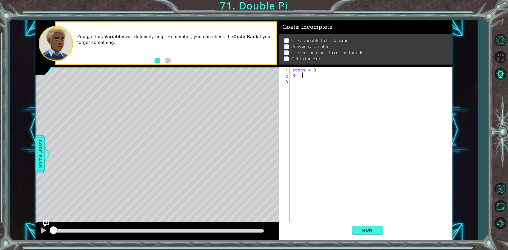
scroll to position [0, 1]
type textarea "Nf = n"
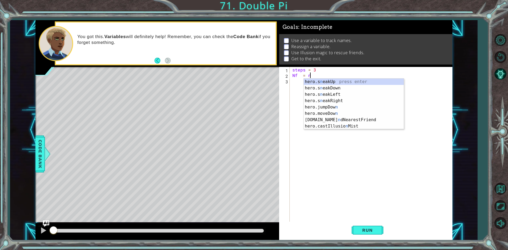
scroll to position [0, 1]
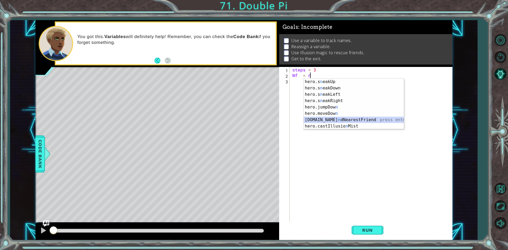
click at [348, 119] on div "hero.s n eakUp press enter hero.s n eakDown press enter hero.s n eakLeft press …" at bounding box center [354, 111] width 100 height 64
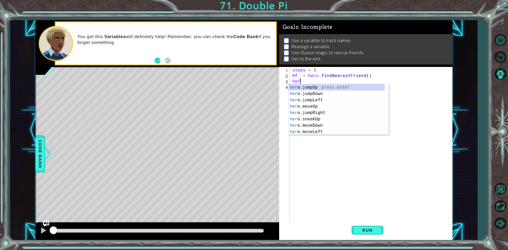
scroll to position [0, 0]
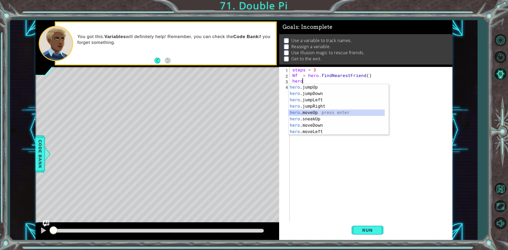
click at [318, 111] on div "hero .jumpUp press enter hero .jumpDown press enter hero .jumpLeft press enter …" at bounding box center [337, 116] width 96 height 64
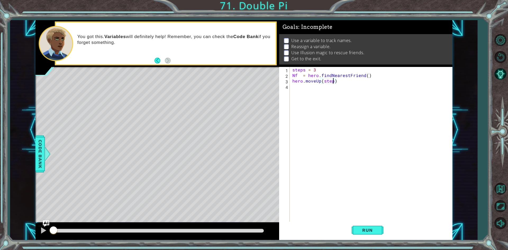
scroll to position [0, 2]
type textarea "hero.moveUp(steps)"
click at [368, 225] on button "Run" at bounding box center [368, 230] width 32 height 17
click at [297, 88] on div "steps = 3 Nf = hero . findNearestFriend ( ) hero . moveUp ( steps )" at bounding box center [372, 150] width 162 height 167
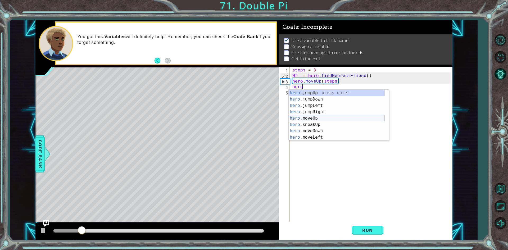
scroll to position [44, 0]
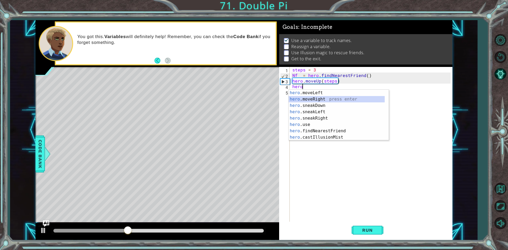
click at [319, 100] on div "hero .moveLeft press enter hero .moveRight press enter hero .sneakDown press en…" at bounding box center [337, 122] width 96 height 64
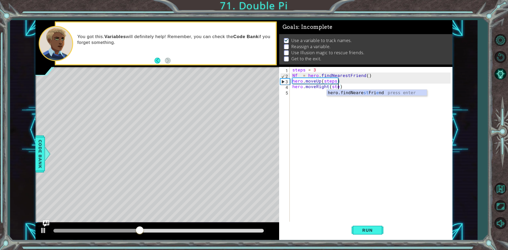
scroll to position [0, 3]
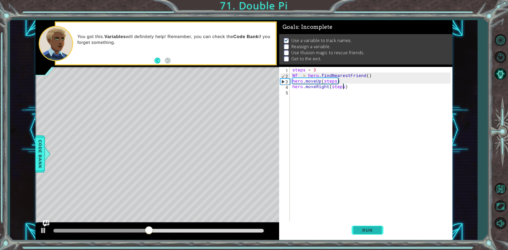
click at [381, 227] on button "Run" at bounding box center [368, 230] width 32 height 17
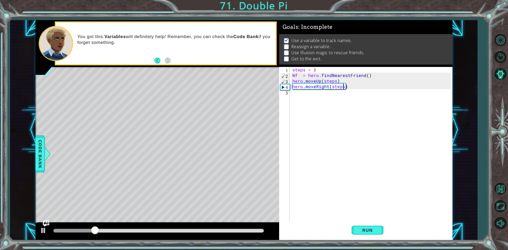
click at [314, 71] on div "steps = 3 Nf = hero . findNearestFriend ( ) hero . moveUp ( steps ) hero . move…" at bounding box center [372, 150] width 162 height 167
type textarea "steps = 2"
click at [380, 228] on button "Run" at bounding box center [368, 230] width 32 height 17
drag, startPoint x: 350, startPoint y: 97, endPoint x: 347, endPoint y: 97, distance: 2.7
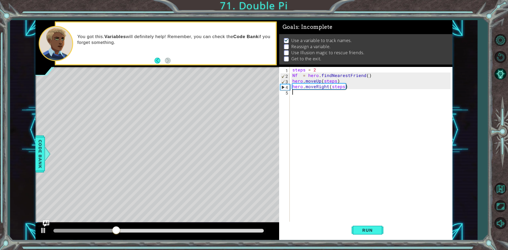
click at [348, 97] on div "steps = 2 Nf = hero . findNearestFriend ( ) hero . moveUp ( steps ) hero . move…" at bounding box center [372, 150] width 162 height 167
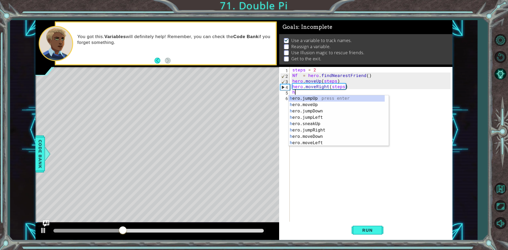
scroll to position [0, 0]
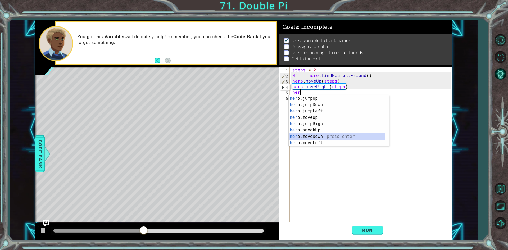
click at [315, 136] on div "her o.jumpUp press enter her o.jumpDown press enter her o.jumpLeft press enter …" at bounding box center [337, 127] width 96 height 64
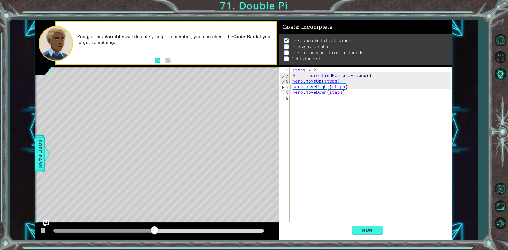
scroll to position [0, 3]
type textarea "hero.moveDown(steps)"
click at [362, 232] on span "Run" at bounding box center [367, 230] width 21 height 5
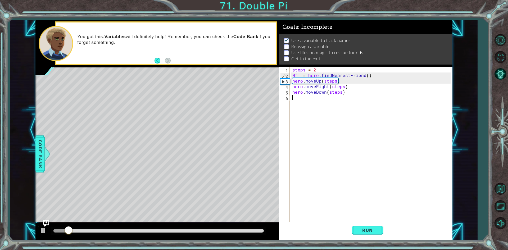
drag, startPoint x: 316, startPoint y: 102, endPoint x: 306, endPoint y: 110, distance: 11.9
click at [314, 104] on div "steps = 2 Nf = hero . findNearestFriend ( ) hero . moveUp ( steps ) hero . move…" at bounding box center [372, 150] width 162 height 167
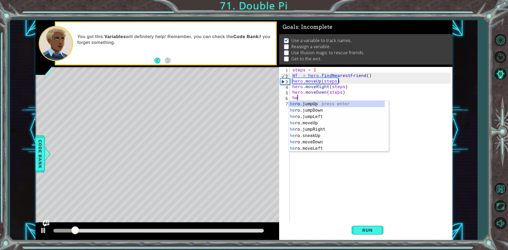
type textarea "hero"
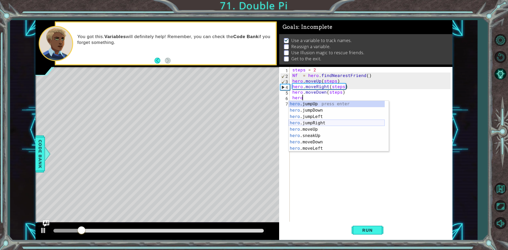
scroll to position [44, 0]
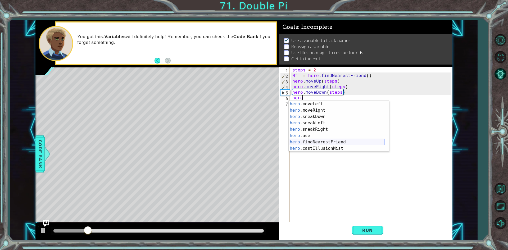
click at [330, 141] on div "hero .moveLeft press enter hero .moveRight press enter hero .sneakDown press en…" at bounding box center [337, 133] width 96 height 64
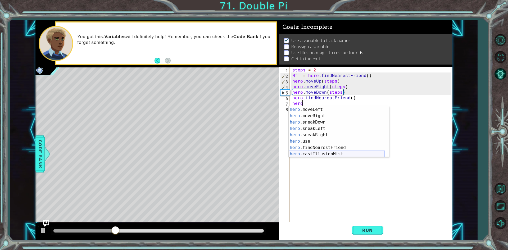
click at [330, 154] on div "hero .moveLeft press enter hero .moveRight press enter hero .sneakDown press en…" at bounding box center [337, 138] width 96 height 64
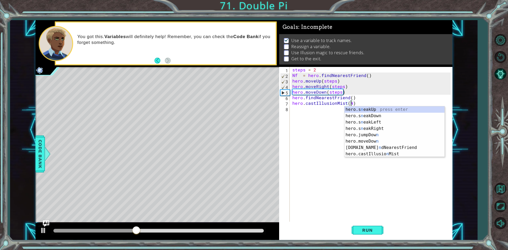
scroll to position [0, 4]
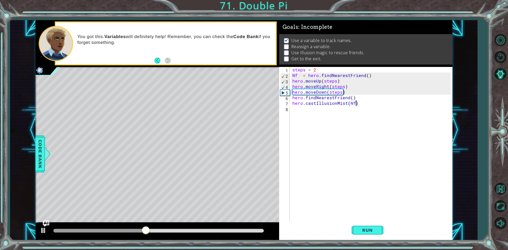
click at [369, 101] on div "steps = 2 Nf = hero . findNearestFriend ( ) hero . moveUp ( steps ) hero . move…" at bounding box center [372, 150] width 162 height 167
type textarea "hero.castIllusionMist(Nf)"
click at [367, 228] on span "Run" at bounding box center [367, 230] width 21 height 5
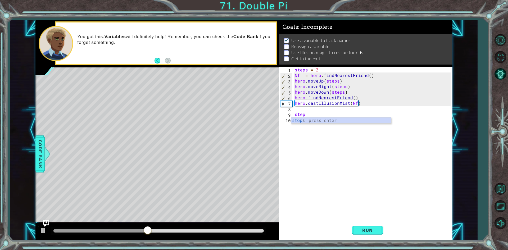
scroll to position [0, 1]
type textarea "steps = 3"
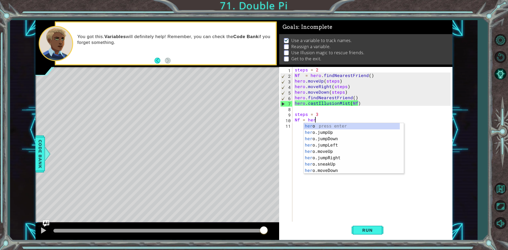
scroll to position [0, 1]
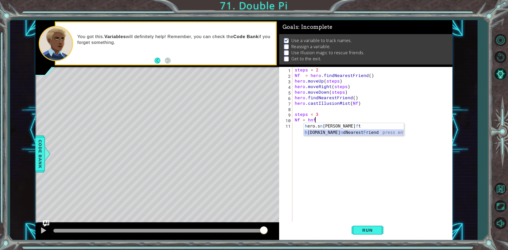
click at [360, 134] on div "h ero.[PERSON_NAME] f t press enter h [DOMAIN_NAME] n dNearest F riend press en…" at bounding box center [354, 135] width 100 height 25
type textarea "Nf = hero.findNearestFriend()"
click at [307, 131] on div "steps = 2 Nf = hero . findNearestFriend ( ) hero . moveUp ( steps ) hero . move…" at bounding box center [374, 150] width 160 height 167
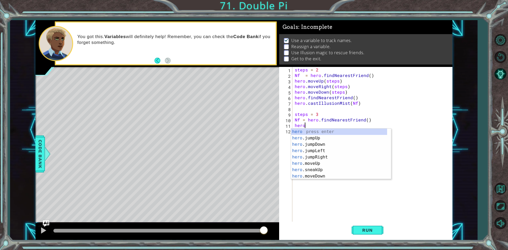
scroll to position [0, 0]
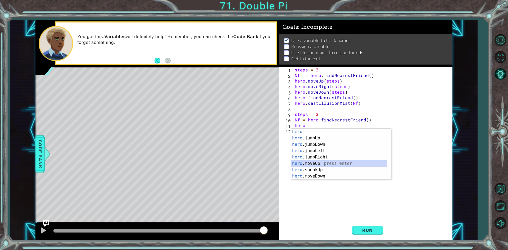
click at [323, 163] on div "hero press enter hero .jumpUp press enter hero .jumpDown press enter hero .jump…" at bounding box center [339, 161] width 96 height 64
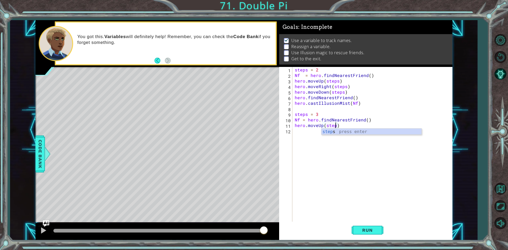
scroll to position [0, 2]
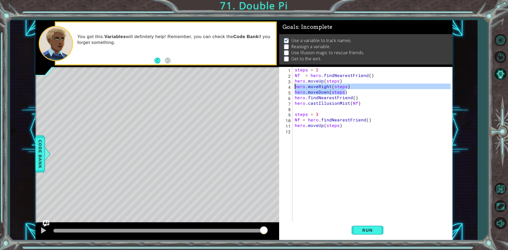
drag, startPoint x: 350, startPoint y: 91, endPoint x: 291, endPoint y: 88, distance: 58.6
click at [291, 88] on div "hero.moveUp(steps) 1 2 3 4 5 6 7 8 9 10 11 12 steps = 2 Nf = hero . findNearest…" at bounding box center [365, 145] width 172 height 156
type textarea "hero.moveRight(steps) hero.moveDown(steps)"
click at [309, 133] on div "steps = 2 Nf = hero . findNearestFriend ( ) hero . moveUp ( steps ) hero . move…" at bounding box center [374, 150] width 160 height 167
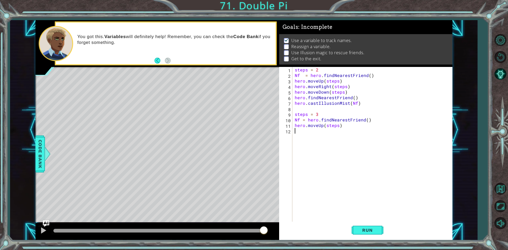
scroll to position [0, 0]
paste textarea "hero.moveDown(steps)"
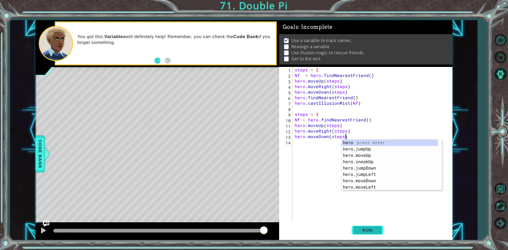
type textarea "hero.moveDown(steps)"
click at [362, 226] on button "Run" at bounding box center [368, 230] width 32 height 17
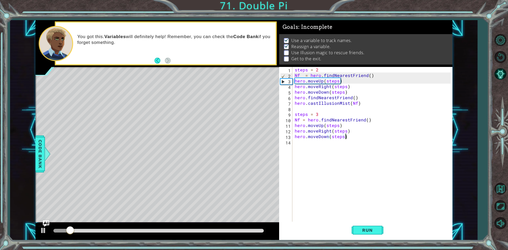
click at [305, 143] on div "steps = 2 Nf = hero . findNearestFriend ( ) hero . moveUp ( steps ) hero . move…" at bounding box center [374, 150] width 160 height 167
type textarea "h"
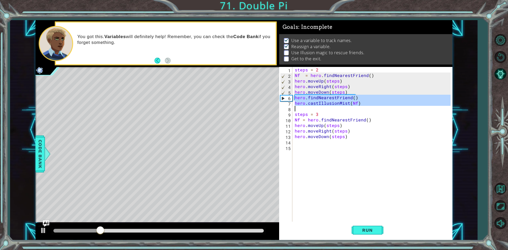
drag, startPoint x: 292, startPoint y: 98, endPoint x: 365, endPoint y: 101, distance: 72.6
click at [365, 101] on div "1 2 3 4 5 6 7 8 9 10 11 12 13 14 15 steps = 2 Nf = hero . findNearestFriend ( )…" at bounding box center [365, 145] width 172 height 156
type textarea "hero.castIllusionMist(Nf)"
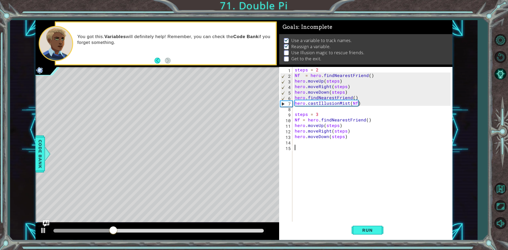
click at [318, 152] on div "steps = 2 Nf = hero . findNearestFriend ( ) hero . moveUp ( steps ) hero . move…" at bounding box center [374, 150] width 160 height 167
click at [316, 146] on div "steps = 2 Nf = hero . findNearestFriend ( ) hero . moveUp ( steps ) hero . move…" at bounding box center [374, 150] width 160 height 167
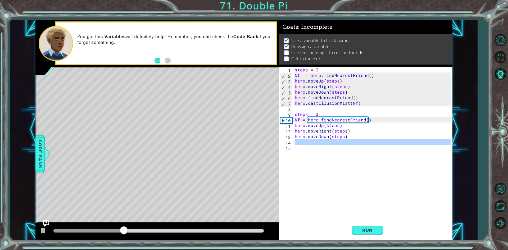
drag, startPoint x: 313, startPoint y: 147, endPoint x: 284, endPoint y: 142, distance: 29.2
click at [282, 142] on div "14" at bounding box center [286, 143] width 12 height 6
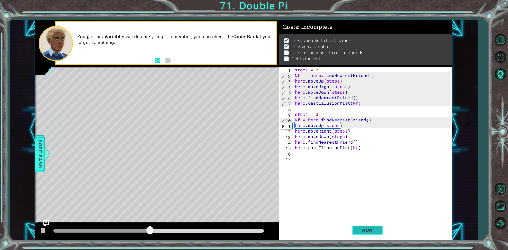
click at [372, 227] on button "Run" at bounding box center [368, 230] width 32 height 17
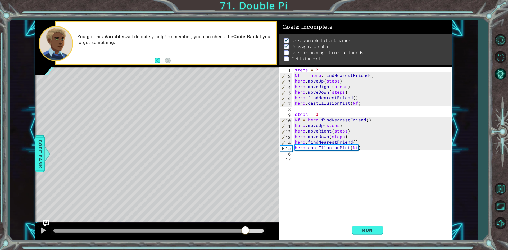
drag, startPoint x: 245, startPoint y: 232, endPoint x: 245, endPoint y: 225, distance: 7.2
click at [245, 225] on div at bounding box center [157, 231] width 244 height 17
drag, startPoint x: 279, startPoint y: 231, endPoint x: 270, endPoint y: 231, distance: 8.2
click at [276, 231] on div "1 ההההההההההההההההההההההההההההההההההההההההההההההההההההההההההההההההההההההההההההה…" at bounding box center [243, 130] width 417 height 220
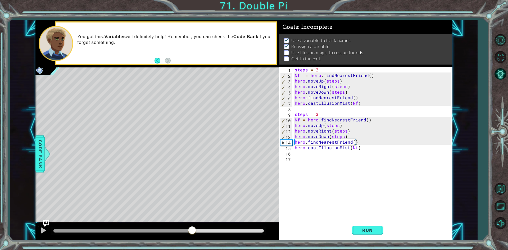
drag, startPoint x: 267, startPoint y: 231, endPoint x: 192, endPoint y: 232, distance: 74.6
click at [192, 232] on div at bounding box center [192, 231] width 10 height 10
click at [297, 119] on div "steps = 2 Nf = hero . findNearestFriend ( ) hero . moveUp ( steps ) hero . move…" at bounding box center [374, 150] width 160 height 167
click at [300, 118] on div "steps = 2 Nf = hero . findNearestFriend ( ) hero . moveUp ( steps ) hero . move…" at bounding box center [374, 150] width 160 height 167
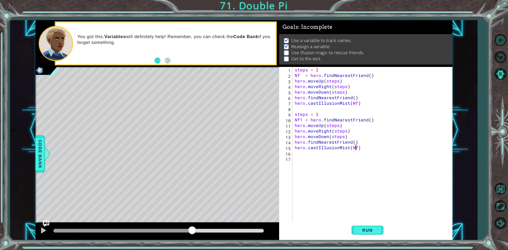
click at [355, 147] on div "steps = 2 Nf = hero . findNearestFriend ( ) hero . moveUp ( steps ) hero . move…" at bounding box center [374, 150] width 160 height 167
click at [373, 227] on button "Run" at bounding box center [368, 230] width 32 height 17
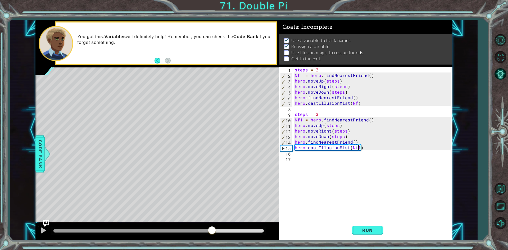
drag, startPoint x: 231, startPoint y: 229, endPoint x: 213, endPoint y: 234, distance: 18.3
click at [213, 233] on div at bounding box center [158, 231] width 210 height 4
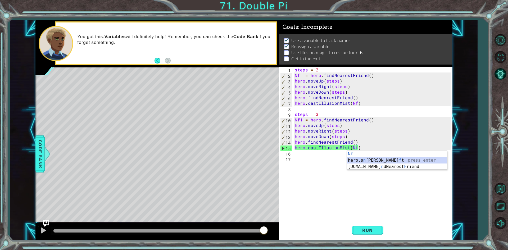
click at [378, 161] on div "Nf press enter hero.[PERSON_NAME] f t press enter [DOMAIN_NAME] n dNearest F ri…" at bounding box center [397, 167] width 100 height 32
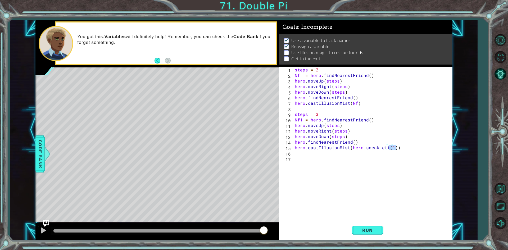
drag, startPoint x: 399, startPoint y: 149, endPoint x: 389, endPoint y: 150, distance: 10.1
click at [389, 150] on div "steps = 2 Nf = hero . findNearestFriend ( ) hero . moveUp ( steps ) hero . move…" at bounding box center [374, 150] width 160 height 167
drag, startPoint x: 350, startPoint y: 149, endPoint x: 287, endPoint y: 148, distance: 63.3
click at [287, 148] on div "hero.sneakLeft( 1 2 3 4 5 6 7 8 9 10 11 12 13 14 15 16 17 steps = 2 Nf = hero .…" at bounding box center [365, 145] width 172 height 156
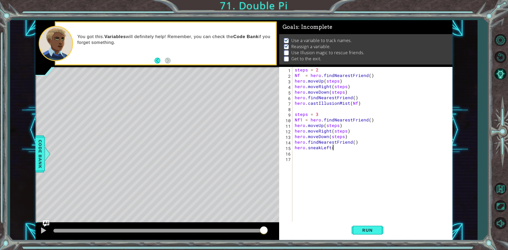
click at [335, 146] on div "steps = 2 Nf = hero . findNearestFriend ( ) hero . moveUp ( steps ) hero . move…" at bounding box center [374, 150] width 160 height 167
type textarea "hero.sneakLeft(1)"
click at [360, 232] on span "Run" at bounding box center [367, 230] width 21 height 5
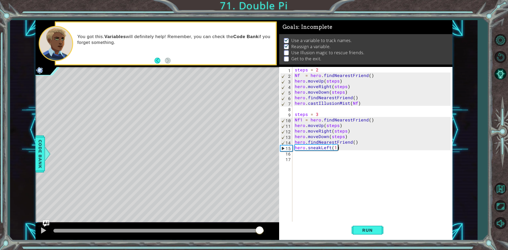
drag, startPoint x: 257, startPoint y: 229, endPoint x: 269, endPoint y: 222, distance: 14.1
click at [262, 229] on div at bounding box center [158, 231] width 210 height 4
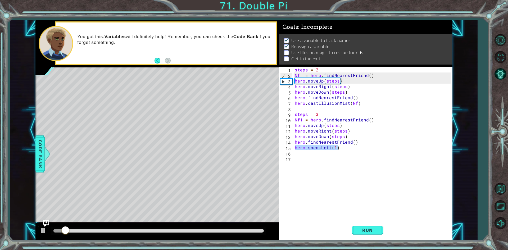
drag, startPoint x: 339, startPoint y: 146, endPoint x: 292, endPoint y: 149, distance: 46.4
click at [292, 149] on div "hero.sneakLeft(1) 1 2 3 4 5 6 7 8 9 10 11 12 13 14 15 16 17 steps = 2 Nf = hero…" at bounding box center [365, 145] width 172 height 156
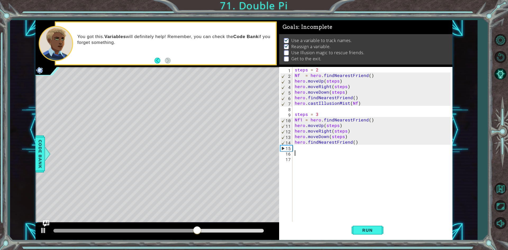
drag, startPoint x: 336, startPoint y: 150, endPoint x: 353, endPoint y: 165, distance: 22.5
click at [353, 165] on div "steps = 2 Nf = hero . findNearestFriend ( ) hero . moveUp ( steps ) hero . move…" at bounding box center [374, 150] width 160 height 167
click at [323, 149] on div "steps = 2 Nf = hero . findNearestFriend ( ) hero . moveUp ( steps ) hero . move…" at bounding box center [374, 150] width 160 height 167
drag, startPoint x: 322, startPoint y: 148, endPoint x: 320, endPoint y: 150, distance: 3.0
paste textarea "hero.findNearestFriend()"
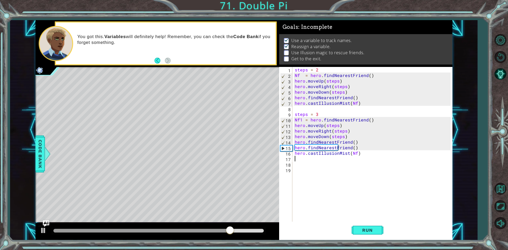
click at [353, 146] on div "steps = 2 Nf = hero . findNearestFriend ( ) hero . moveUp ( steps ) hero . move…" at bounding box center [374, 150] width 160 height 167
click at [370, 229] on span "Run" at bounding box center [367, 230] width 21 height 5
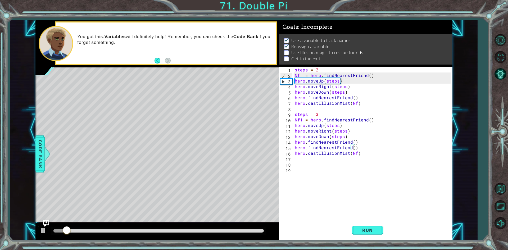
drag, startPoint x: 208, startPoint y: 228, endPoint x: 220, endPoint y: 229, distance: 12.2
click at [221, 228] on div at bounding box center [158, 230] width 215 height 7
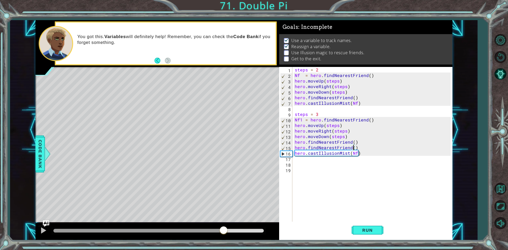
drag, startPoint x: 220, startPoint y: 230, endPoint x: 224, endPoint y: 232, distance: 4.6
click at [224, 232] on div at bounding box center [158, 231] width 210 height 4
click at [302, 121] on div "steps = 2 Nf = hero . findNearestFriend ( ) hero . moveUp ( steps ) hero . move…" at bounding box center [374, 150] width 160 height 167
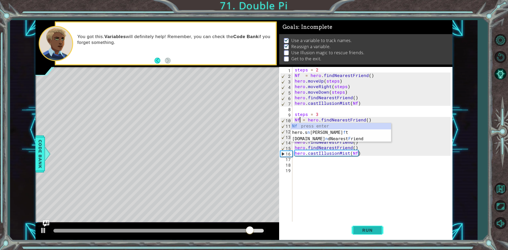
click at [363, 229] on span "Run" at bounding box center [367, 230] width 21 height 5
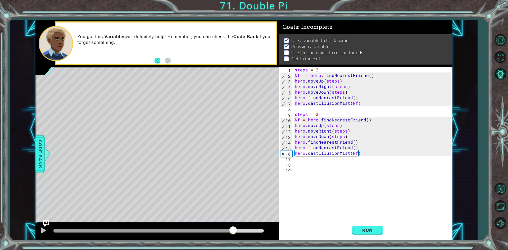
drag, startPoint x: 219, startPoint y: 232, endPoint x: 233, endPoint y: 230, distance: 14.1
click at [233, 230] on div at bounding box center [158, 231] width 210 height 4
click at [302, 100] on div "steps = 2 Nf = hero . findNearestFriend ( ) hero . moveUp ( steps ) hero . move…" at bounding box center [374, 150] width 160 height 167
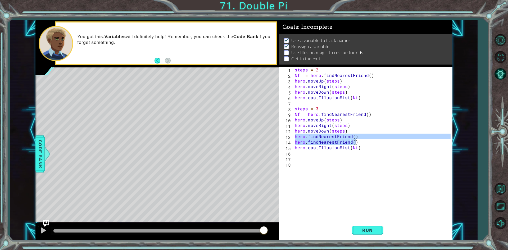
drag, startPoint x: 295, startPoint y: 137, endPoint x: 363, endPoint y: 143, distance: 68.2
click at [363, 143] on div "steps = 2 Nf = hero . findNearestFriend ( ) hero . moveUp ( steps ) hero . move…" at bounding box center [374, 150] width 160 height 167
type textarea "hero.findNearestFriend() hero.findNearestFriend()"
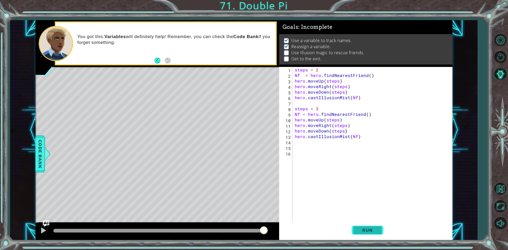
click at [372, 233] on span "Run" at bounding box center [367, 230] width 21 height 5
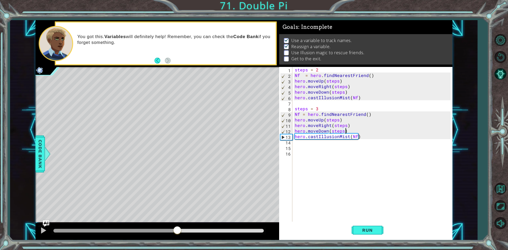
click at [177, 218] on div "methods hero use(thing) moveUp(steps) moveDown(steps) moveLeft(steps) moveRight…" at bounding box center [243, 130] width 417 height 220
drag, startPoint x: 369, startPoint y: 114, endPoint x: 295, endPoint y: 115, distance: 73.9
click at [295, 115] on div "steps = 2 Nf = hero . findNearestFriend ( ) hero . moveUp ( steps ) hero . move…" at bounding box center [374, 150] width 160 height 167
type textarea "Nf = hero.findNearestFriend()"
click at [359, 130] on div "steps = 2 Nf = hero . findNearestFriend ( ) hero . moveUp ( steps ) hero . move…" at bounding box center [374, 150] width 160 height 167
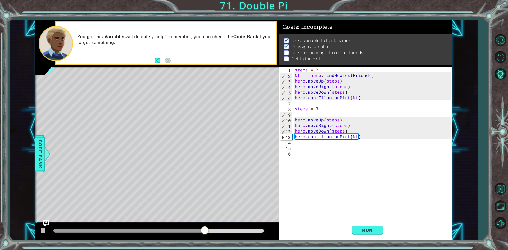
type textarea "hero.moveDown(steps)"
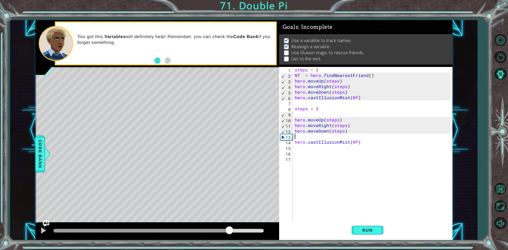
click at [317, 139] on div "steps = 2 Nf = hero . findNearestFriend ( ) hero . moveUp ( steps ) hero . move…" at bounding box center [374, 150] width 160 height 167
paste textarea "Nf = hero.findNearestFriend()"
type textarea "Nf = hero.findNearestFriend()"
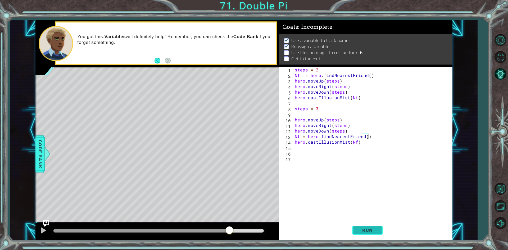
click at [378, 232] on button "Run" at bounding box center [368, 230] width 32 height 17
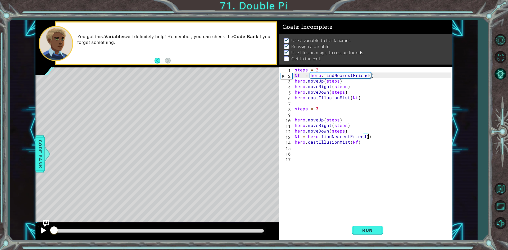
drag, startPoint x: 67, startPoint y: 232, endPoint x: 48, endPoint y: 230, distance: 18.9
click at [48, 230] on div at bounding box center [157, 231] width 244 height 17
click at [45, 226] on div "1 ההההההההההההההההההההההההההההההההההההההההההההההההההההההההההההההההההההההההההההה…" at bounding box center [243, 130] width 417 height 220
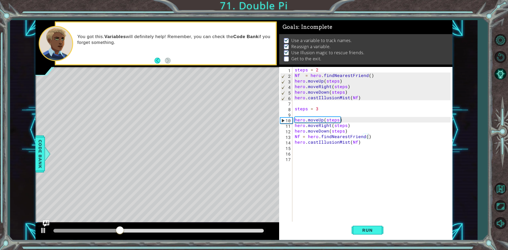
drag, startPoint x: 230, startPoint y: 227, endPoint x: 228, endPoint y: 232, distance: 5.0
click at [228, 232] on div at bounding box center [157, 231] width 244 height 17
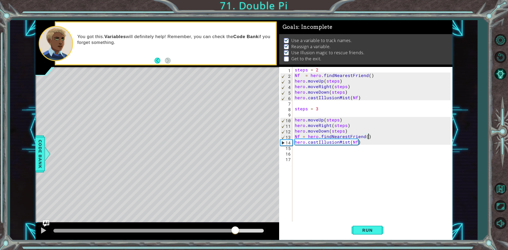
drag, startPoint x: 218, startPoint y: 232, endPoint x: 235, endPoint y: 233, distance: 17.5
click at [235, 233] on div at bounding box center [158, 231] width 210 height 4
click at [312, 154] on div "steps = 2 Nf = hero . findNearestFriend ( ) hero . moveUp ( steps ) hero . move…" at bounding box center [374, 150] width 160 height 167
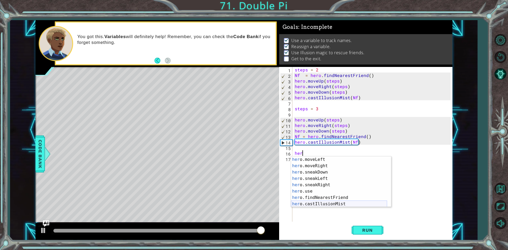
scroll to position [51, 0]
click at [322, 166] on div "her o.moveLeft press enter her o.moveRight press enter her o.sneakDown press en…" at bounding box center [339, 188] width 96 height 64
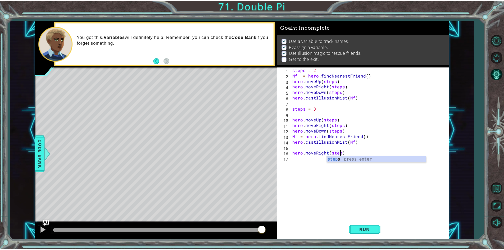
scroll to position [0, 3]
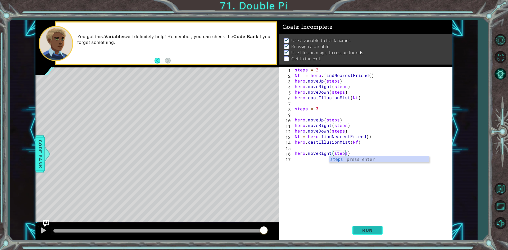
type textarea "hero.moveRight(steps)"
click at [353, 228] on button "Run" at bounding box center [368, 230] width 32 height 17
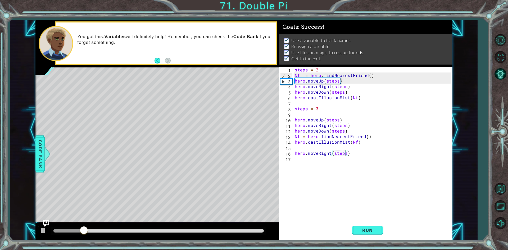
click at [250, 233] on div at bounding box center [158, 230] width 215 height 7
click at [249, 231] on div at bounding box center [158, 231] width 210 height 4
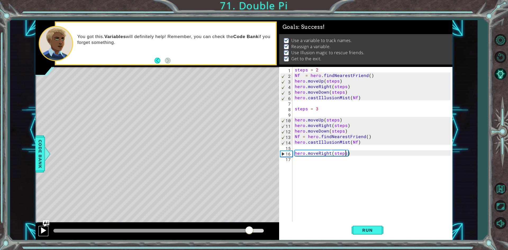
click at [40, 231] on div at bounding box center [43, 230] width 7 height 7
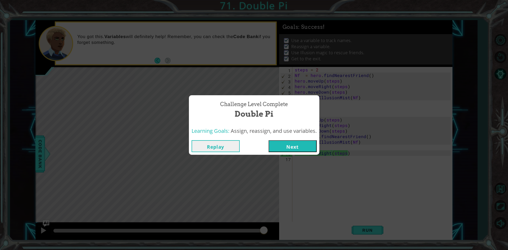
click at [303, 154] on div "Replay Next" at bounding box center [254, 146] width 130 height 17
click at [301, 148] on button "Next" at bounding box center [293, 146] width 48 height 12
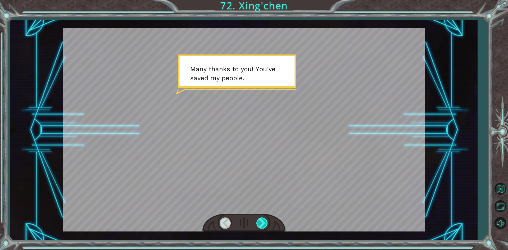
click at [264, 223] on div at bounding box center [262, 223] width 12 height 11
click at [264, 222] on div at bounding box center [262, 223] width 12 height 11
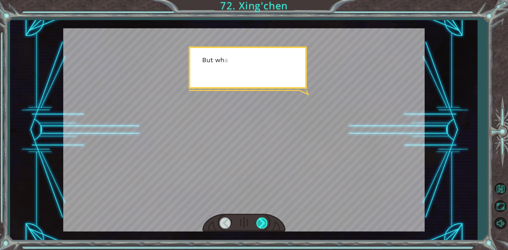
click at [264, 221] on div at bounding box center [262, 223] width 12 height 11
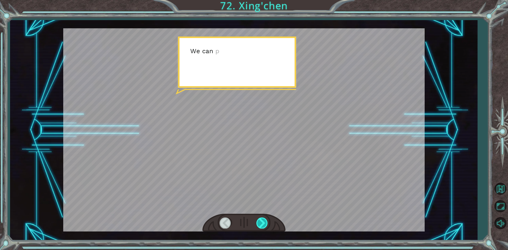
click at [264, 221] on div at bounding box center [262, 223] width 12 height 11
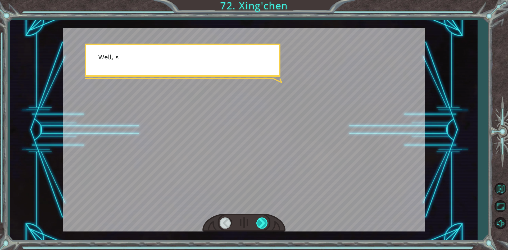
click at [264, 221] on div at bounding box center [262, 223] width 12 height 11
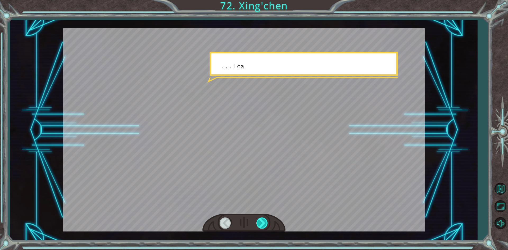
click at [264, 219] on div at bounding box center [262, 223] width 12 height 11
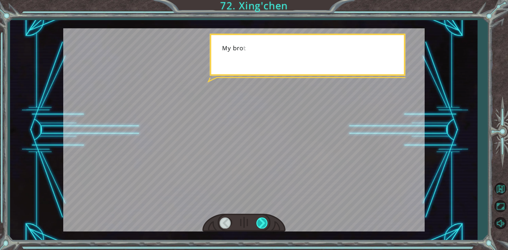
click at [264, 219] on div at bounding box center [262, 223] width 12 height 11
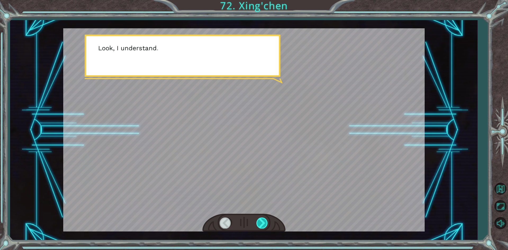
click at [265, 219] on div at bounding box center [262, 223] width 12 height 11
click at [264, 219] on div at bounding box center [262, 223] width 12 height 11
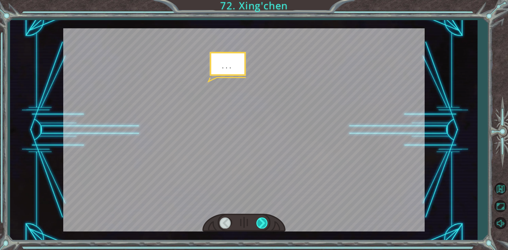
click at [264, 218] on div at bounding box center [262, 223] width 12 height 11
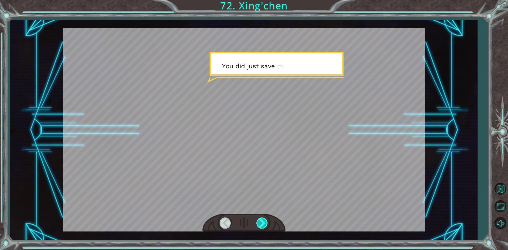
click at [264, 218] on div at bounding box center [262, 223] width 12 height 11
click at [264, 217] on div at bounding box center [243, 223] width 83 height 18
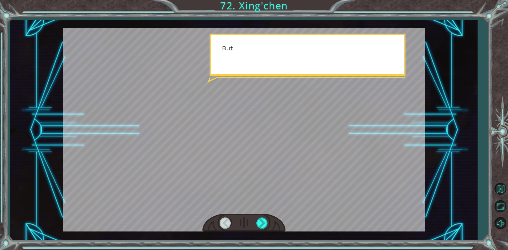
click at [263, 215] on div at bounding box center [243, 223] width 83 height 18
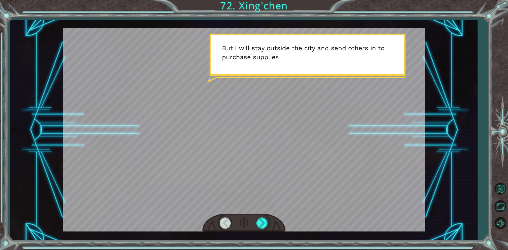
click at [263, 215] on div at bounding box center [243, 223] width 83 height 18
drag, startPoint x: 263, startPoint y: 215, endPoint x: 262, endPoint y: 218, distance: 2.7
click at [262, 218] on div at bounding box center [243, 223] width 83 height 18
click at [262, 219] on div at bounding box center [262, 223] width 12 height 11
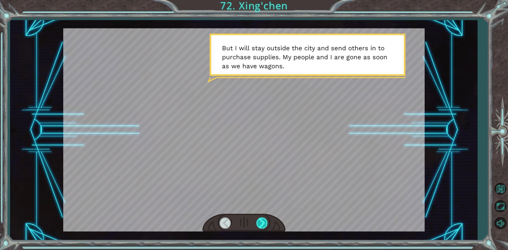
click at [262, 219] on div at bounding box center [262, 223] width 12 height 11
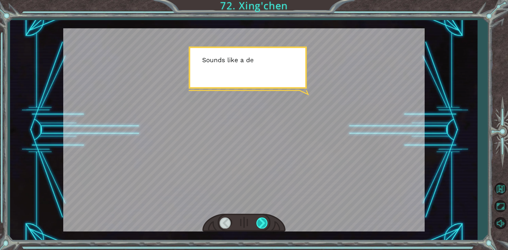
click at [261, 219] on div at bounding box center [262, 223] width 12 height 11
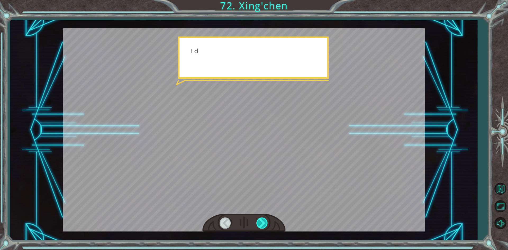
click at [261, 219] on div at bounding box center [262, 223] width 12 height 11
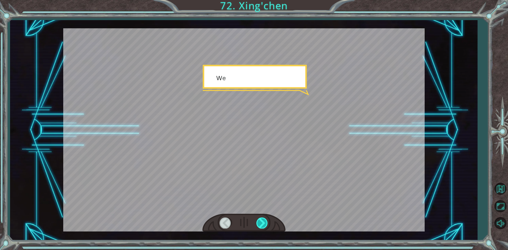
click at [261, 220] on div at bounding box center [262, 223] width 12 height 11
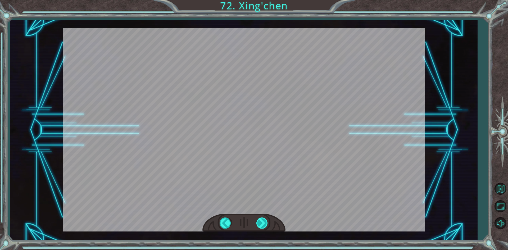
click at [263, 220] on div at bounding box center [262, 223] width 12 height 11
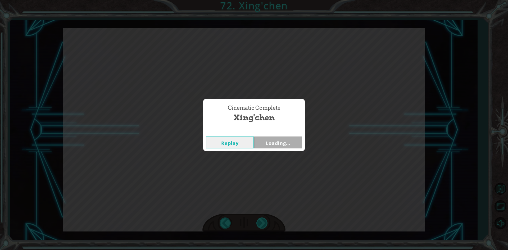
click at [261, 219] on div "Cinematic Complete [PERSON_NAME] Loading..." at bounding box center [254, 125] width 508 height 250
click at [281, 128] on button "Back to Dashboard" at bounding box center [274, 129] width 38 height 9
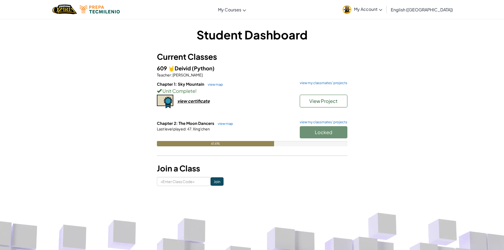
click at [382, 8] on span "My Account" at bounding box center [368, 9] width 28 height 6
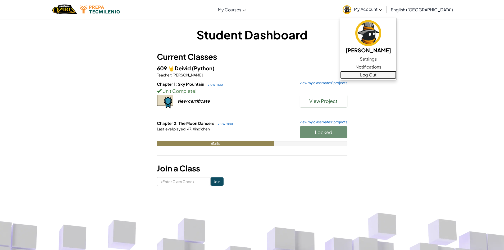
click at [396, 74] on link "Log Out" at bounding box center [368, 75] width 56 height 8
